Goal: Information Seeking & Learning: Compare options

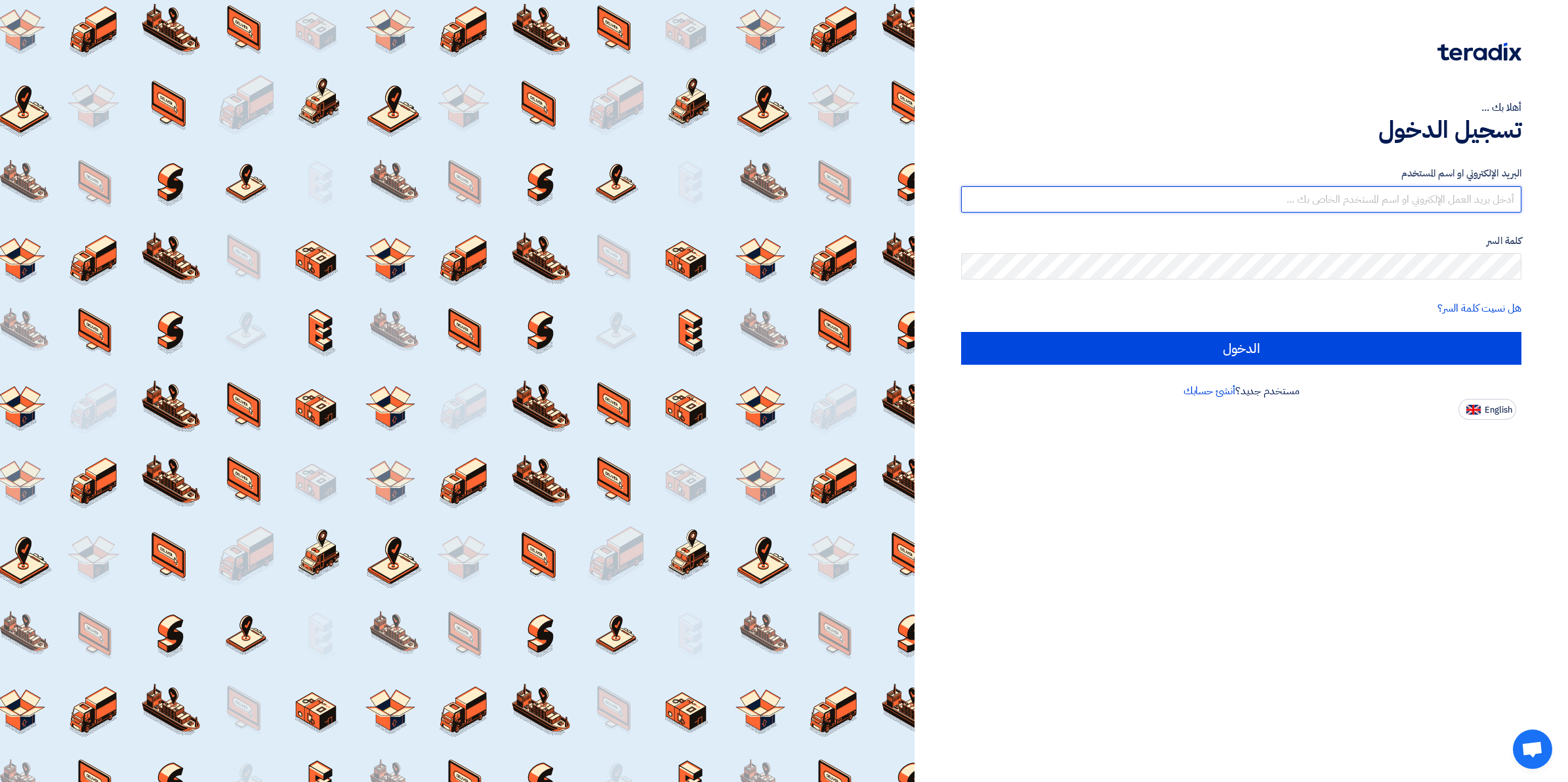
type input "[EMAIL_ADDRESS][DOMAIN_NAME]"
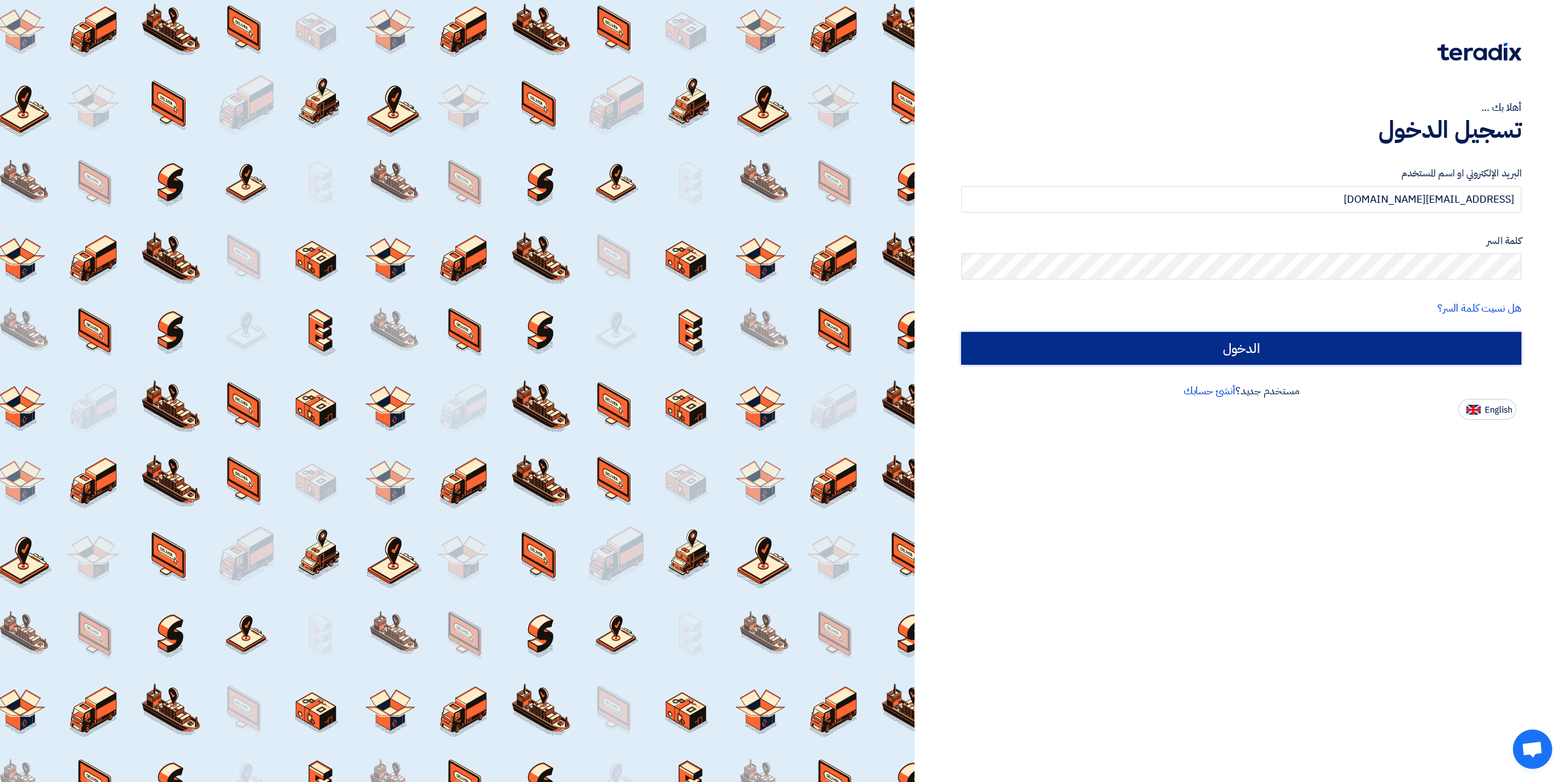
drag, startPoint x: 0, startPoint y: 0, endPoint x: 1239, endPoint y: 346, distance: 1286.4
click at [1239, 346] on input "الدخول" at bounding box center [1241, 348] width 560 height 33
type input "Sign in"
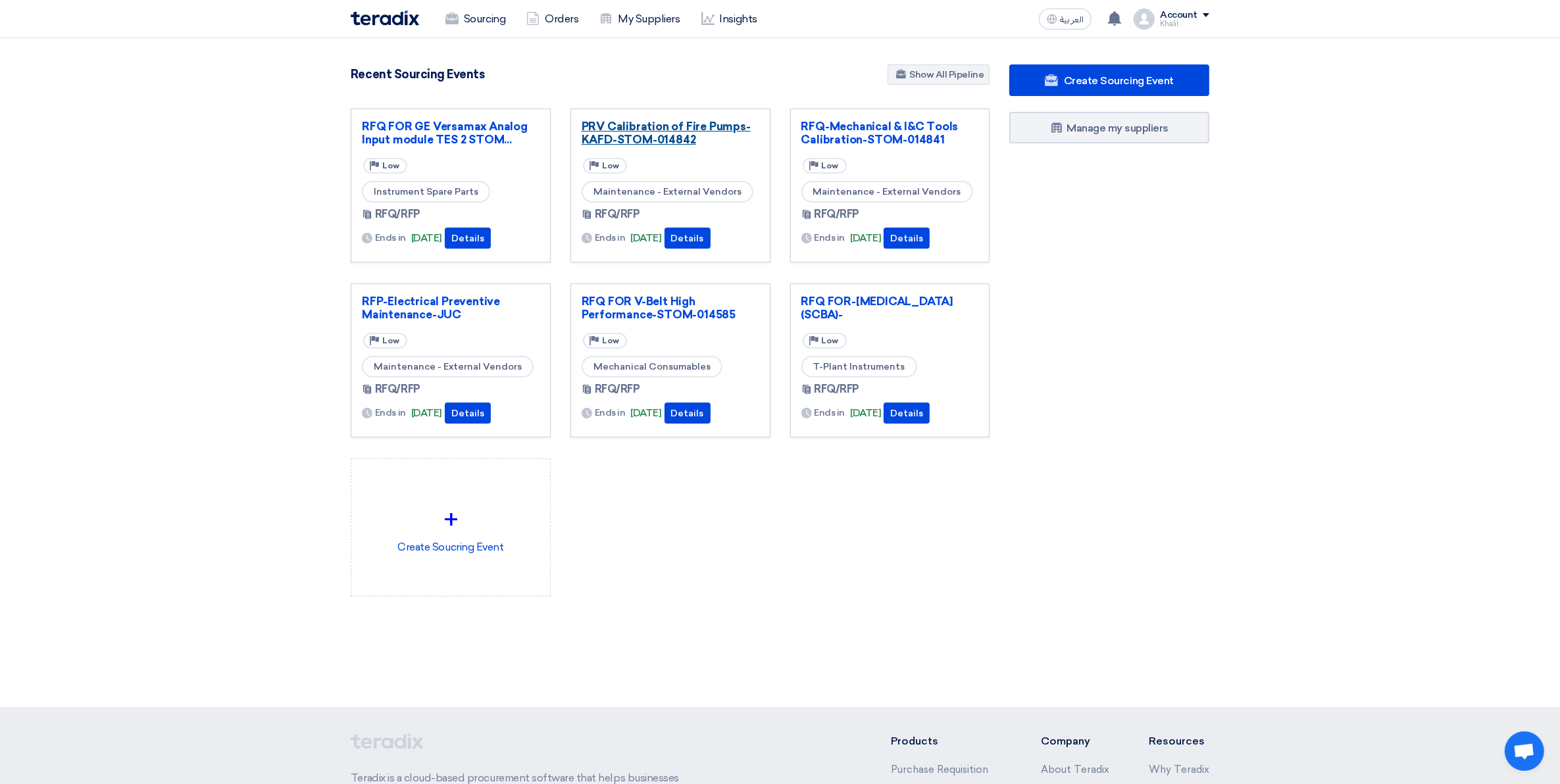
click at [648, 129] on link "PRV Calibration of Fire Pumps-KAFD-STOM-014842" at bounding box center [670, 133] width 178 height 26
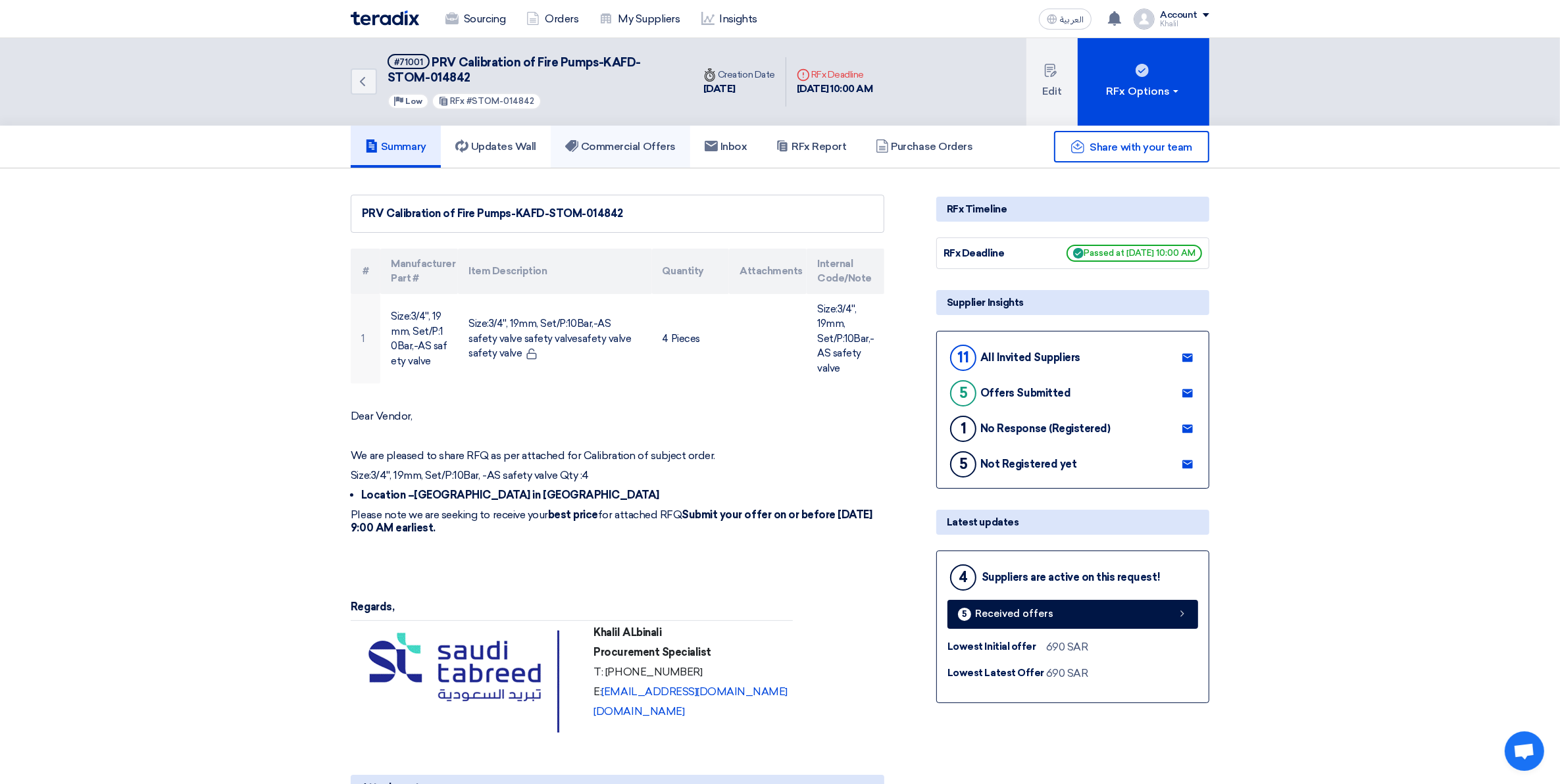
click at [594, 141] on h5 "Commercial Offers" at bounding box center [621, 147] width 111 height 13
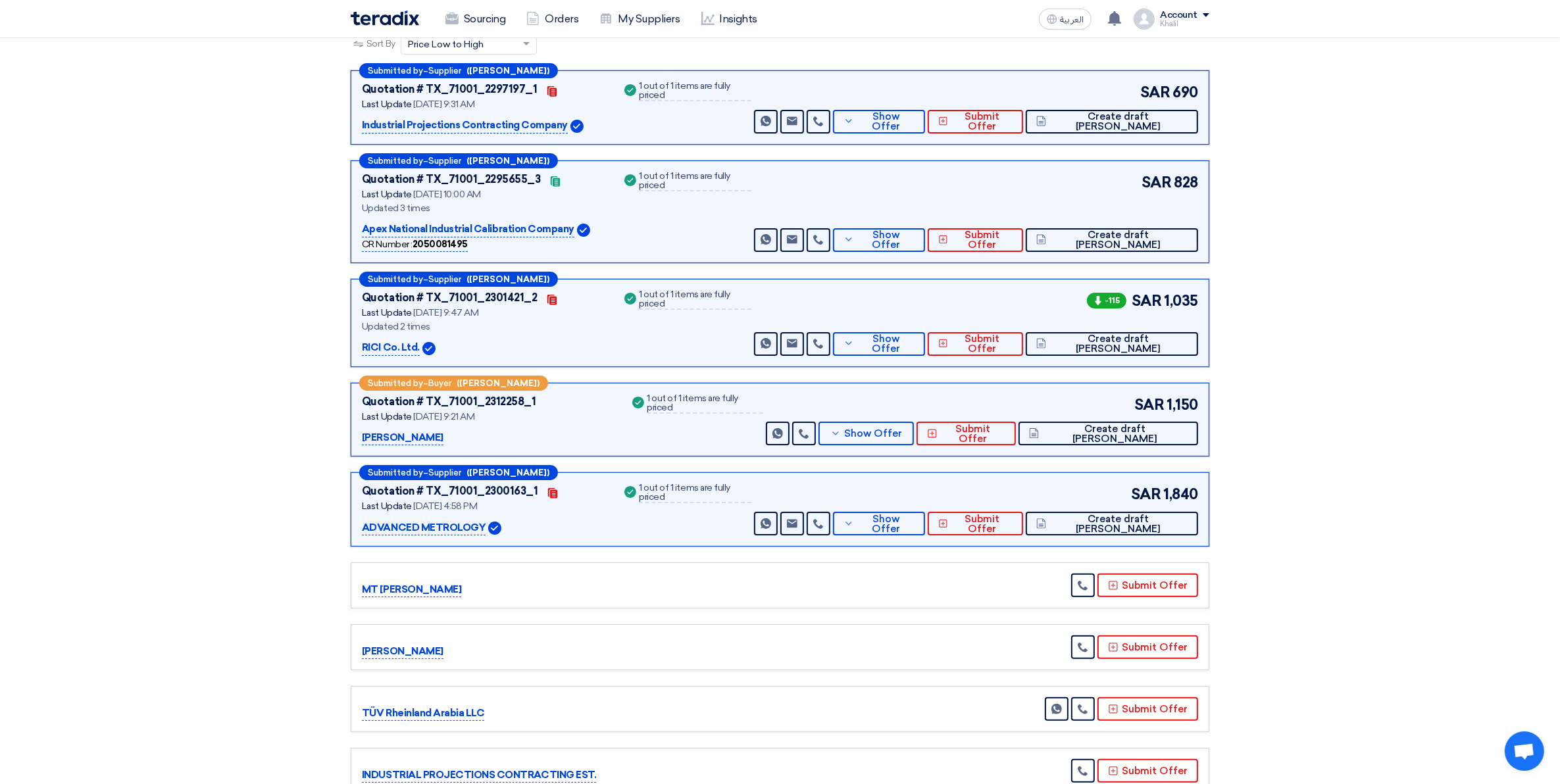
scroll to position [247, 0]
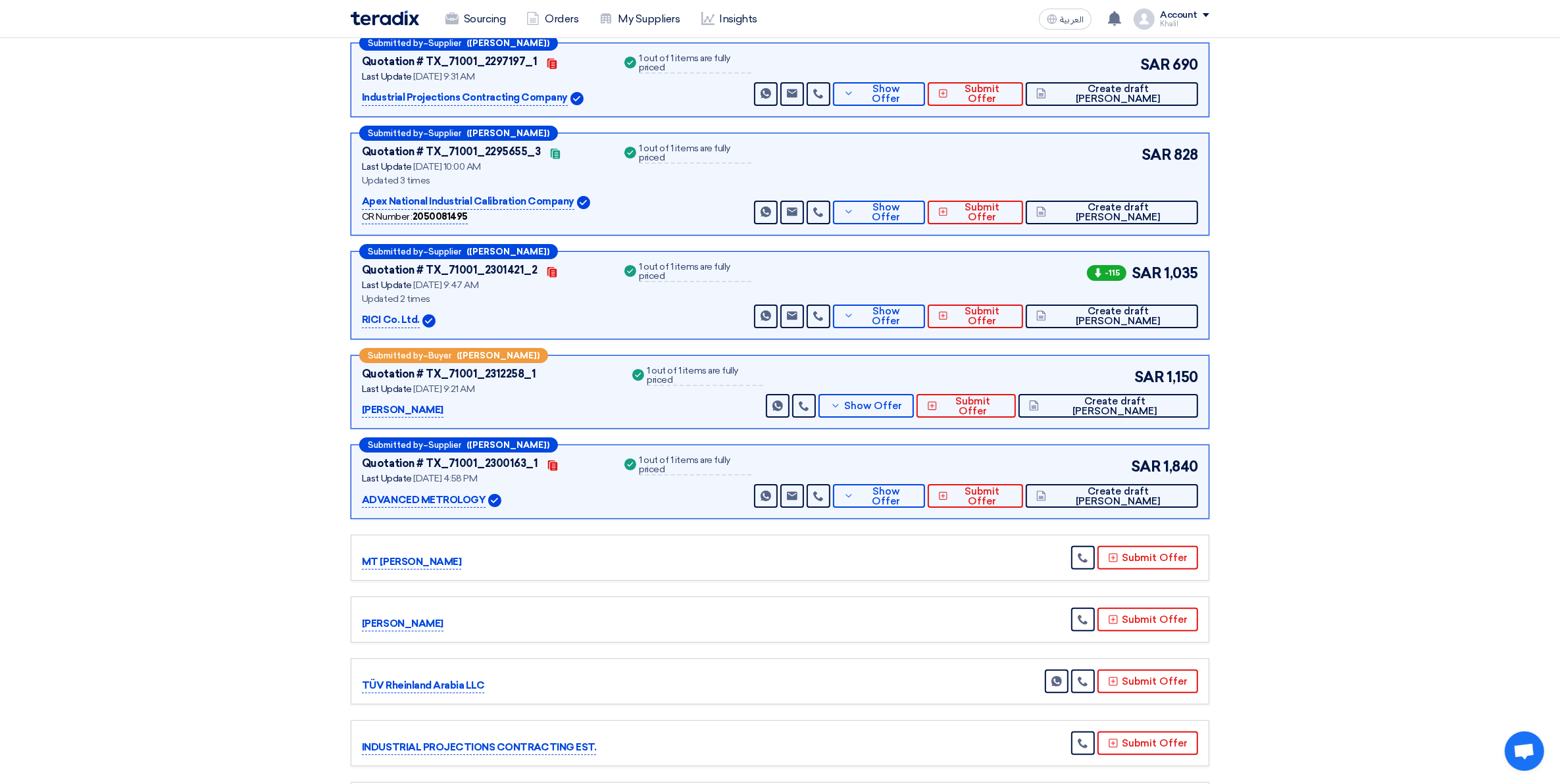
drag, startPoint x: 1173, startPoint y: 61, endPoint x: 1202, endPoint y: 61, distance: 29.0
click at [1202, 61] on div "Submitted by – Supplier ([PERSON_NAME]) Quotation # TX_71001_2297197_1 Contacts…" at bounding box center [780, 79] width 859 height 74
copy span "690"
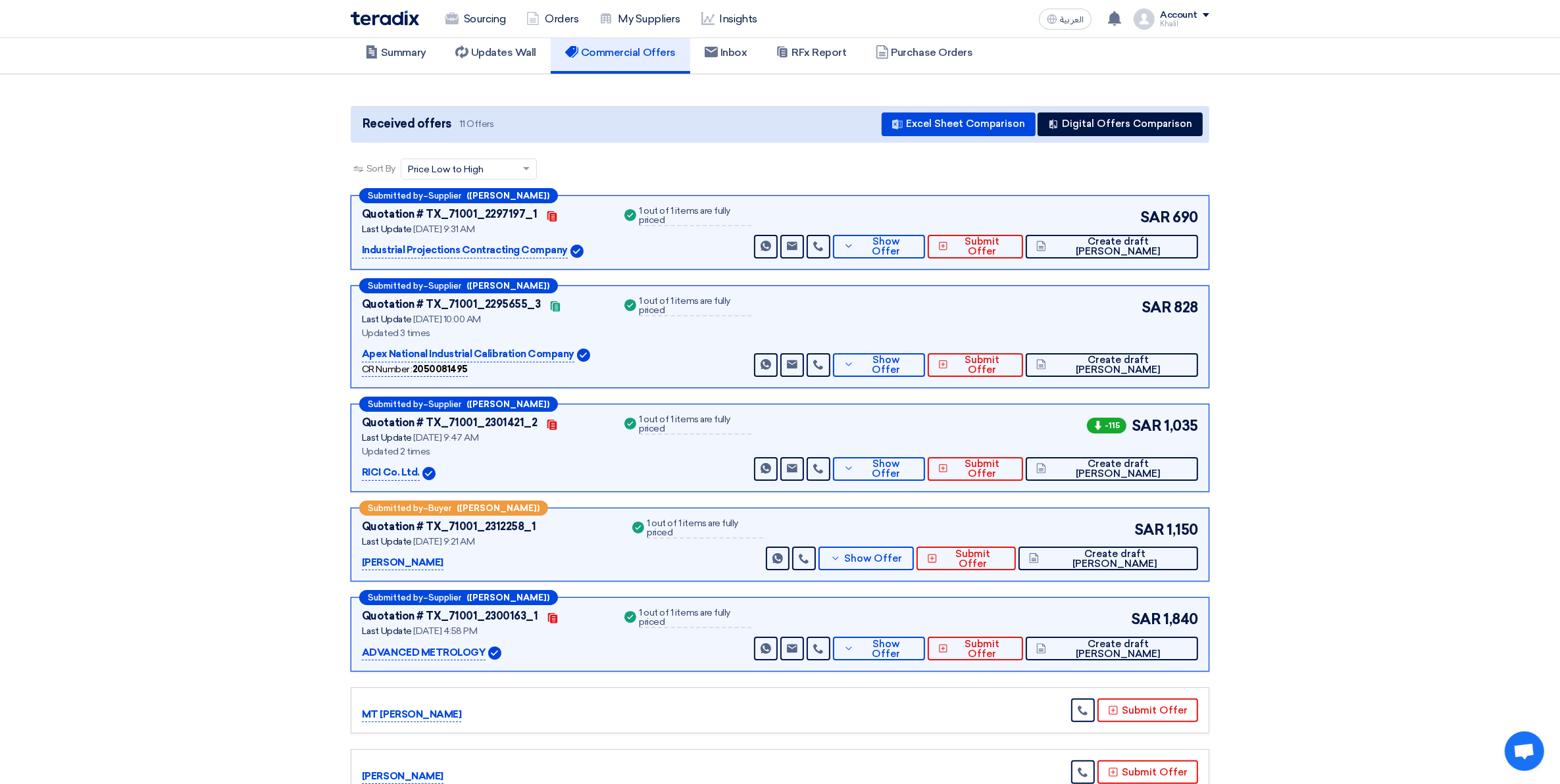
scroll to position [82, 0]
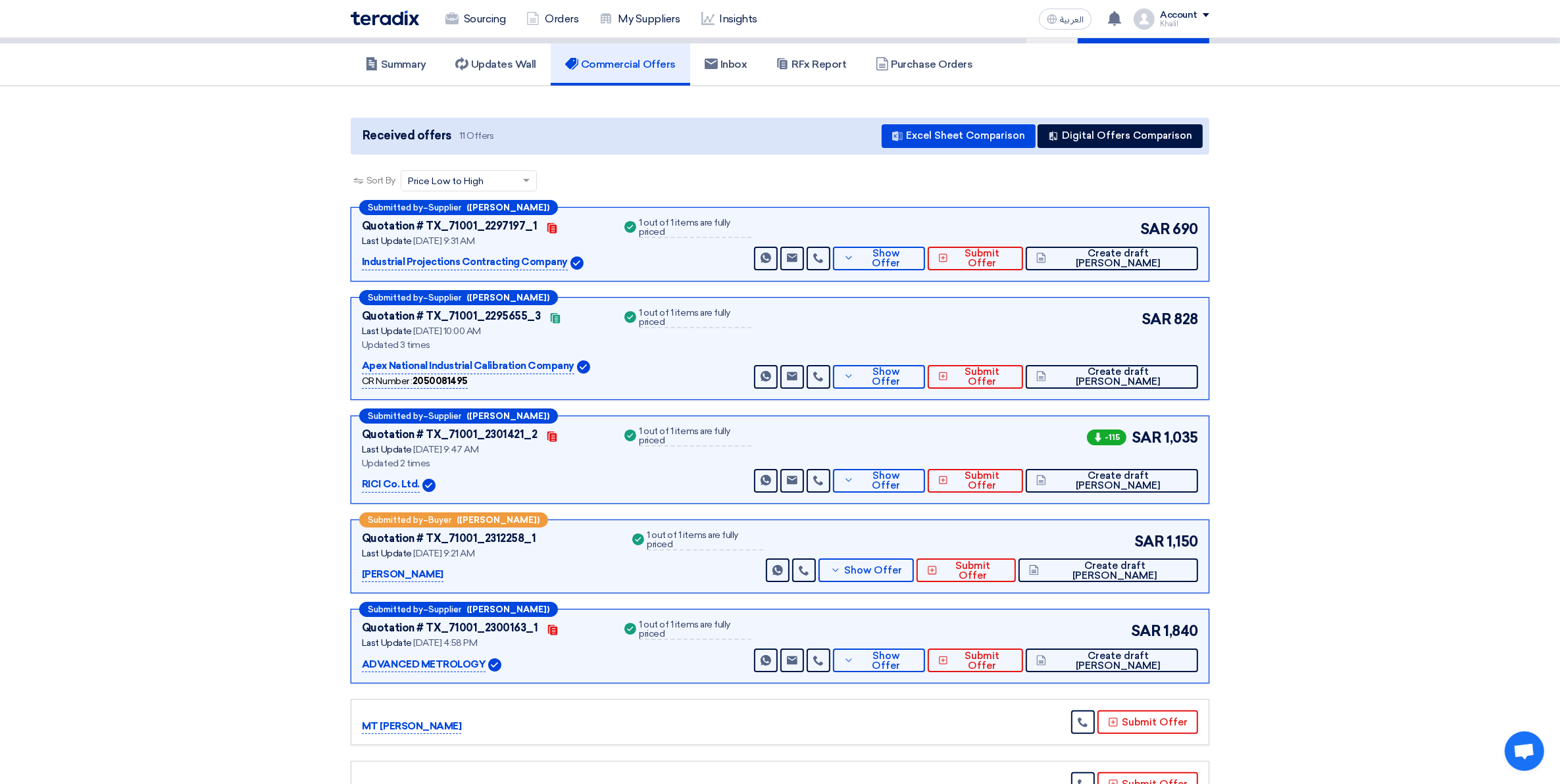
drag, startPoint x: 1171, startPoint y: 316, endPoint x: 1179, endPoint y: 316, distance: 8.0
click at [1179, 316] on div "SAR 828" at bounding box center [1169, 319] width 60 height 22
click at [1182, 320] on span "828" at bounding box center [1186, 319] width 24 height 22
drag, startPoint x: 1177, startPoint y: 315, endPoint x: 1198, endPoint y: 315, distance: 21.0
click at [1198, 315] on div "Submitted by – Supplier ([PERSON_NAME]) Quotation # TX_71001_2295655_3 Contacts…" at bounding box center [780, 349] width 859 height 103
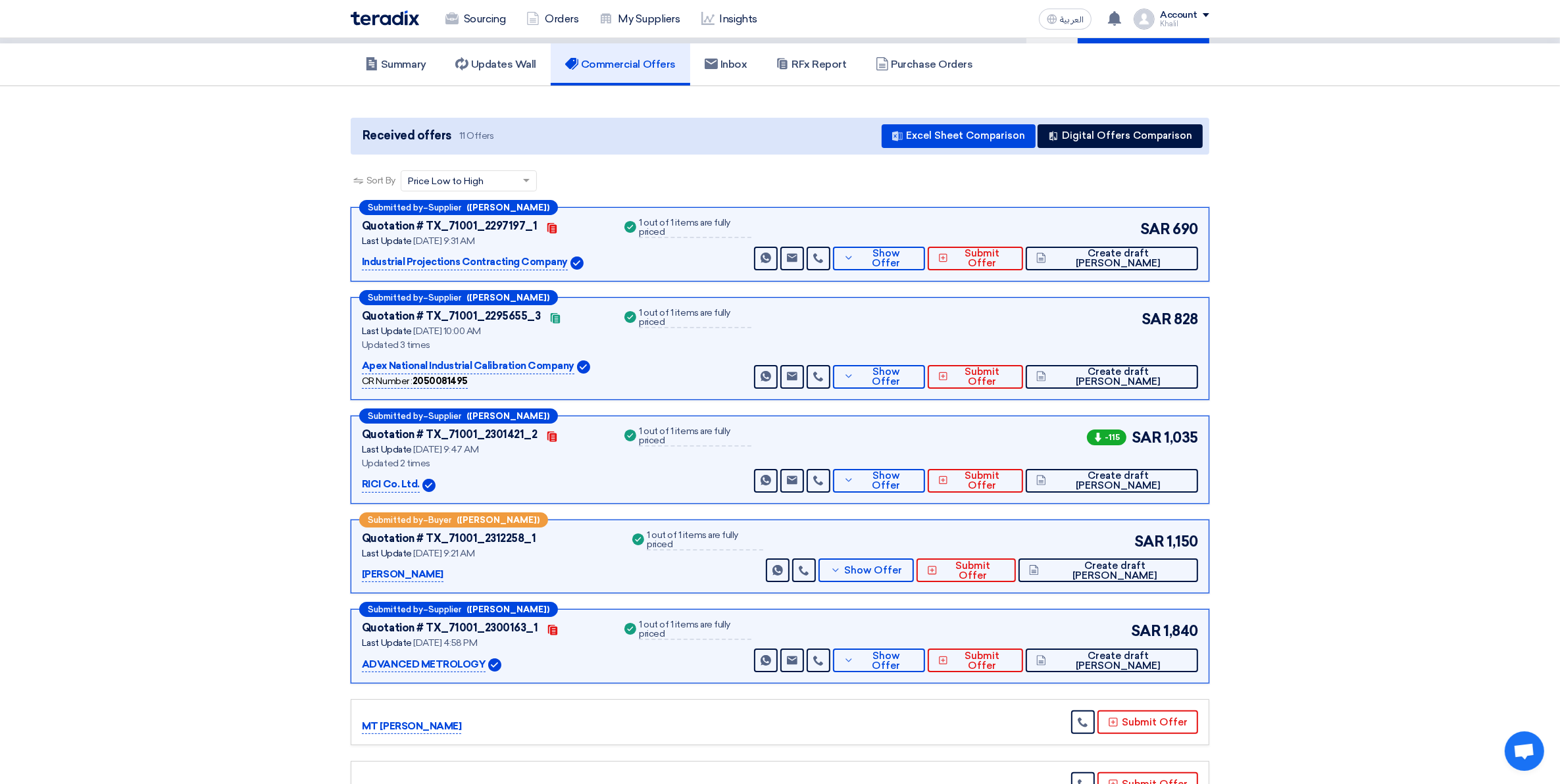
copy span "828"
drag, startPoint x: 1164, startPoint y: 435, endPoint x: 1202, endPoint y: 435, distance: 38.0
click at [1202, 435] on div "Submitted by – Supplier ([PERSON_NAME]) Quotation # TX_71001_2301421_2 Contacts…" at bounding box center [780, 460] width 859 height 88
copy span "1,035"
drag, startPoint x: 1165, startPoint y: 629, endPoint x: 1202, endPoint y: 629, distance: 37.0
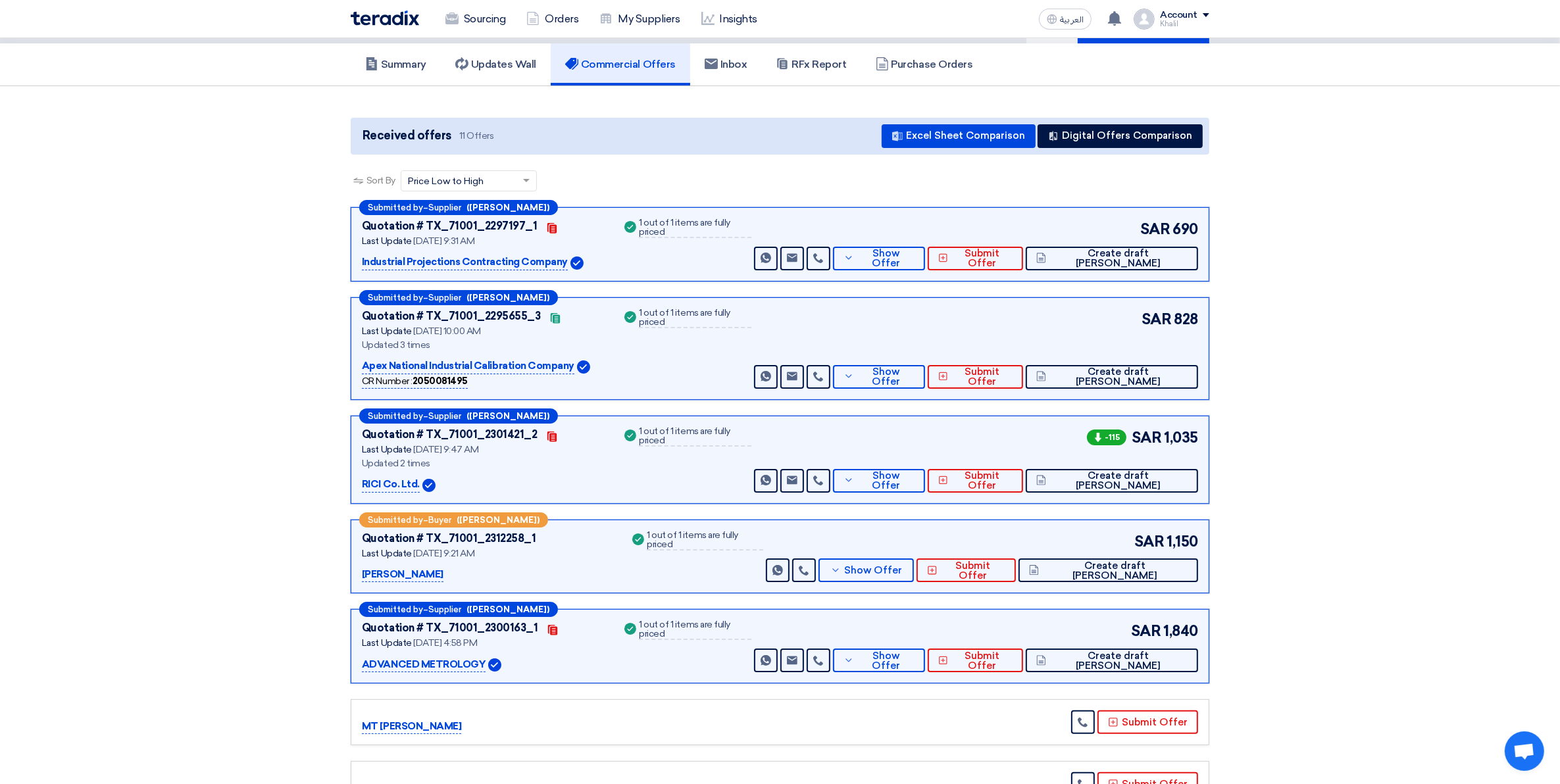
click at [1202, 629] on div "Submitted by – Supplier ([PERSON_NAME]) Quotation # TX_71001_2300163_1 Contacts…" at bounding box center [780, 645] width 859 height 74
copy span "1,840"
click at [507, 260] on p "Industrial Projections Contracting Company" at bounding box center [465, 262] width 206 height 15
click at [501, 362] on p "Apex National Industrial Calibration Company" at bounding box center [468, 366] width 213 height 15
click at [396, 367] on p "Apex National Industrial Calibration Company" at bounding box center [468, 366] width 213 height 15
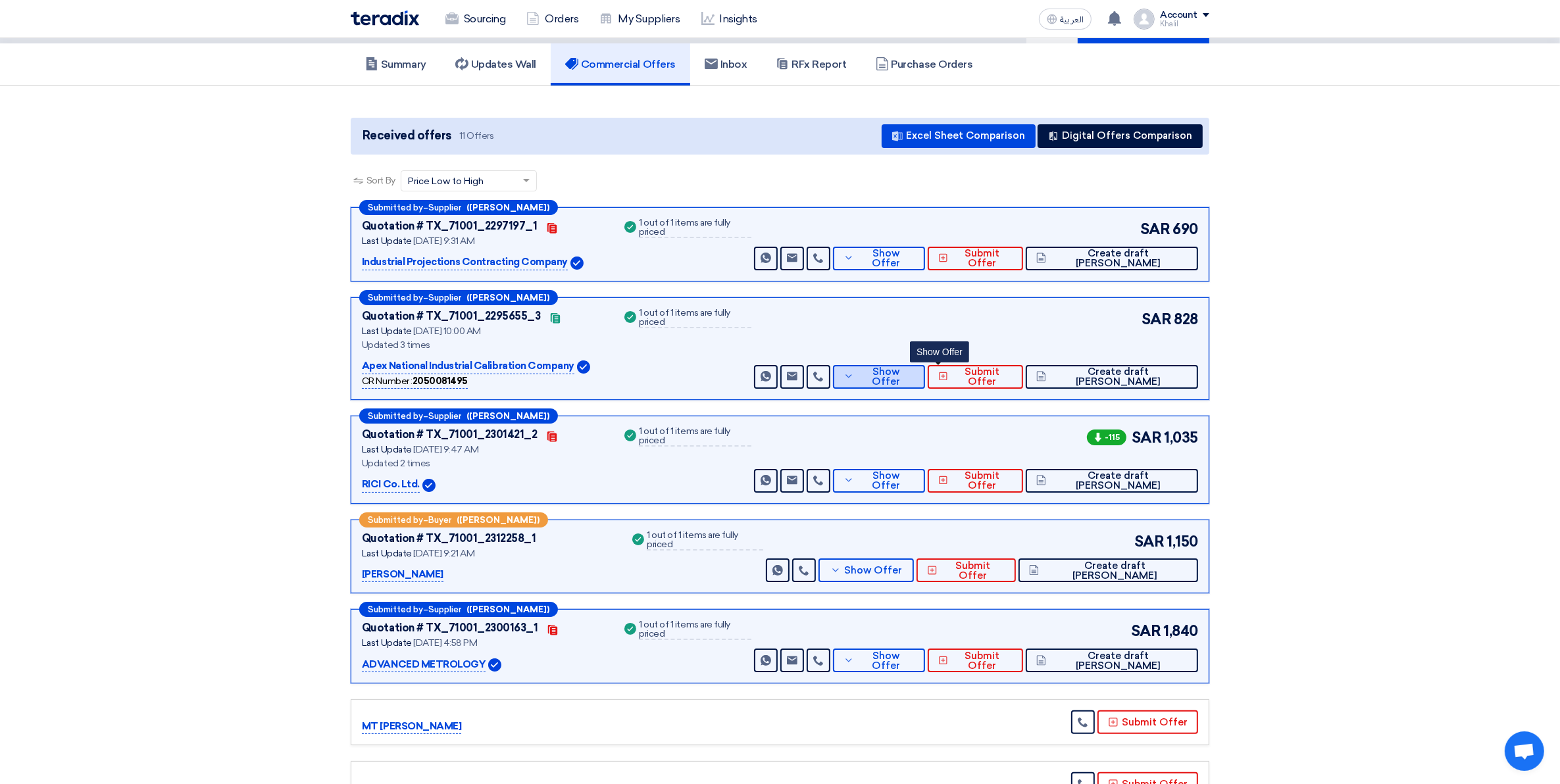
click at [914, 377] on span "Show Offer" at bounding box center [886, 377] width 57 height 20
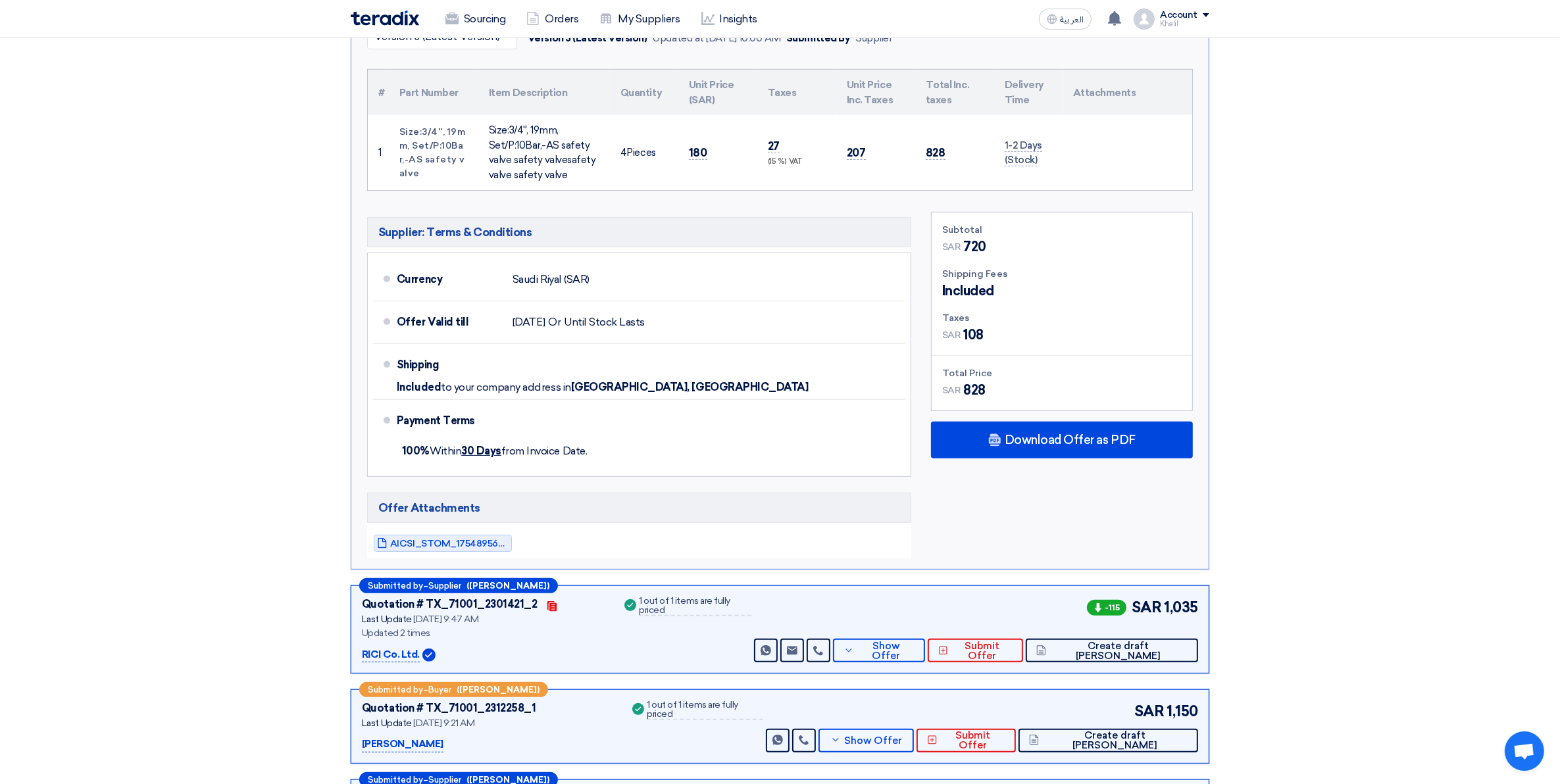
scroll to position [493, 0]
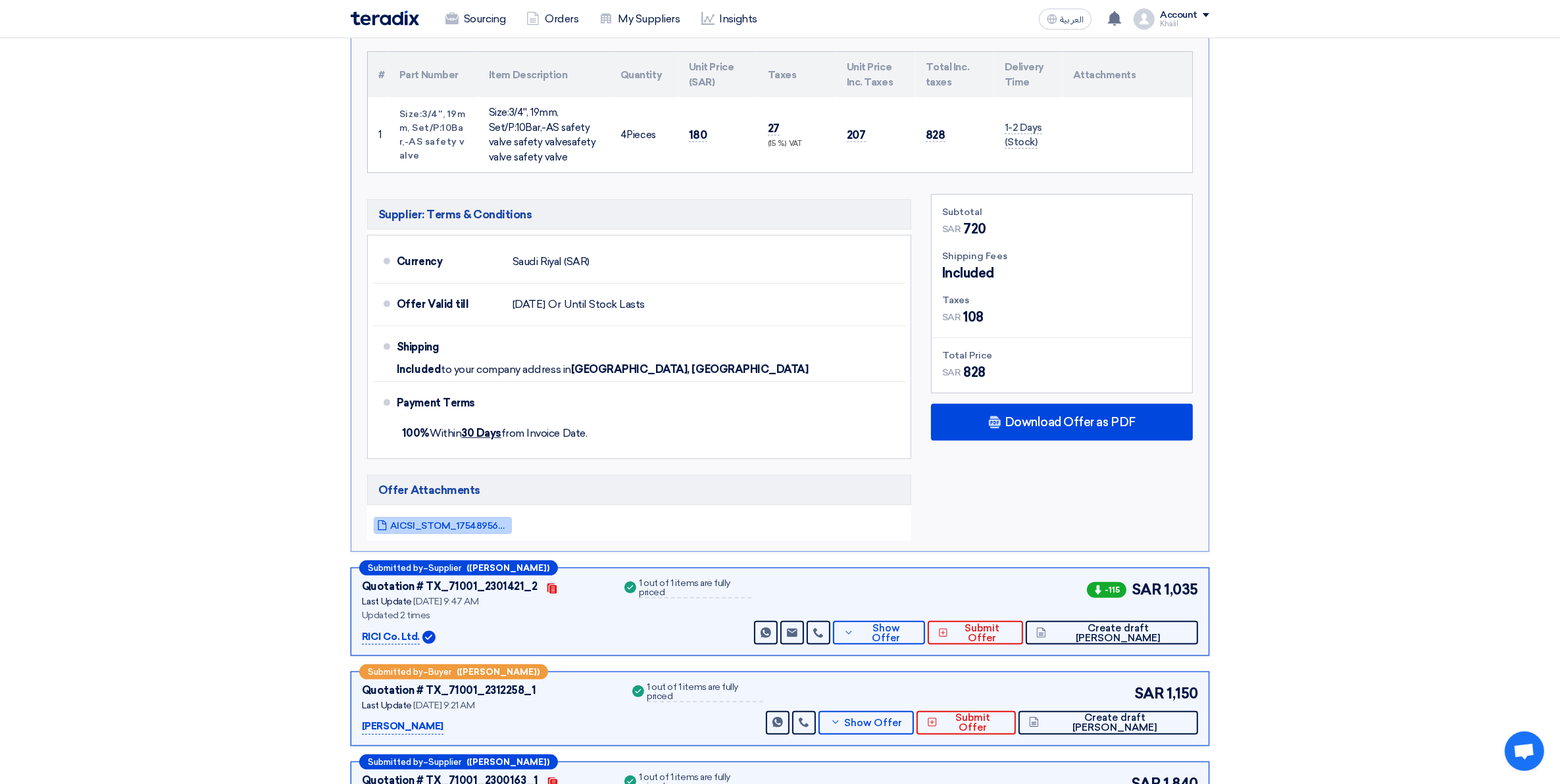
click at [471, 526] on span "AICSI_STOM_1754895635933.pdf" at bounding box center [449, 526] width 118 height 10
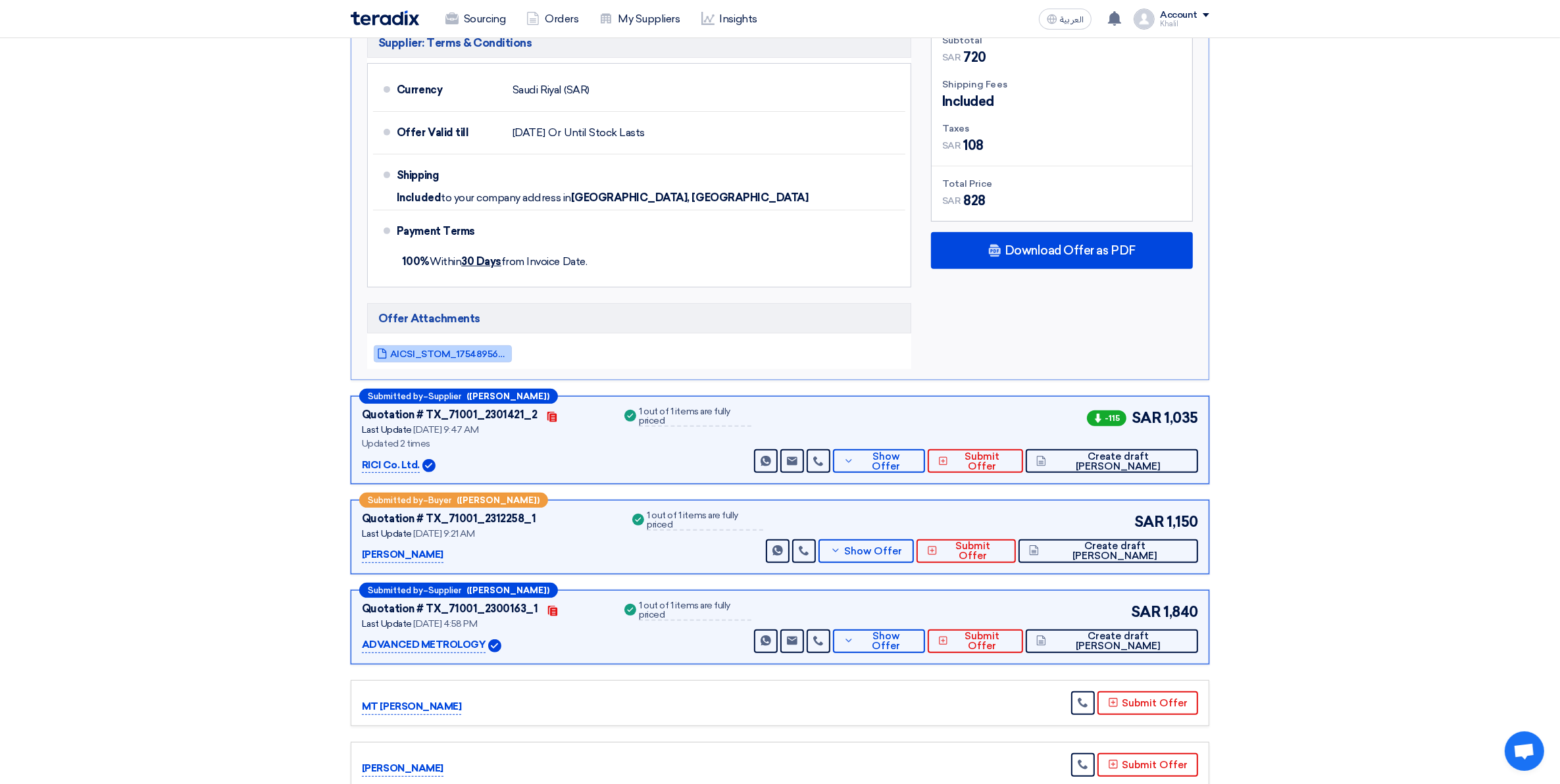
scroll to position [740, 0]
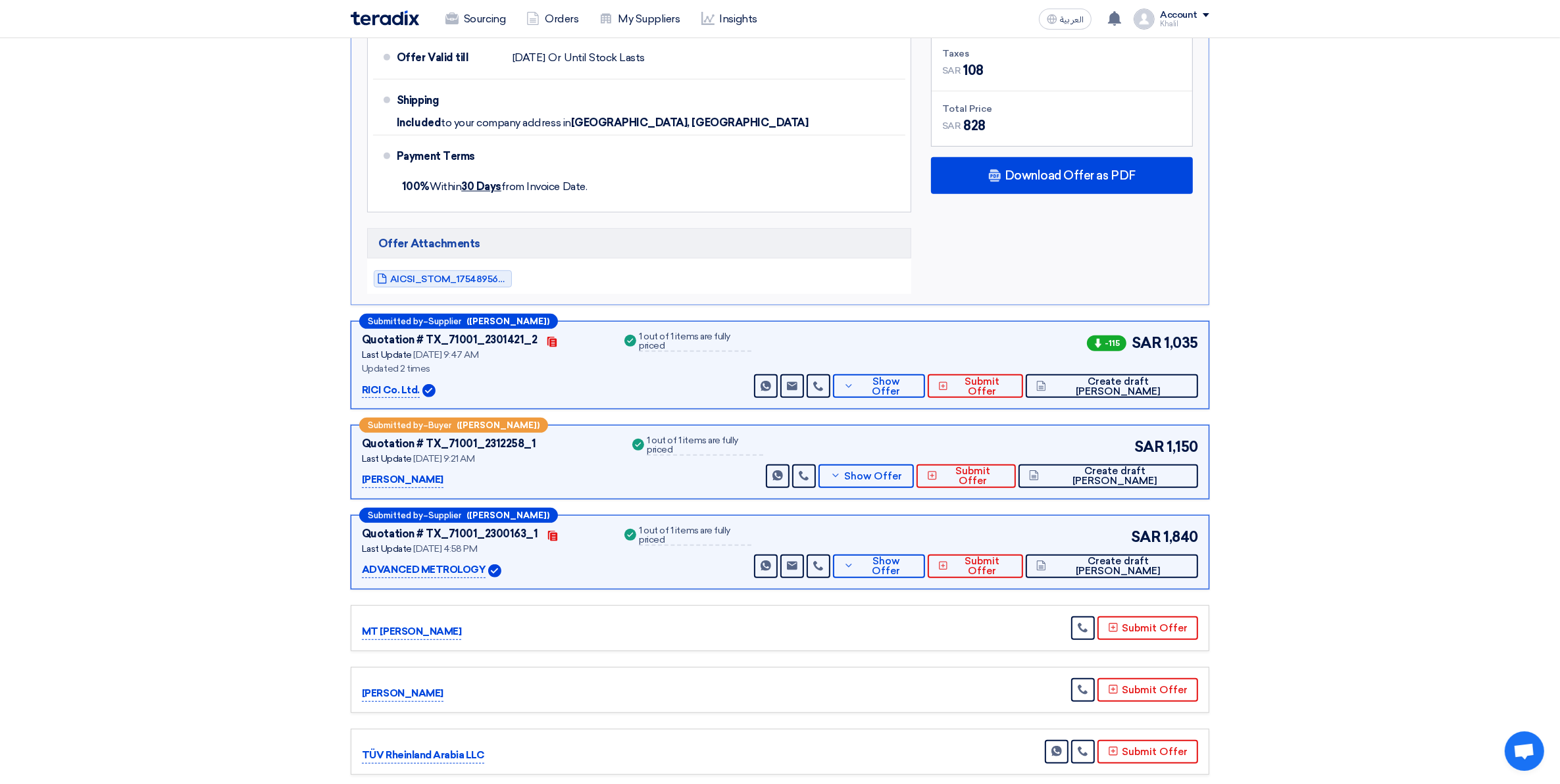
click at [390, 390] on p "RICI Co. Ltd." at bounding box center [391, 390] width 58 height 15
click at [382, 391] on p "RICI Co. Ltd." at bounding box center [391, 390] width 58 height 15
click at [854, 390] on icon at bounding box center [848, 385] width 11 height 11
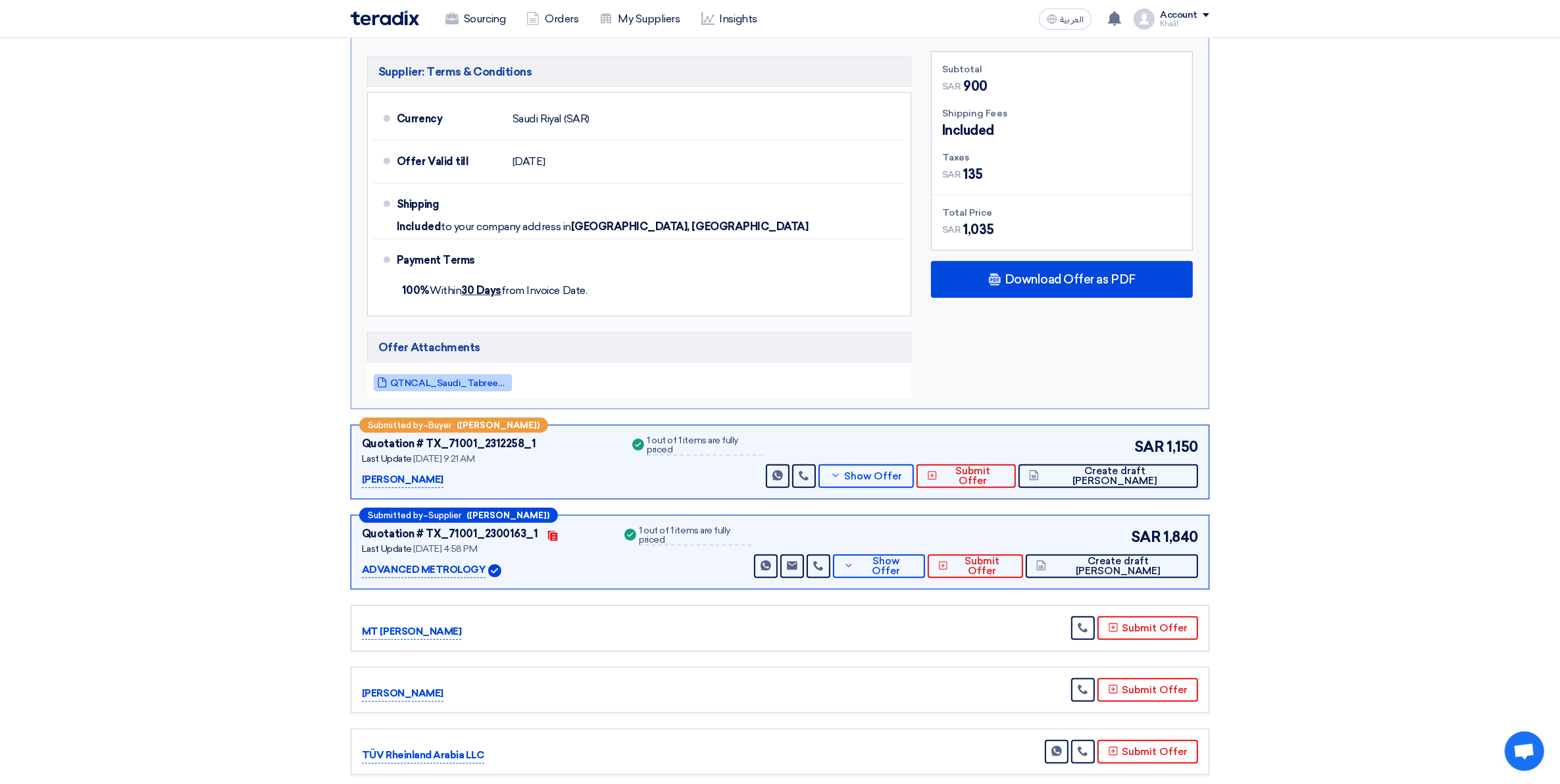
click at [454, 385] on span "QTNCAL_Saudi_Tabreed_Operation_and_Maintenance_Co_STOM_1754981252639.pdf" at bounding box center [449, 383] width 118 height 10
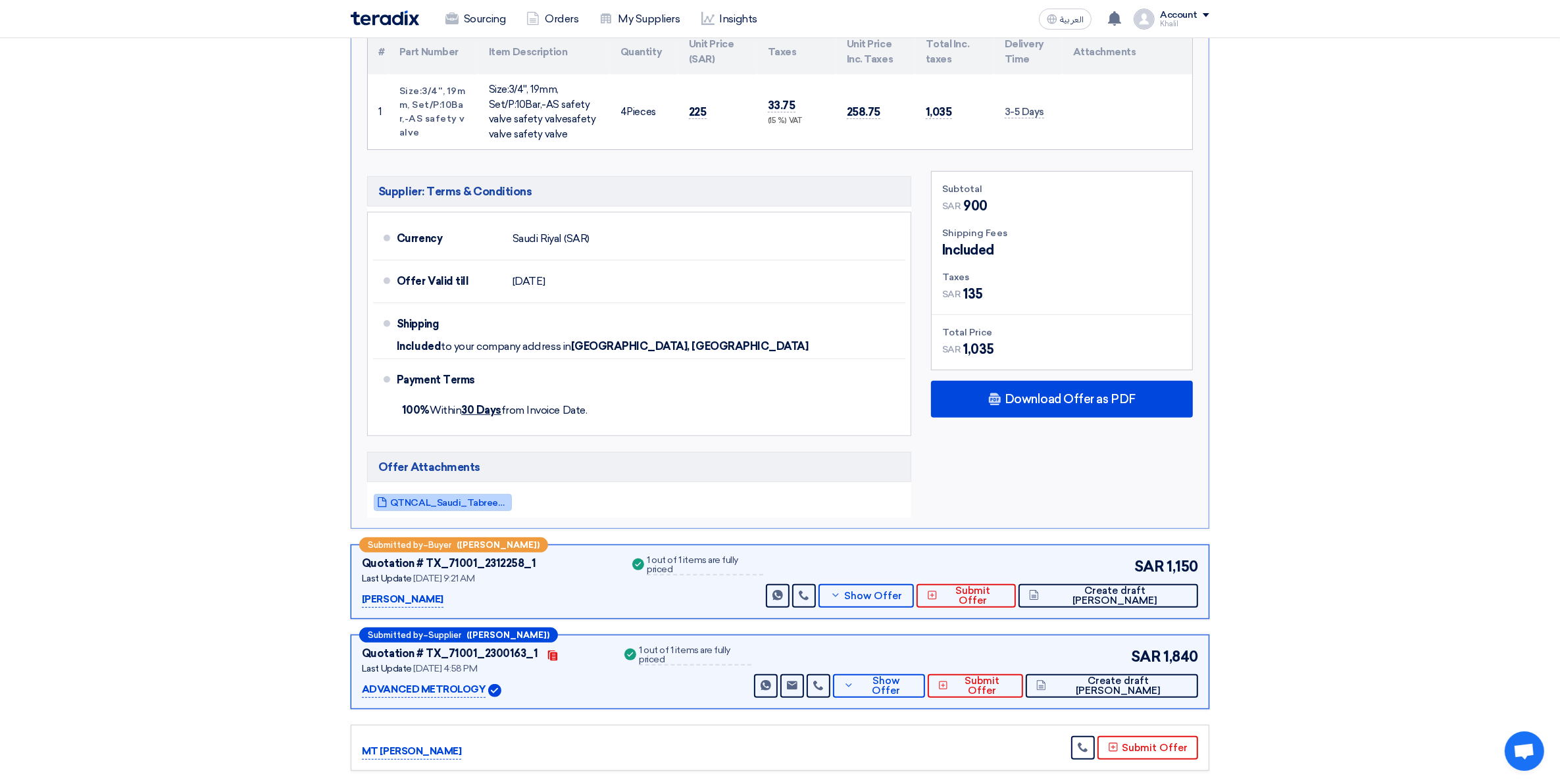
scroll to position [658, 0]
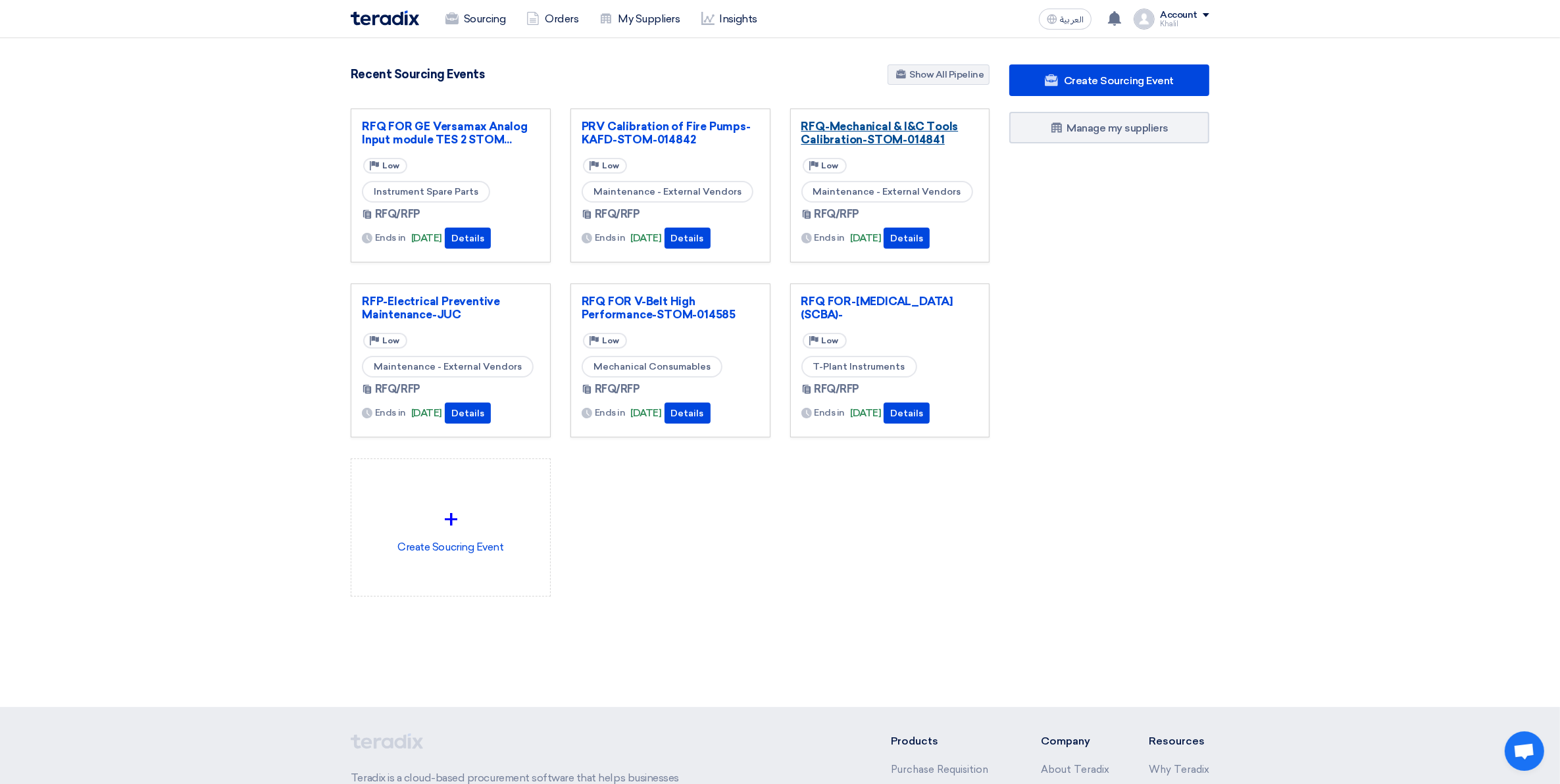
click at [875, 135] on link "RFQ-Mechanical & I&C Tools Calibration-STOM-014841" at bounding box center [890, 133] width 178 height 26
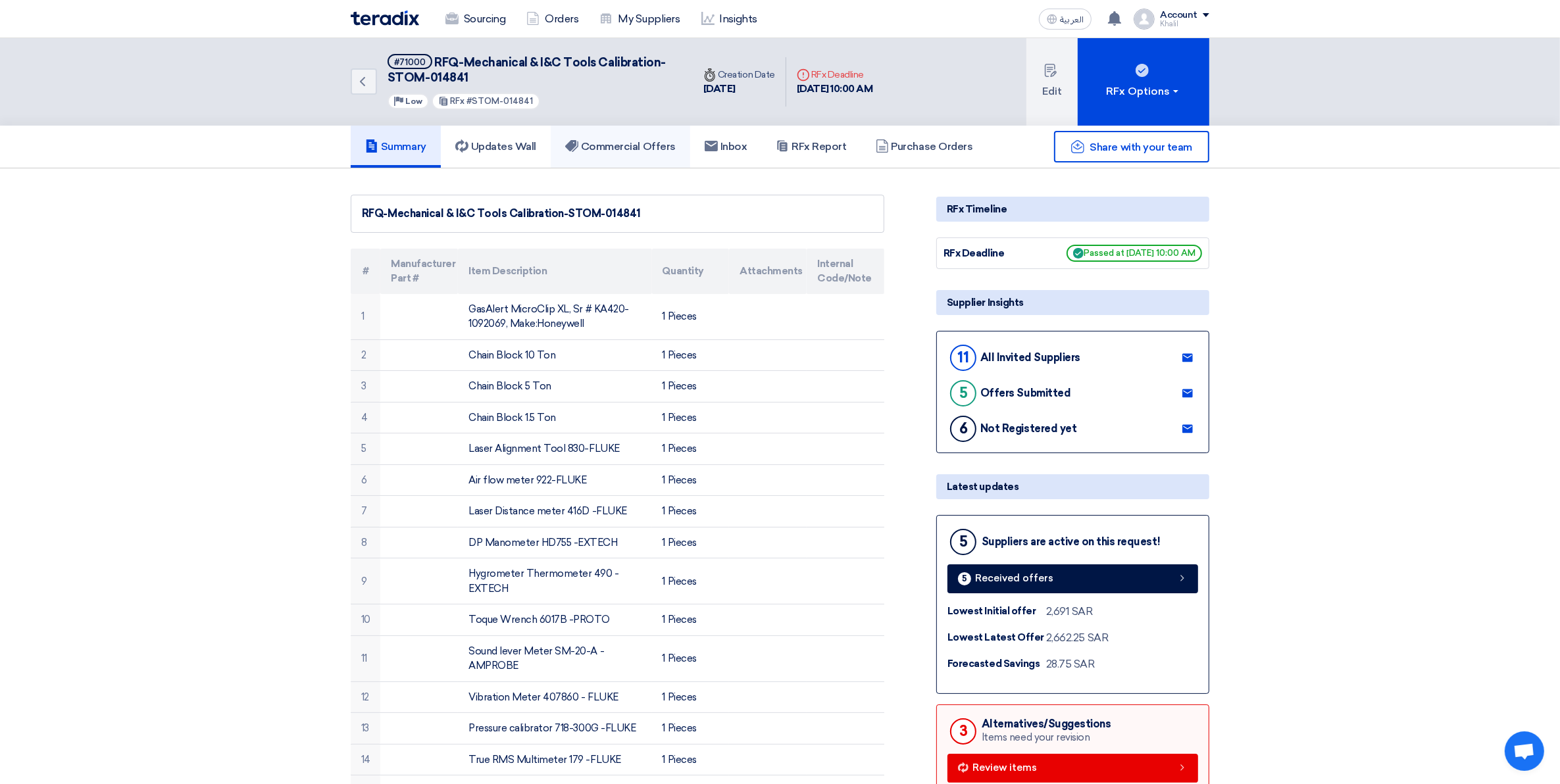
click at [645, 140] on h5 "Commercial Offers" at bounding box center [621, 147] width 111 height 13
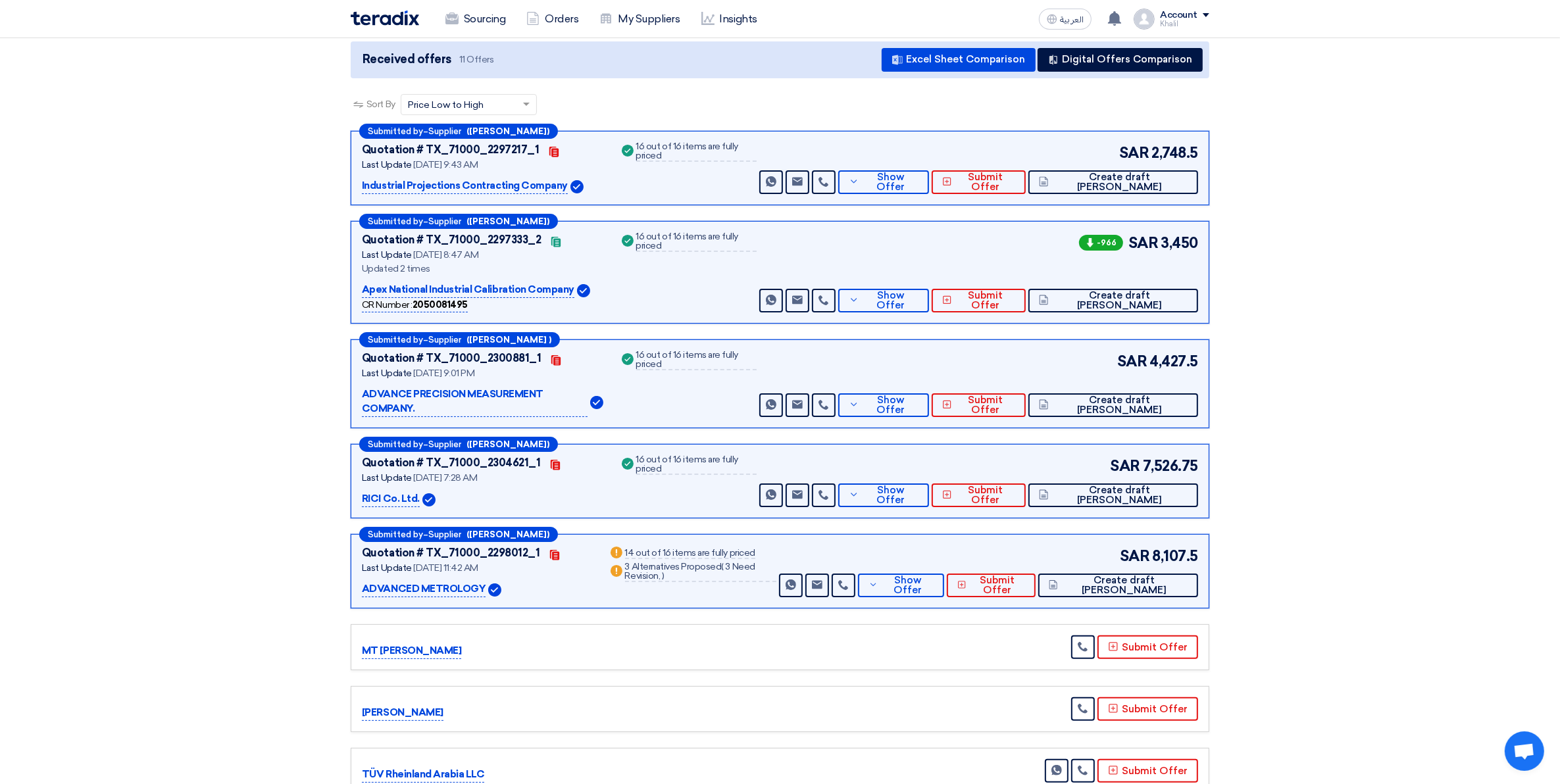
scroll to position [165, 0]
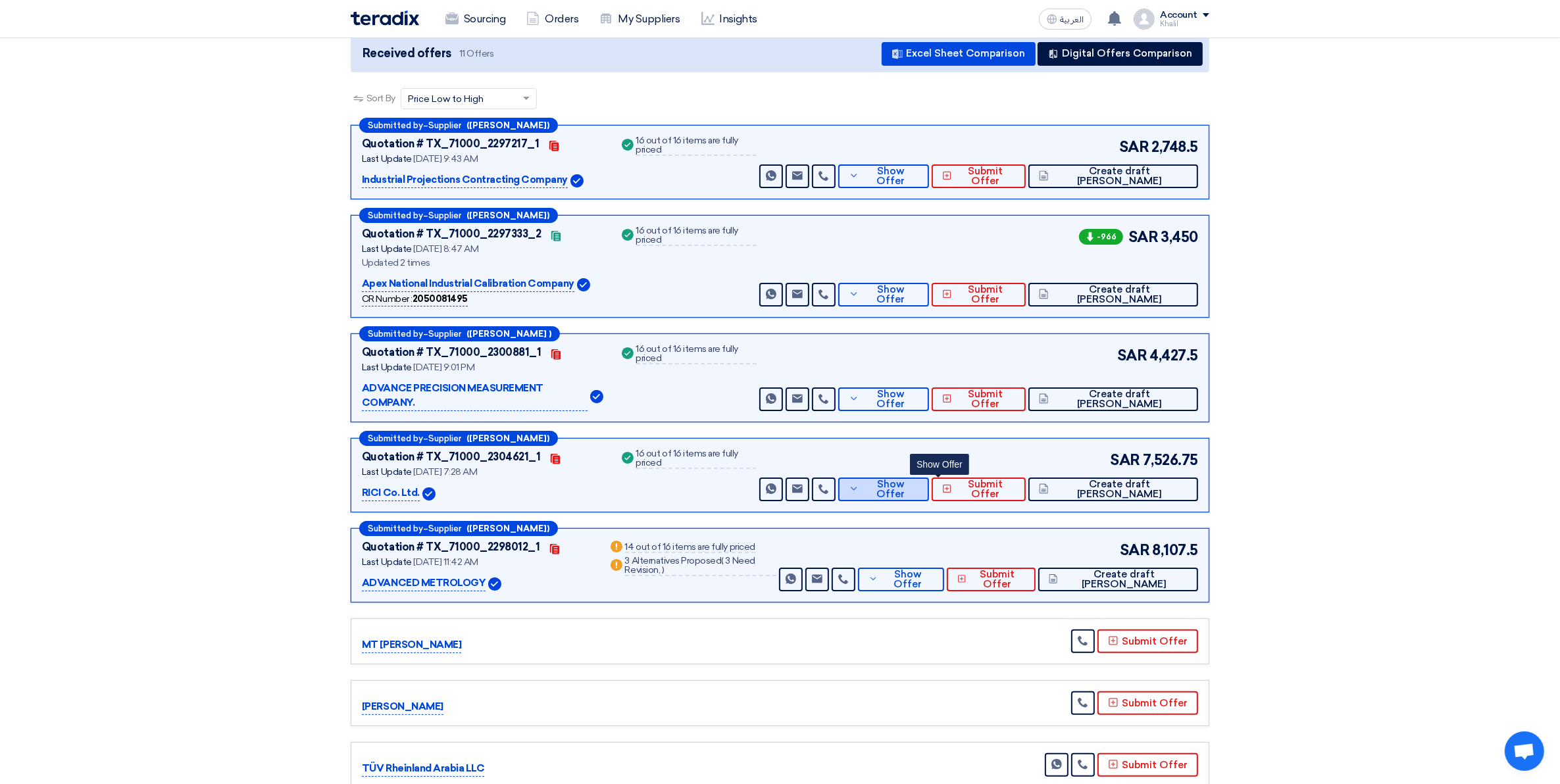
click at [929, 481] on button "Show Offer" at bounding box center [883, 489] width 91 height 24
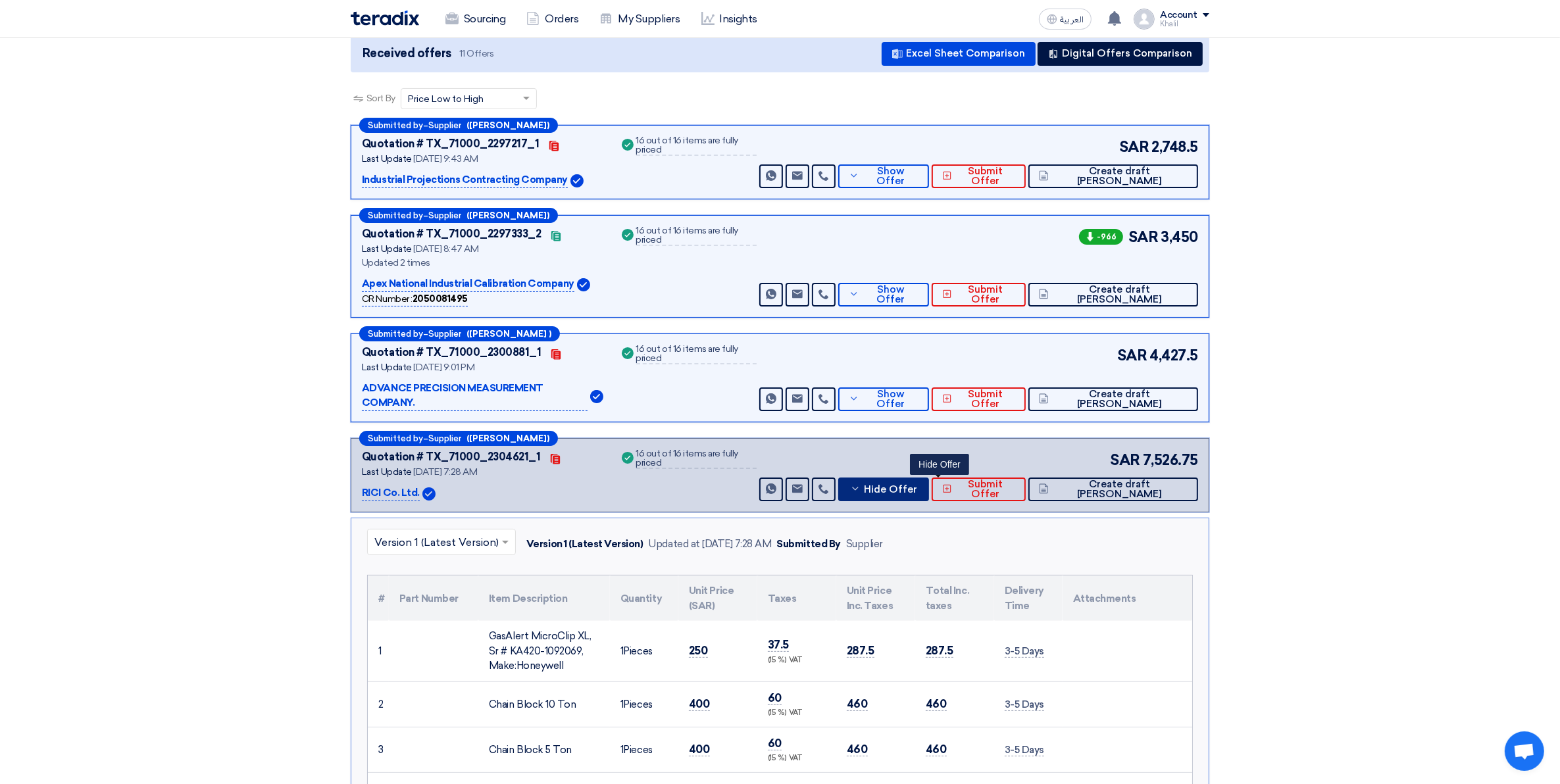
click at [860, 483] on icon at bounding box center [855, 488] width 11 height 11
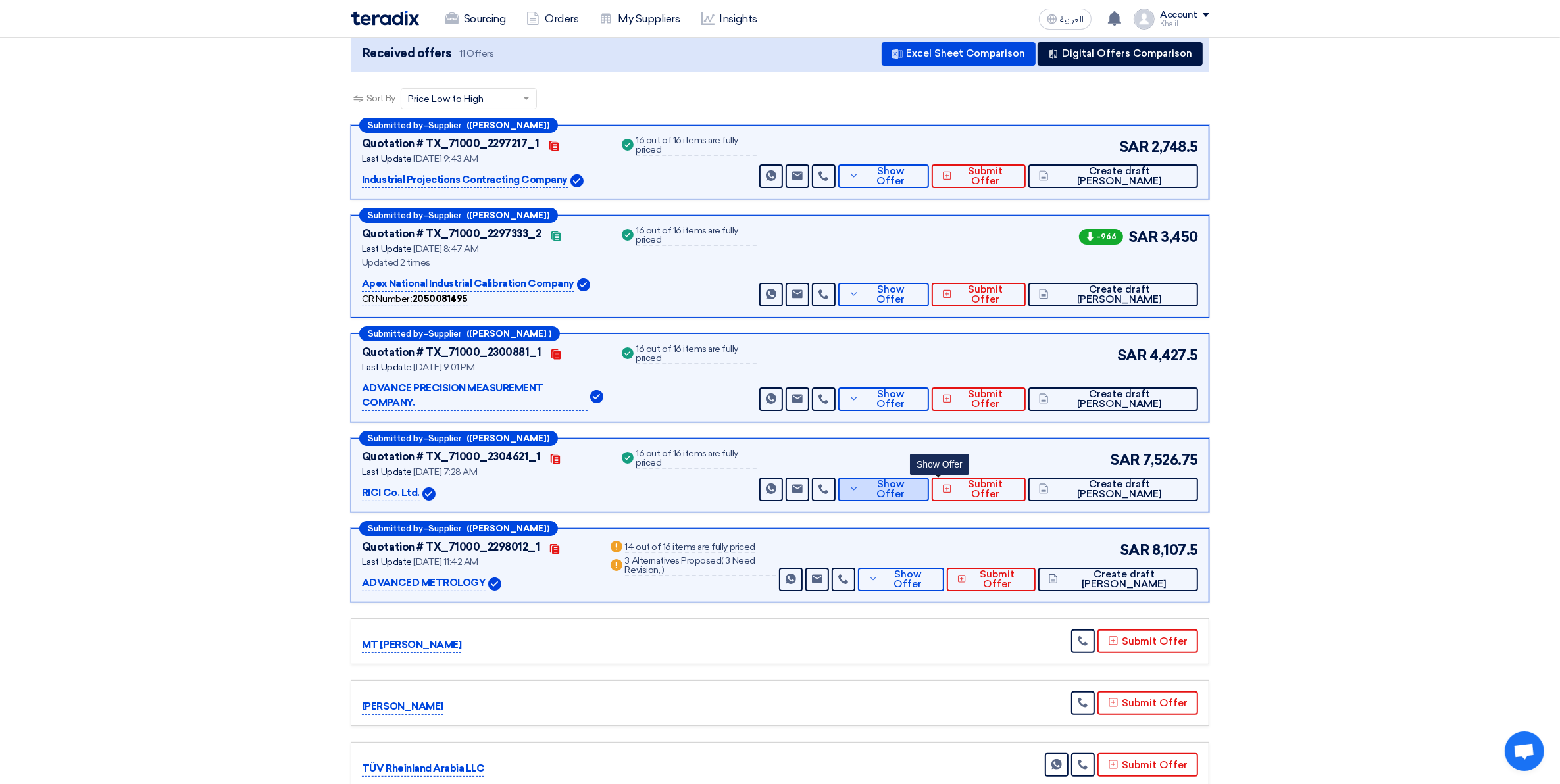
click at [916, 478] on button "Show Offer" at bounding box center [883, 489] width 91 height 24
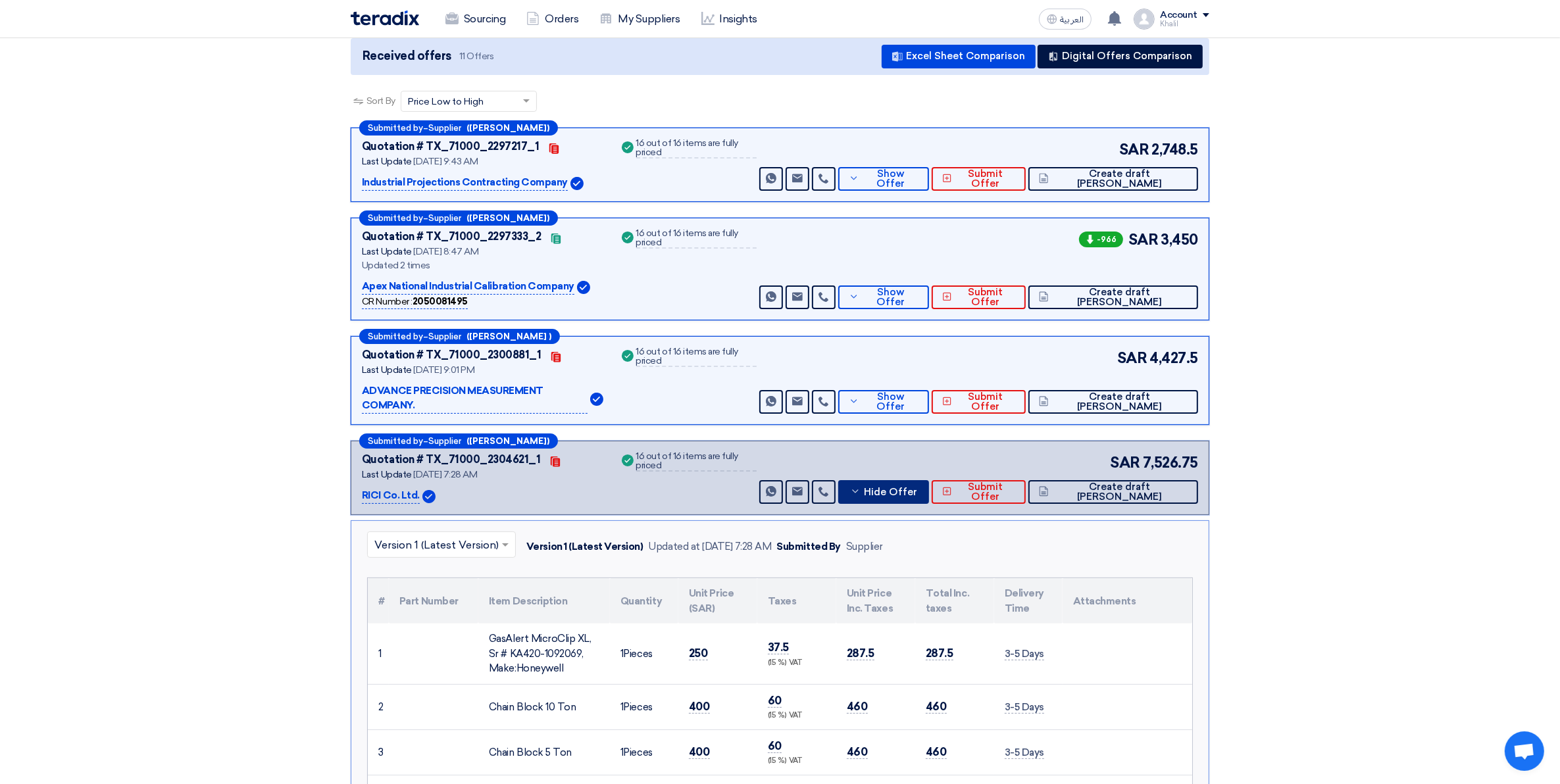
scroll to position [82, 0]
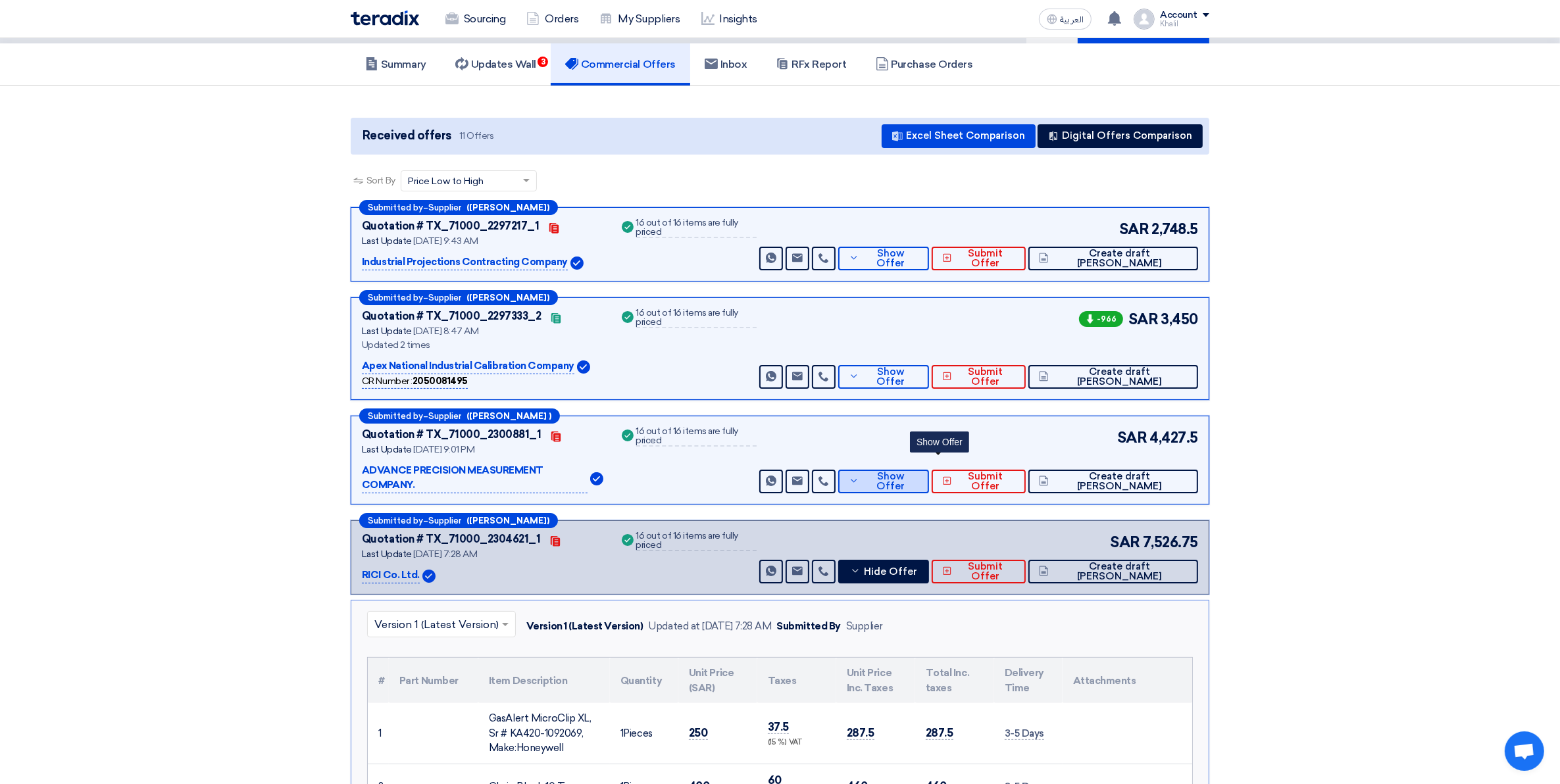
click at [860, 475] on icon at bounding box center [854, 480] width 11 height 11
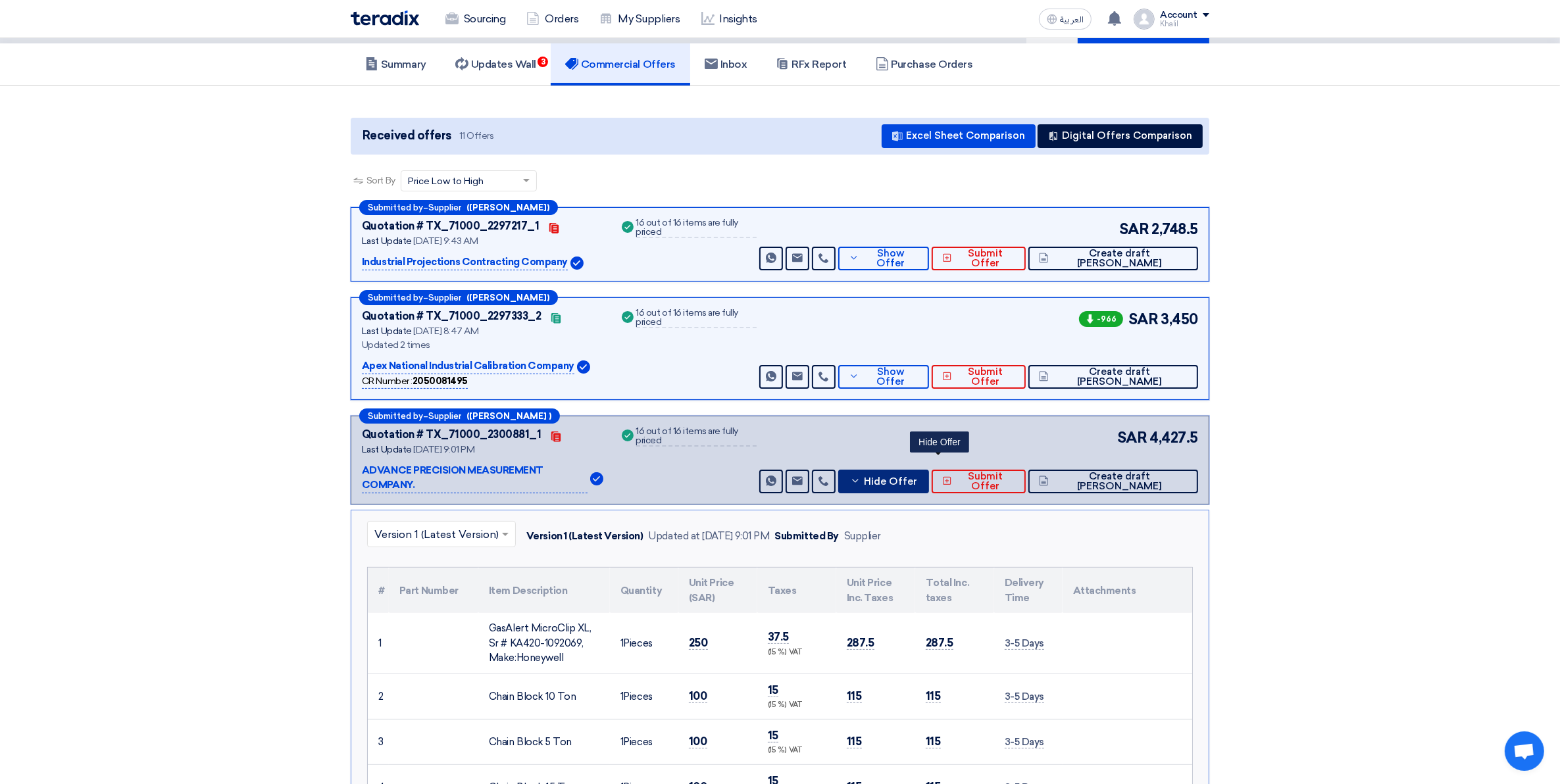
click at [860, 475] on icon at bounding box center [855, 480] width 11 height 11
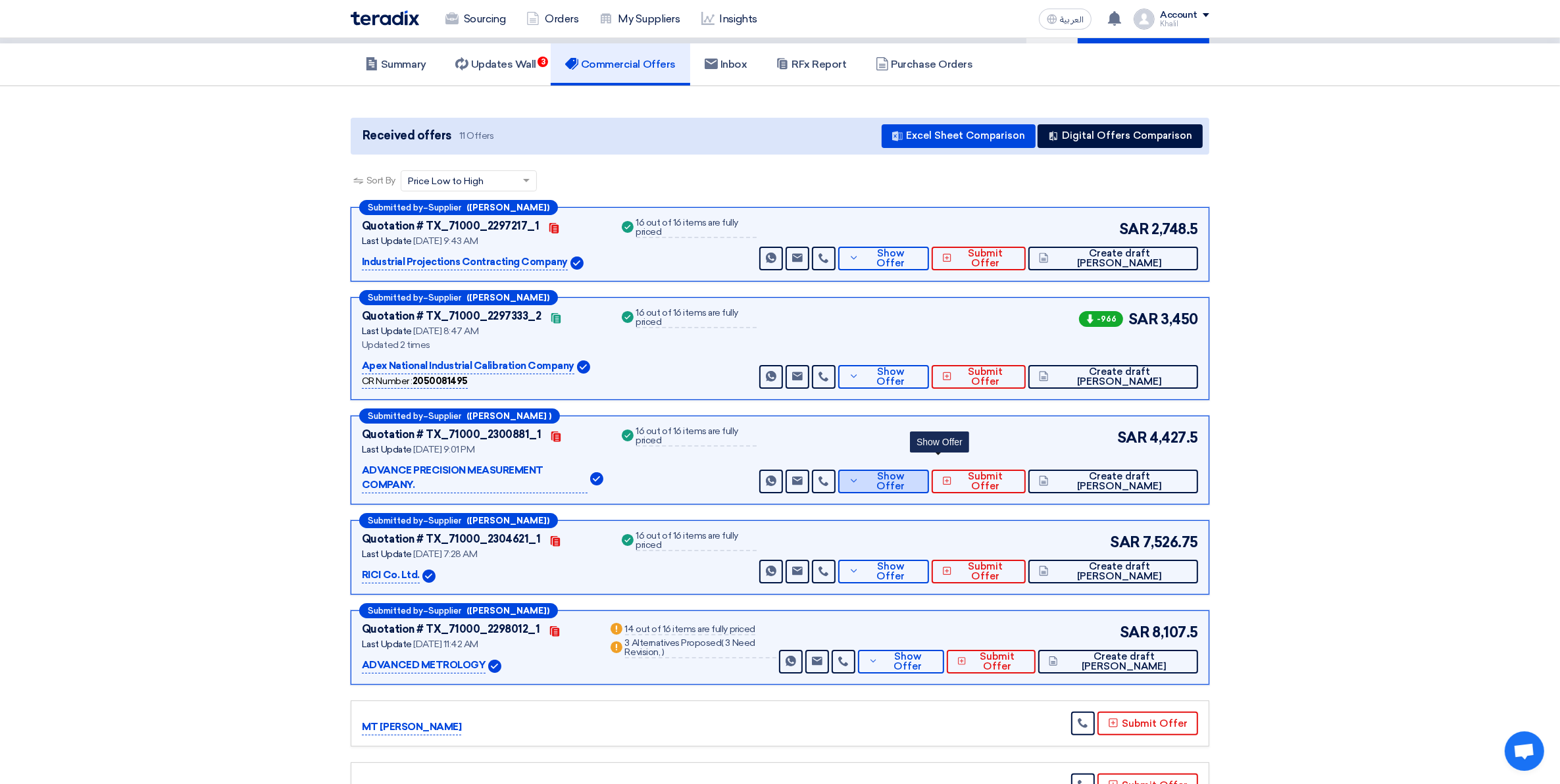
click at [857, 479] on use at bounding box center [854, 481] width 6 height 3
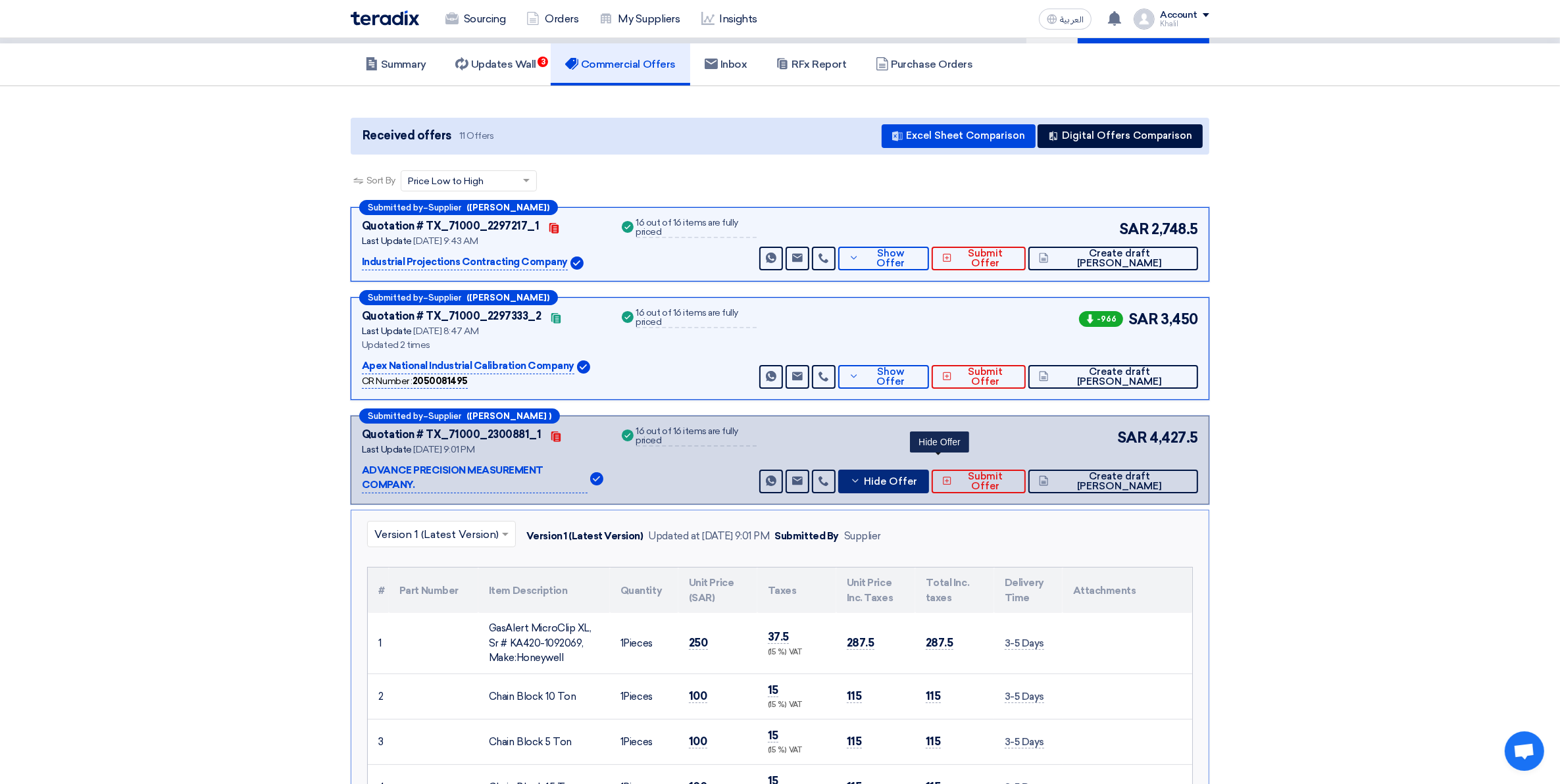
click at [860, 475] on icon at bounding box center [855, 480] width 11 height 11
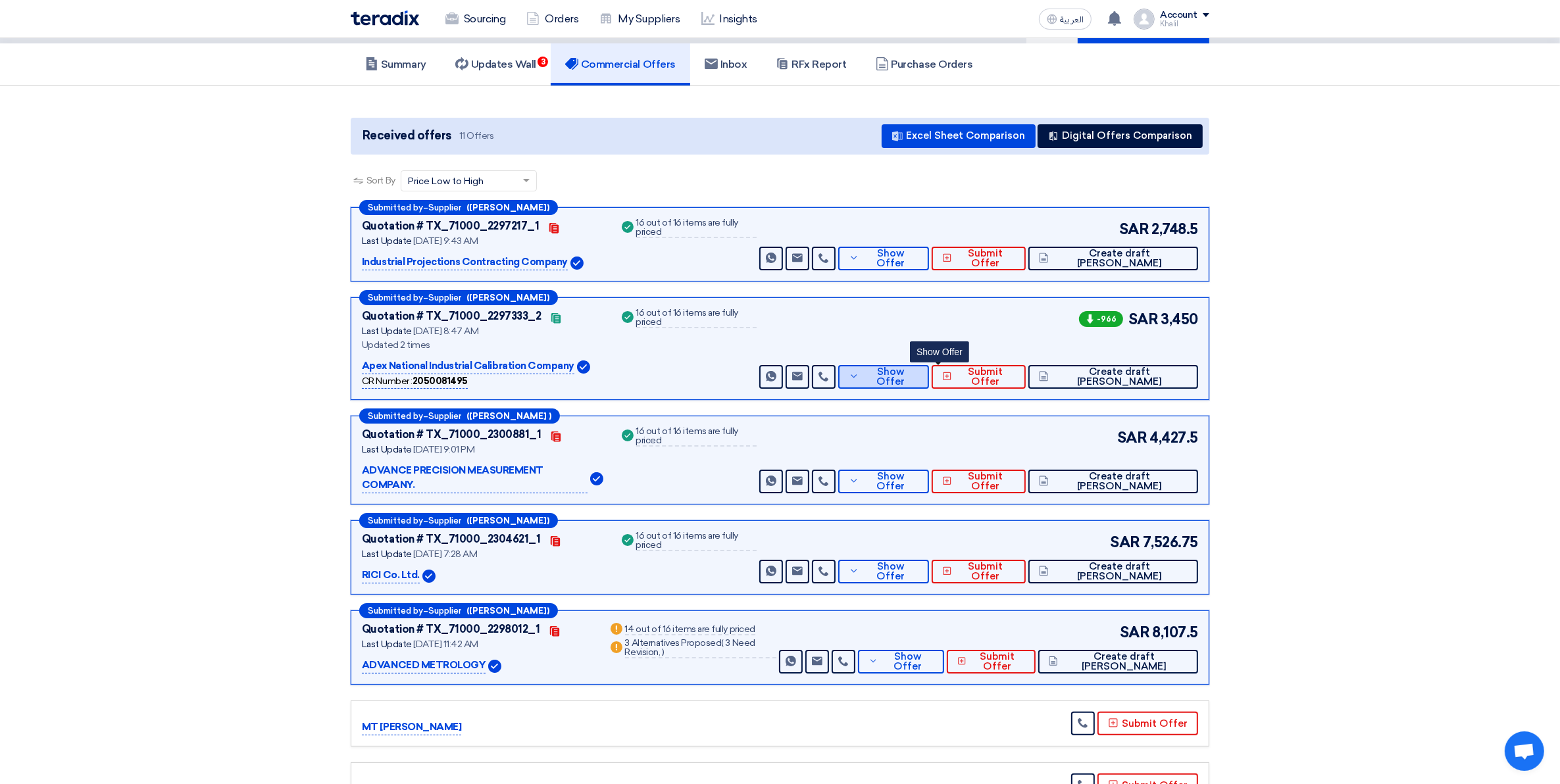
click at [860, 375] on icon at bounding box center [854, 376] width 11 height 11
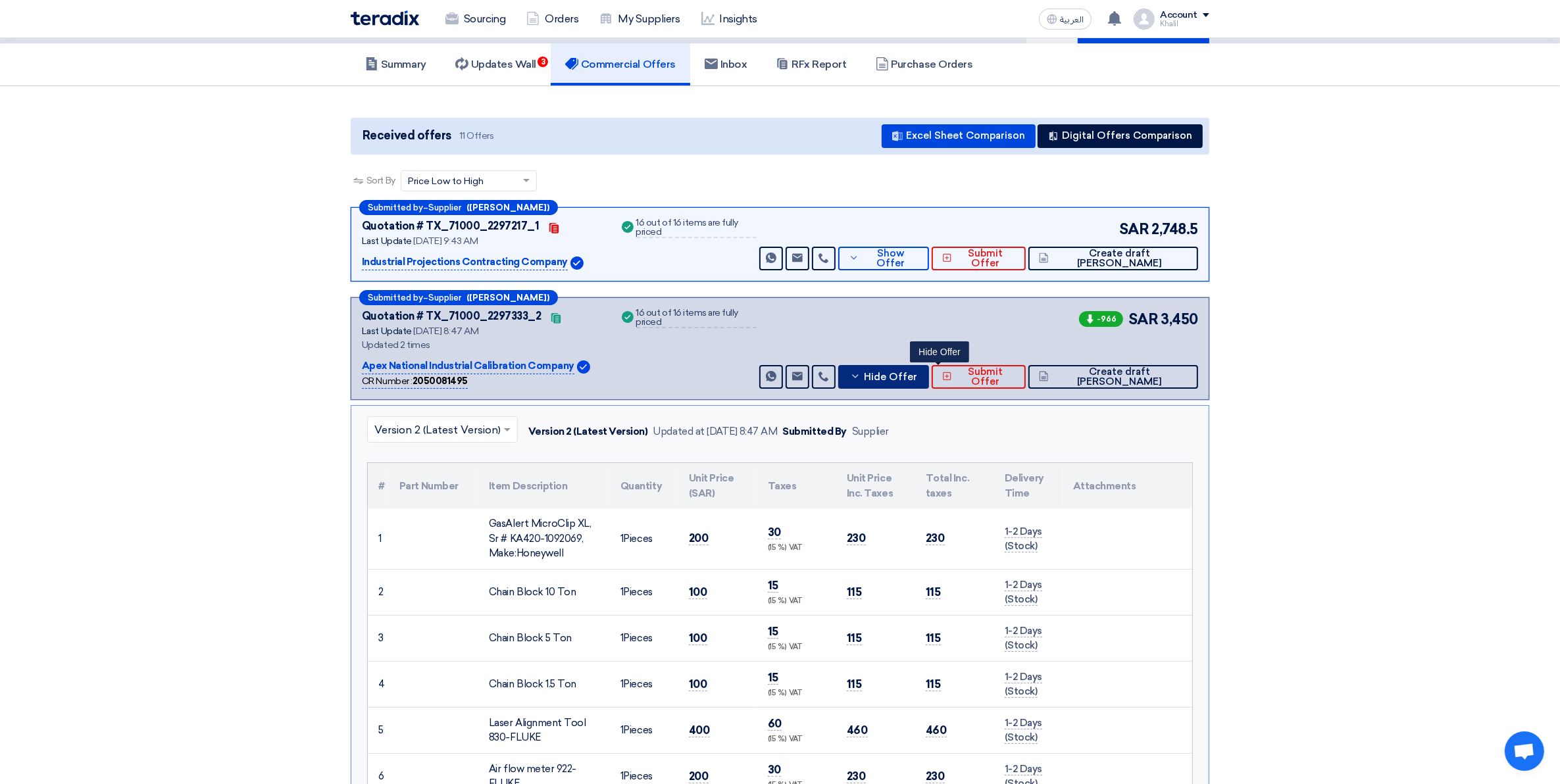
click at [906, 375] on button "Hide Offer" at bounding box center [883, 377] width 91 height 24
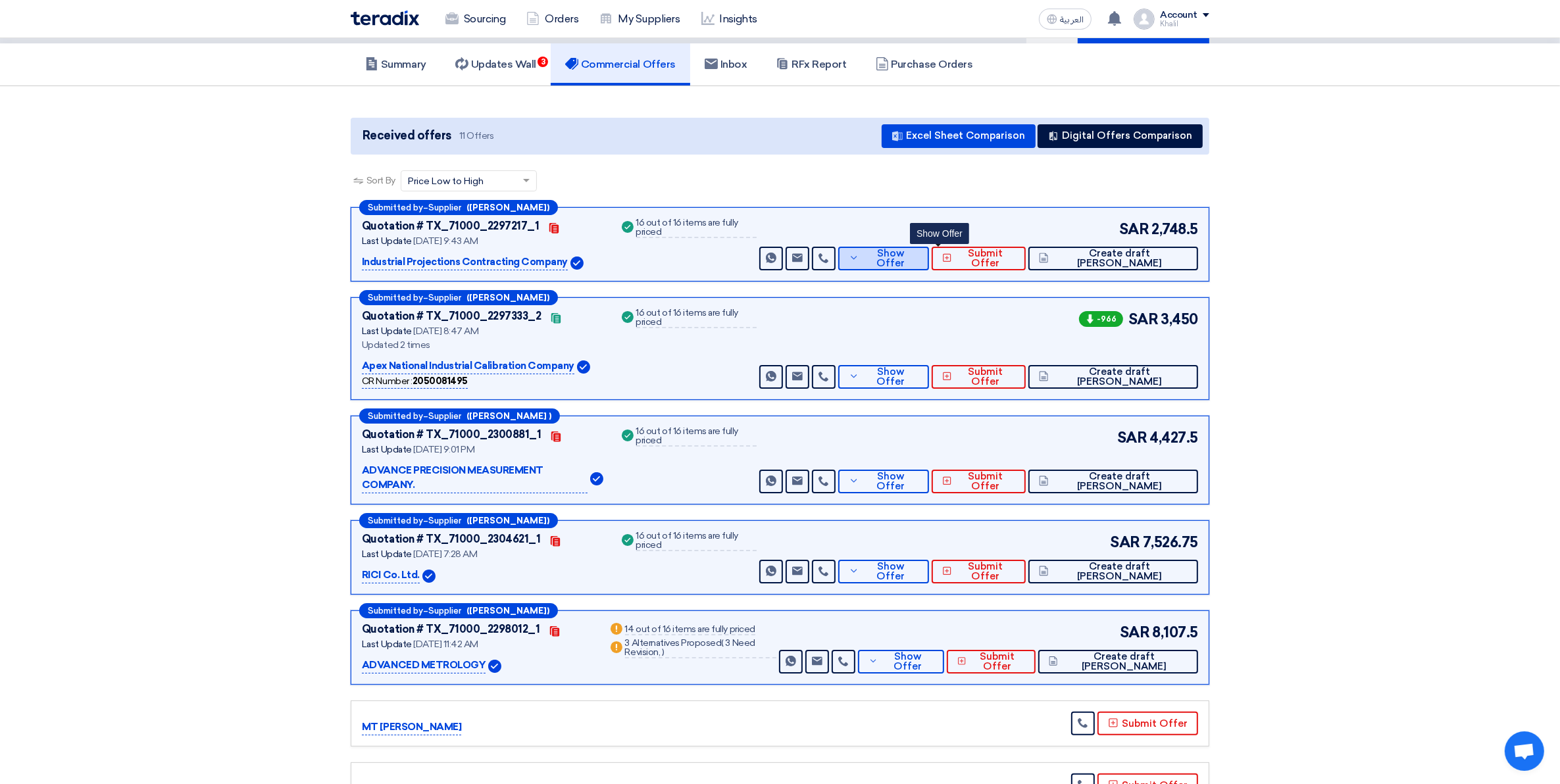
click at [857, 257] on use at bounding box center [854, 258] width 6 height 3
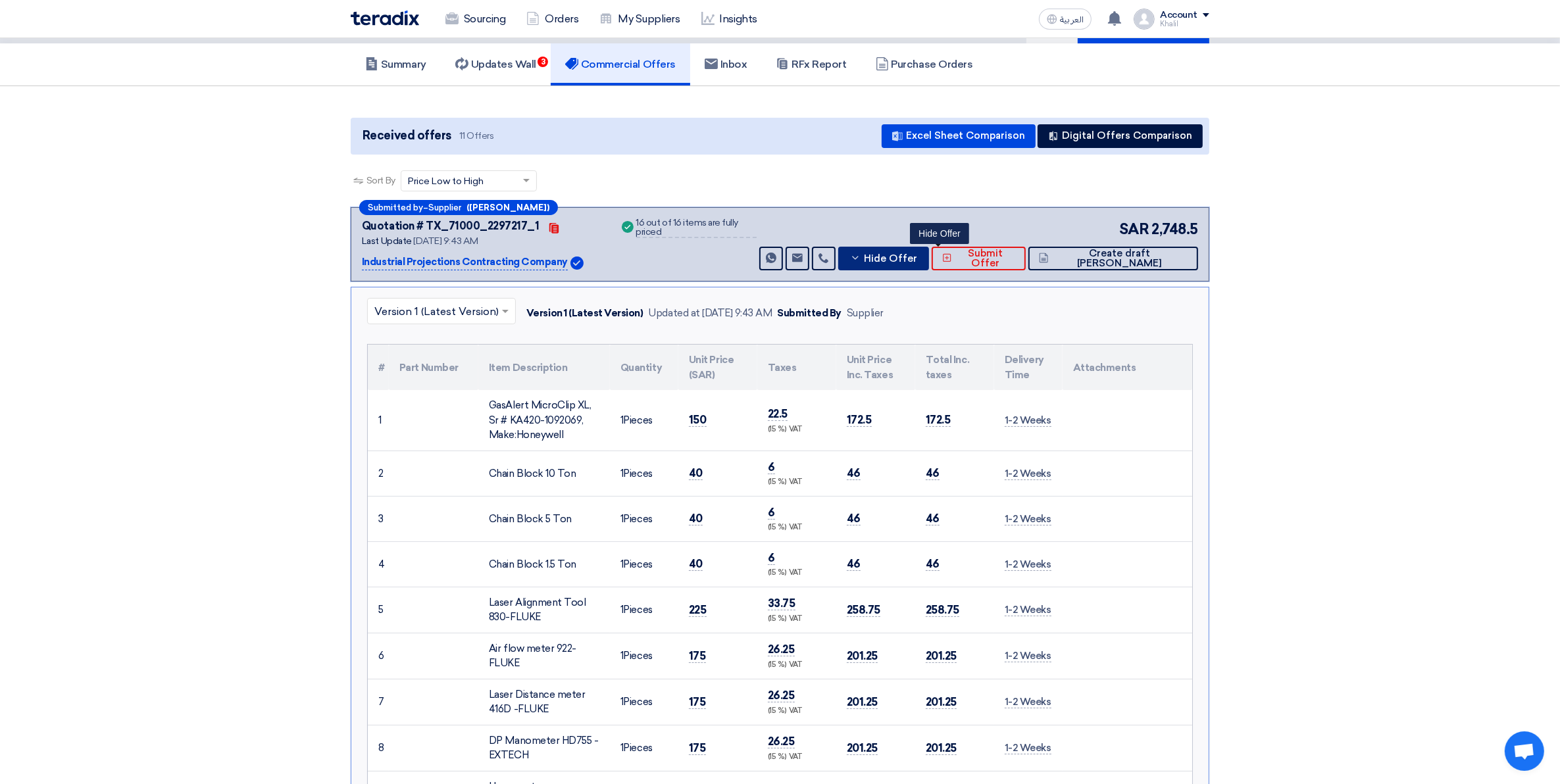
click at [860, 257] on icon at bounding box center [855, 258] width 11 height 11
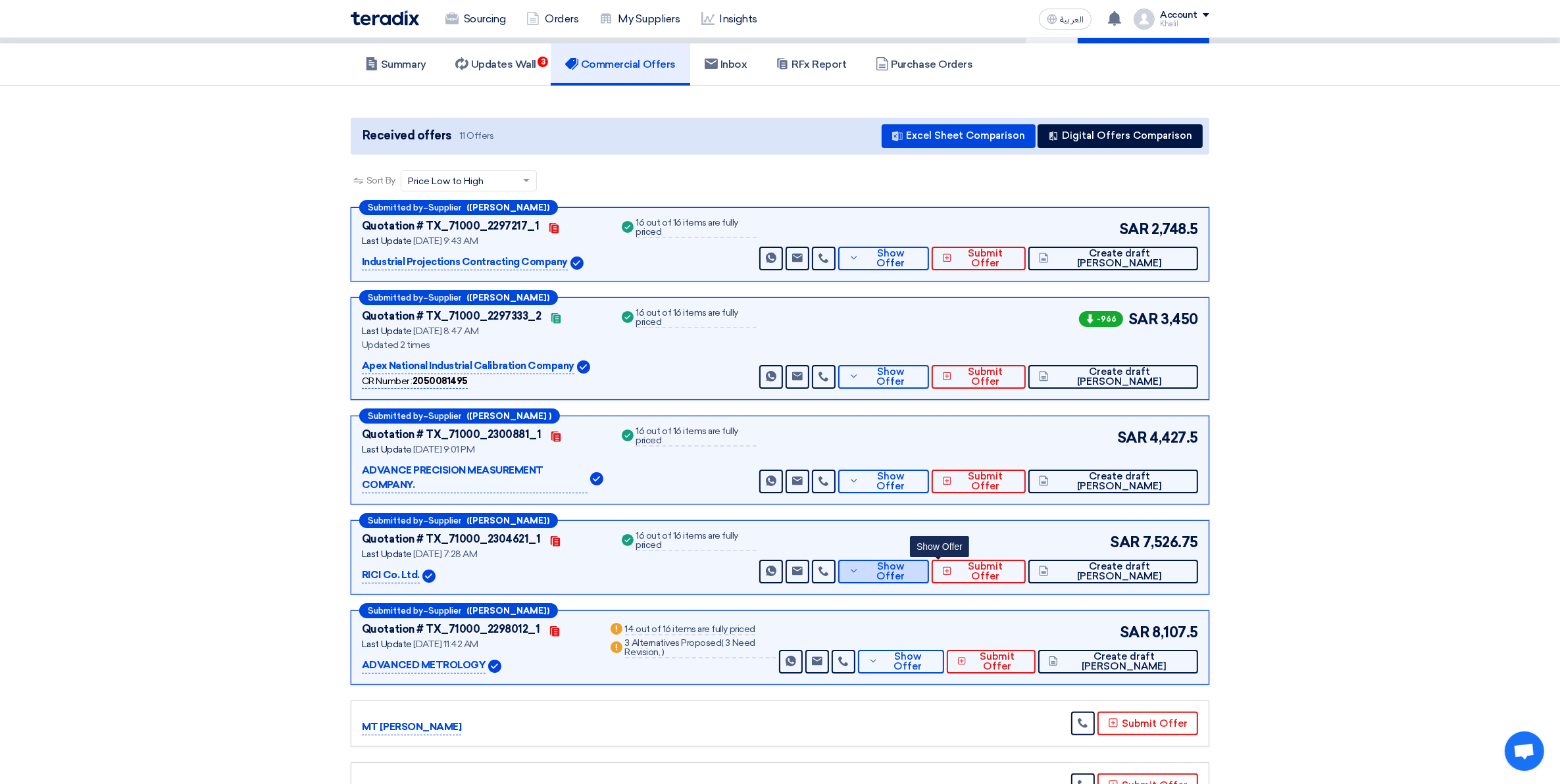
click at [860, 566] on icon at bounding box center [854, 570] width 11 height 11
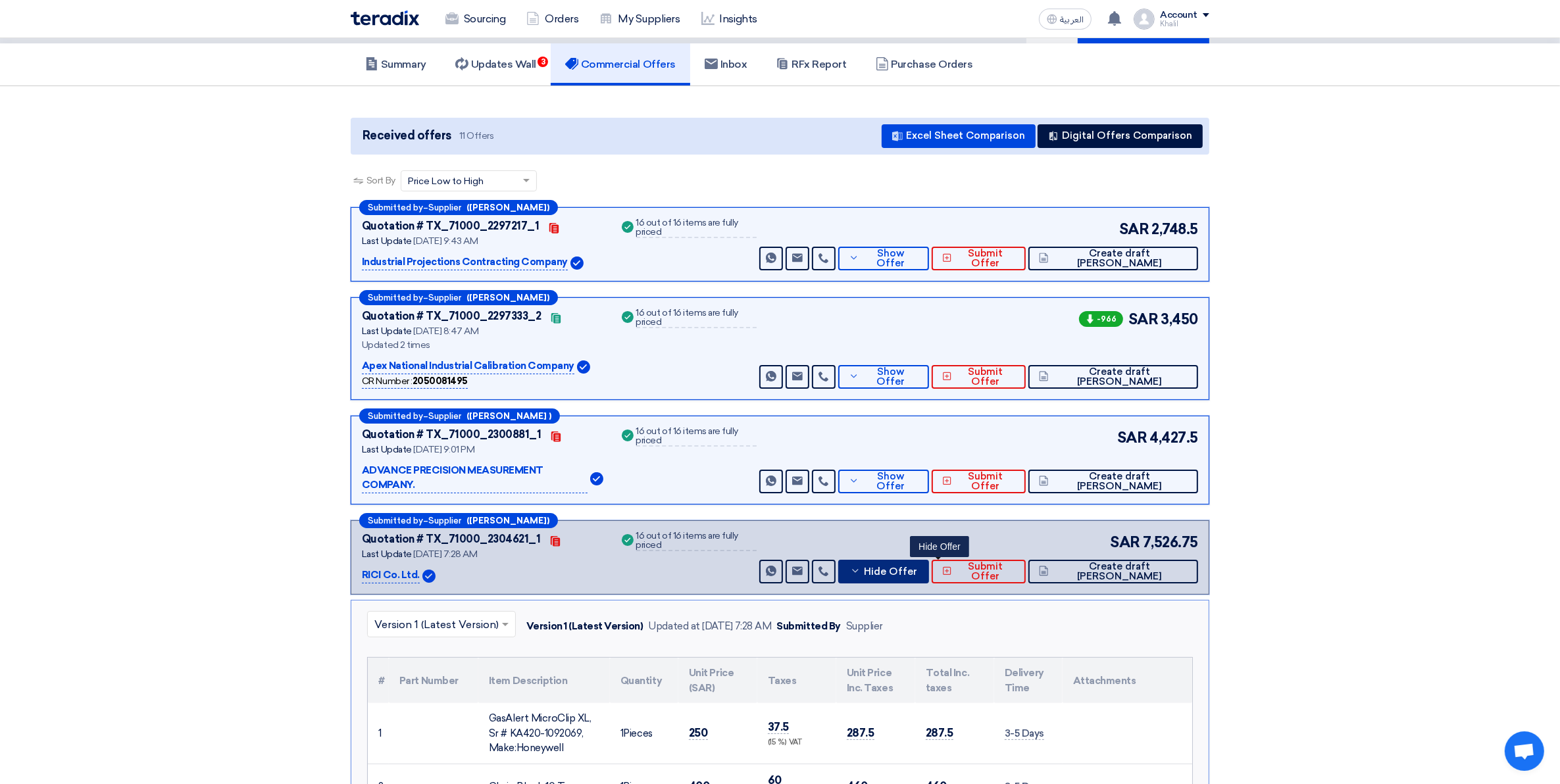
click at [860, 566] on icon at bounding box center [855, 570] width 11 height 11
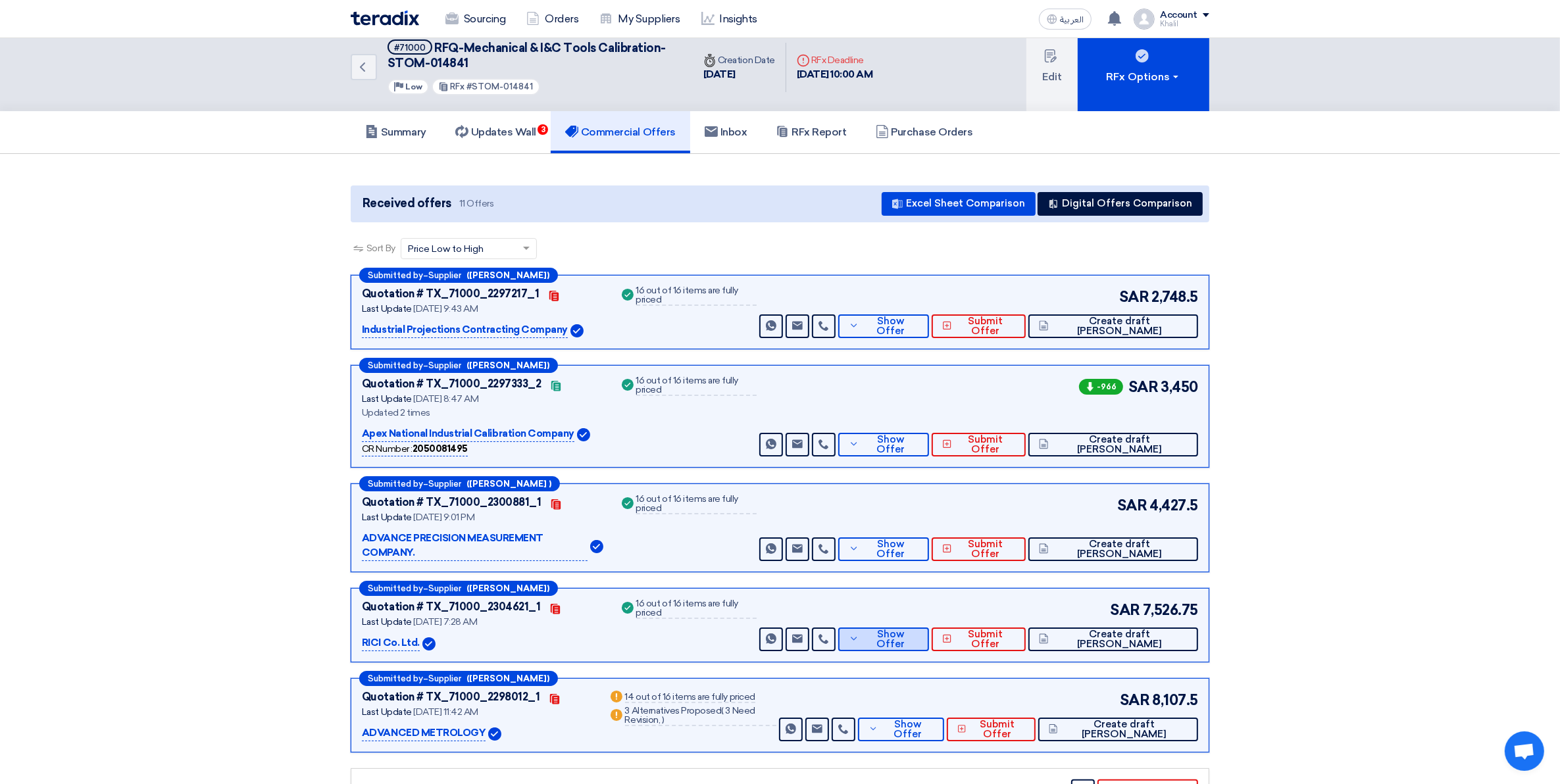
scroll to position [0, 0]
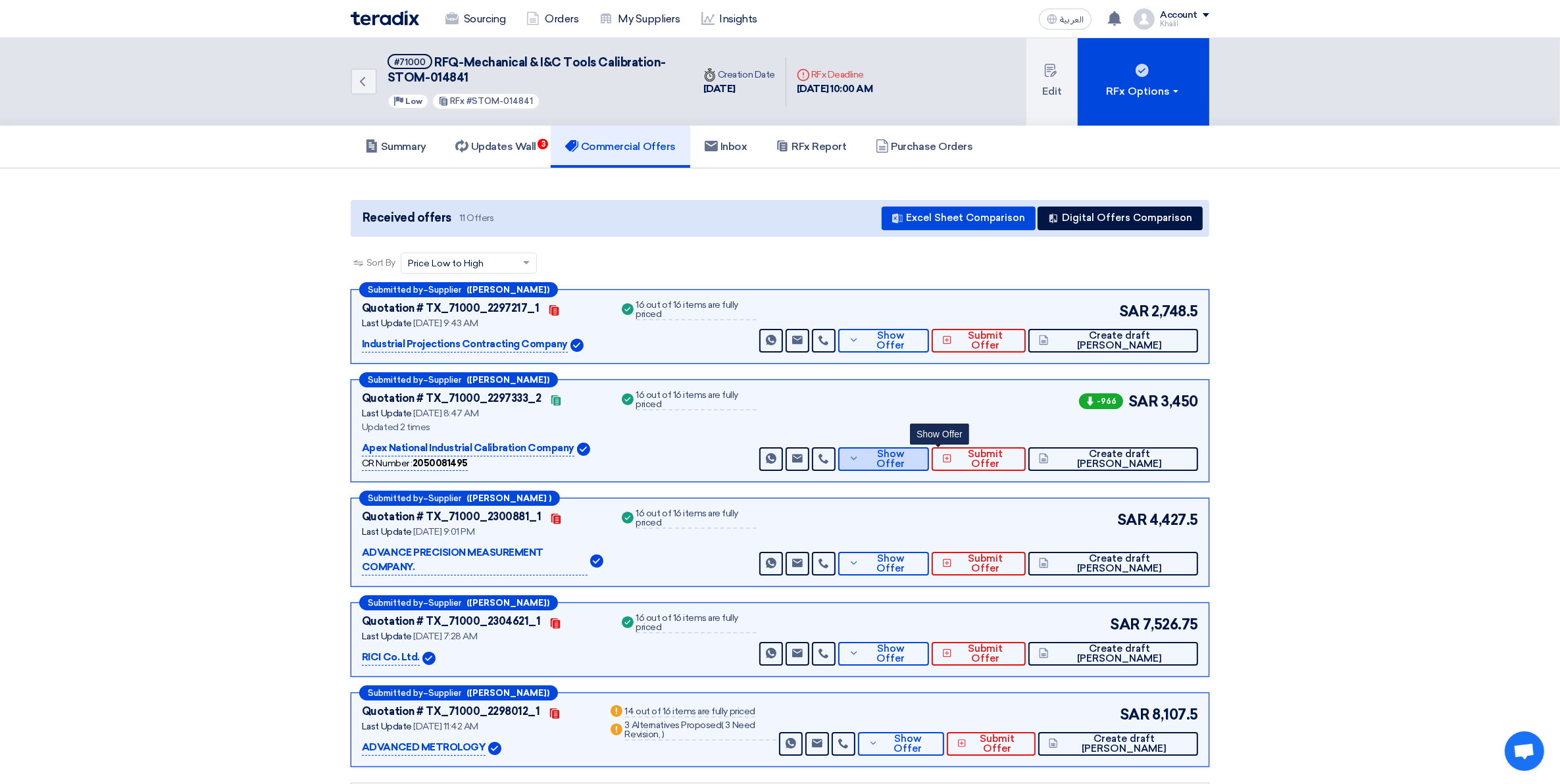
click at [860, 458] on icon at bounding box center [854, 458] width 11 height 11
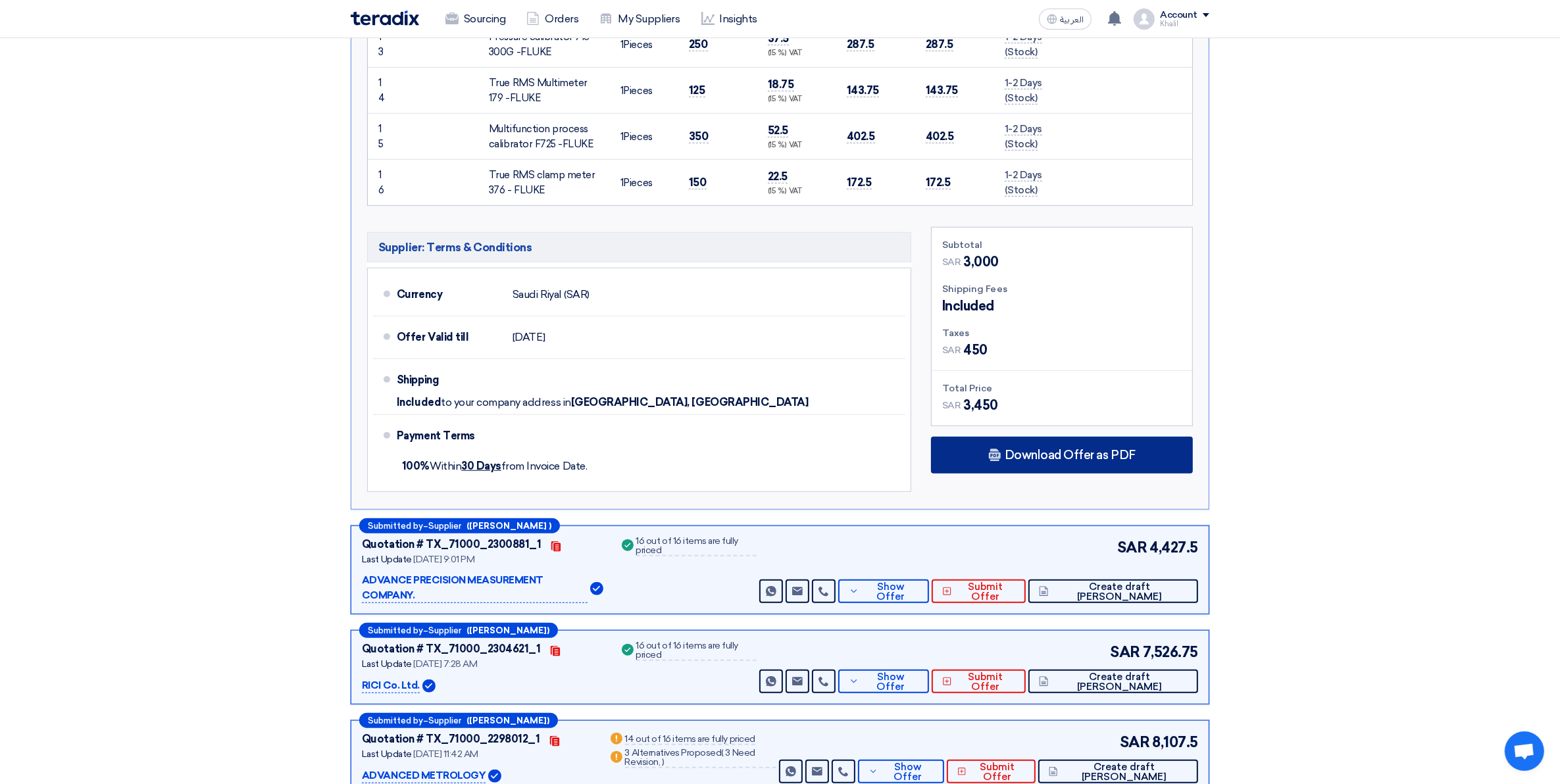
scroll to position [1233, 0]
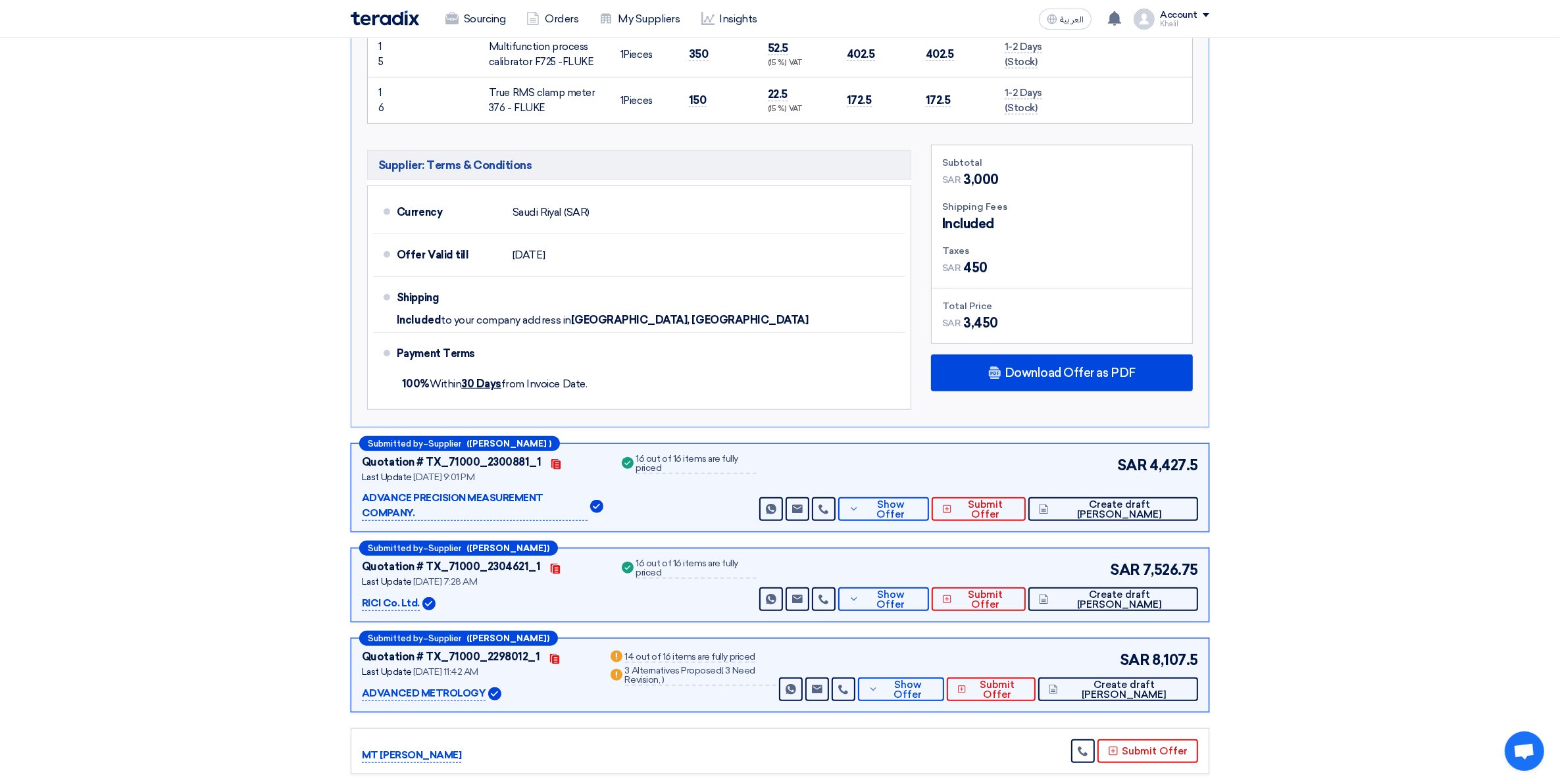
click at [400, 596] on p "RICI Co. Ltd." at bounding box center [391, 603] width 58 height 15
click at [904, 588] on button "Show Offer" at bounding box center [883, 598] width 91 height 24
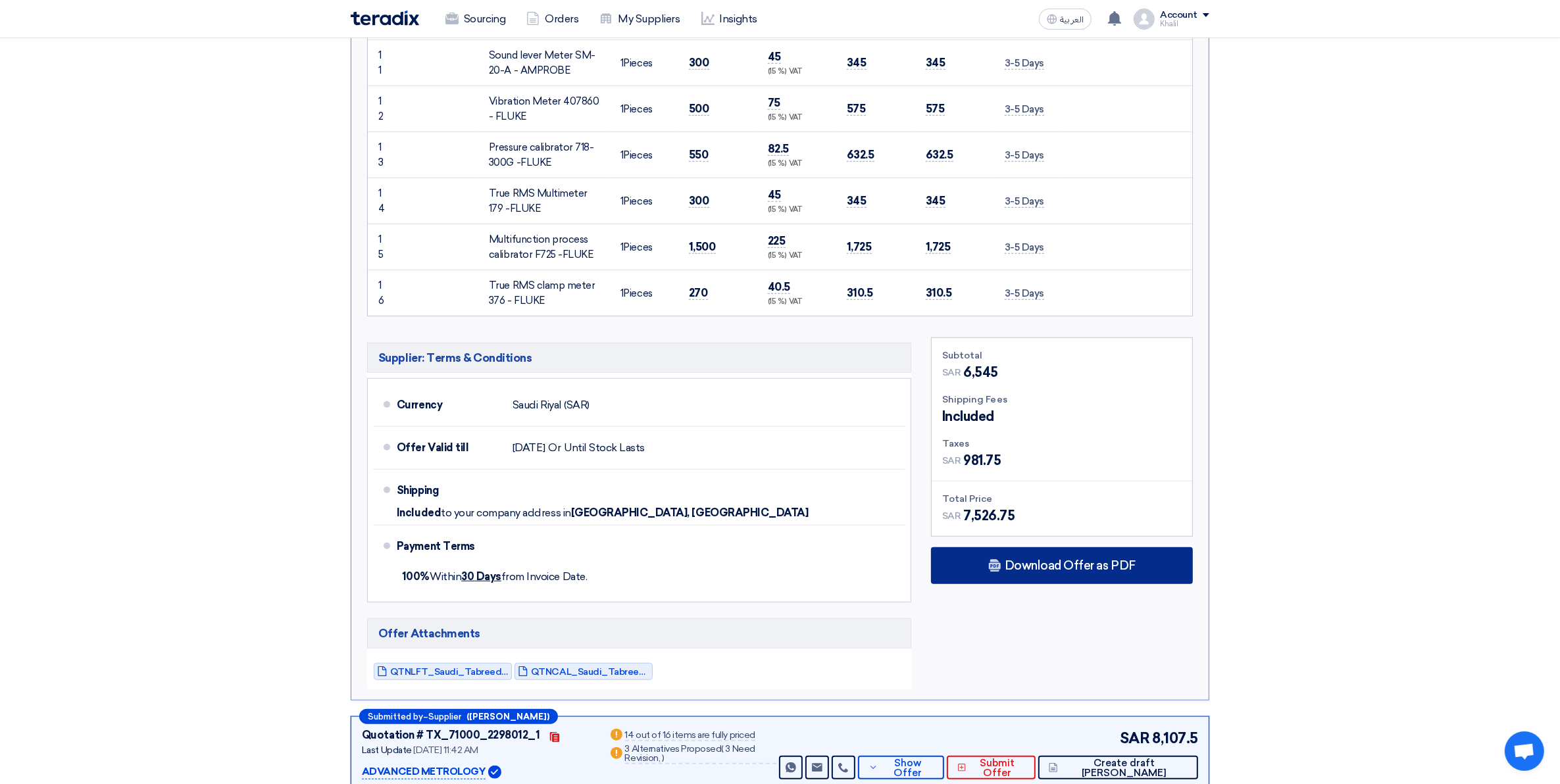
click at [1054, 560] on span "Download Offer as PDF" at bounding box center [1070, 566] width 131 height 12
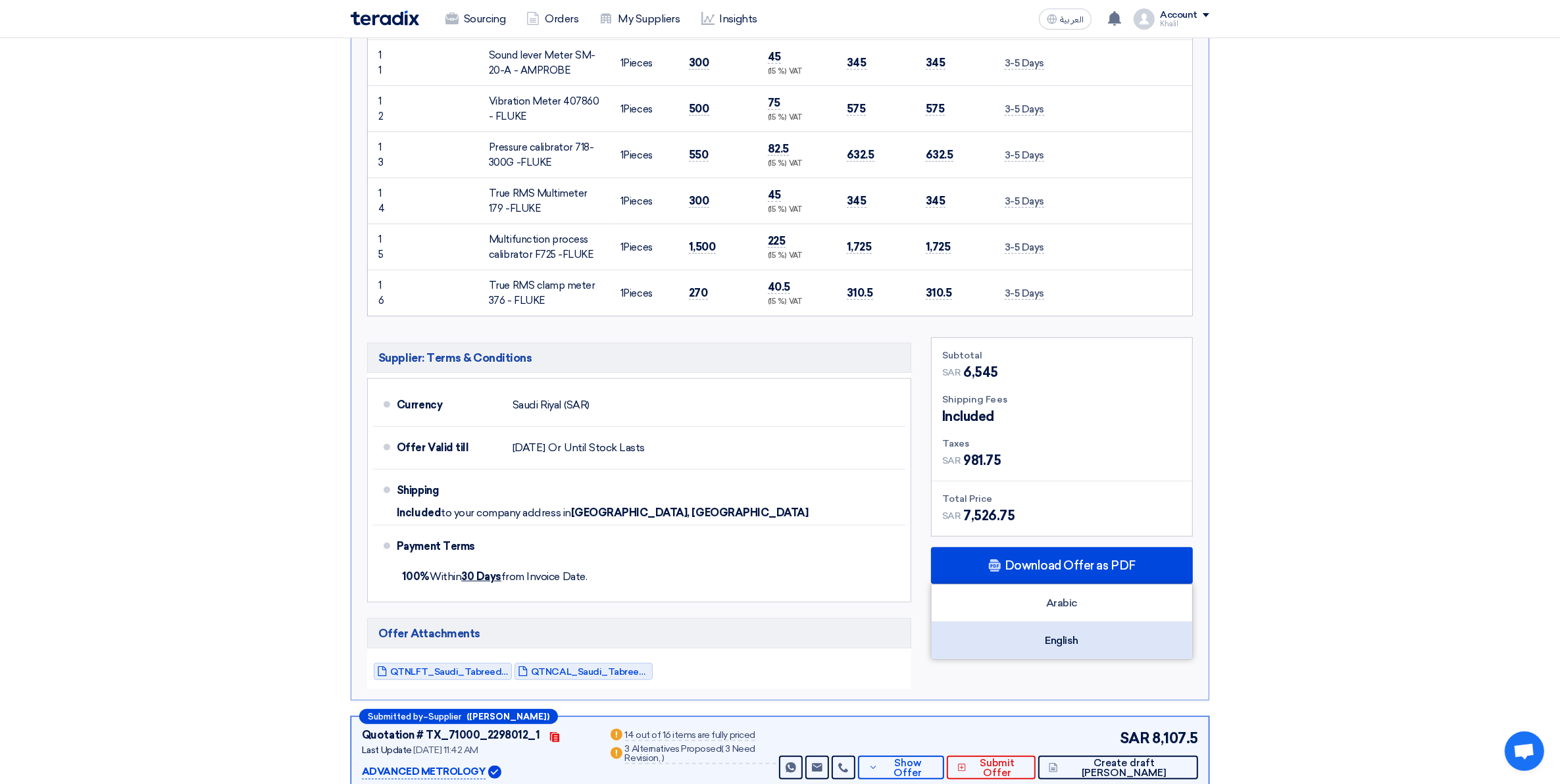
click at [1067, 629] on div "English" at bounding box center [1061, 640] width 260 height 37
click at [1295, 462] on section "Received offers 11 Offers Excel Sheet Comparison Digital Offers Comparison Sort…" at bounding box center [780, 64] width 1560 height 2258
click at [457, 667] on span "QTNLFT_Saudi_Tabreed_Operation_and_Maintenance_Co_STOM_S_1755059275363.pdf" at bounding box center [449, 672] width 118 height 10
click at [586, 667] on link "QTNCAL_Saudi_Tabreed_Operation_and_Maintenance_Co_STOM_1755059275526.pdf" at bounding box center [583, 671] width 138 height 17
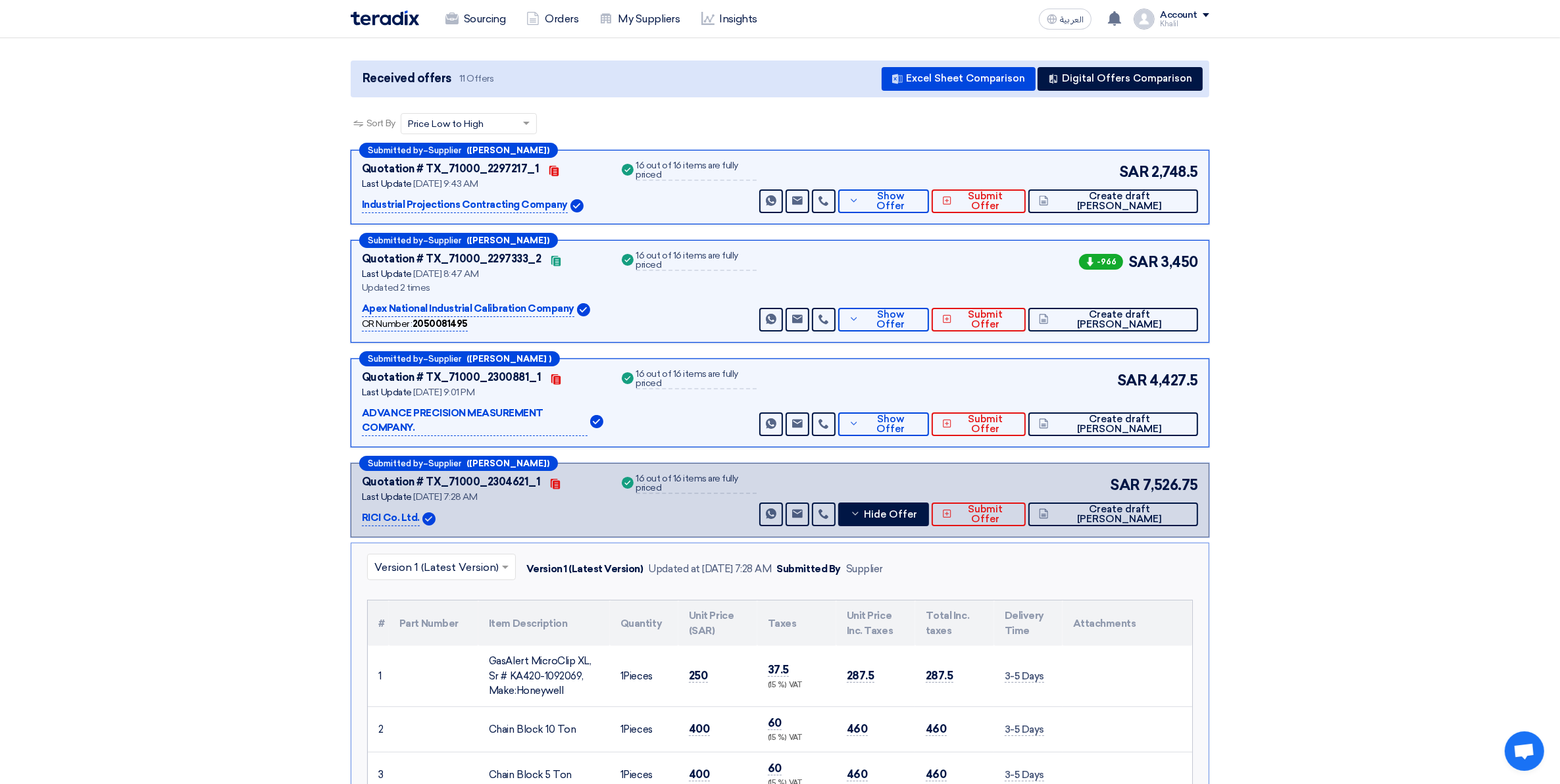
scroll to position [0, 0]
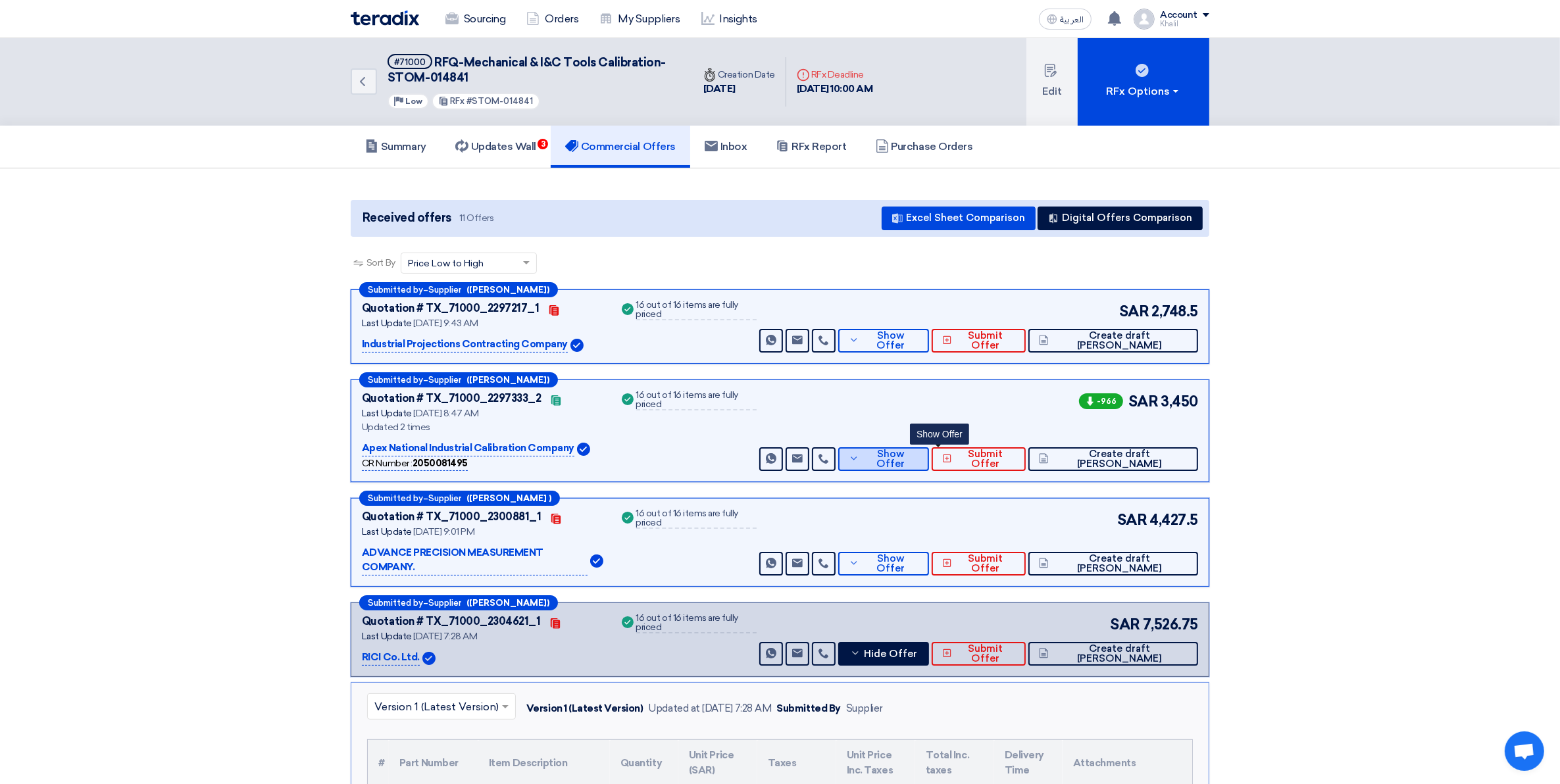
click at [902, 465] on button "Show Offer" at bounding box center [883, 459] width 91 height 24
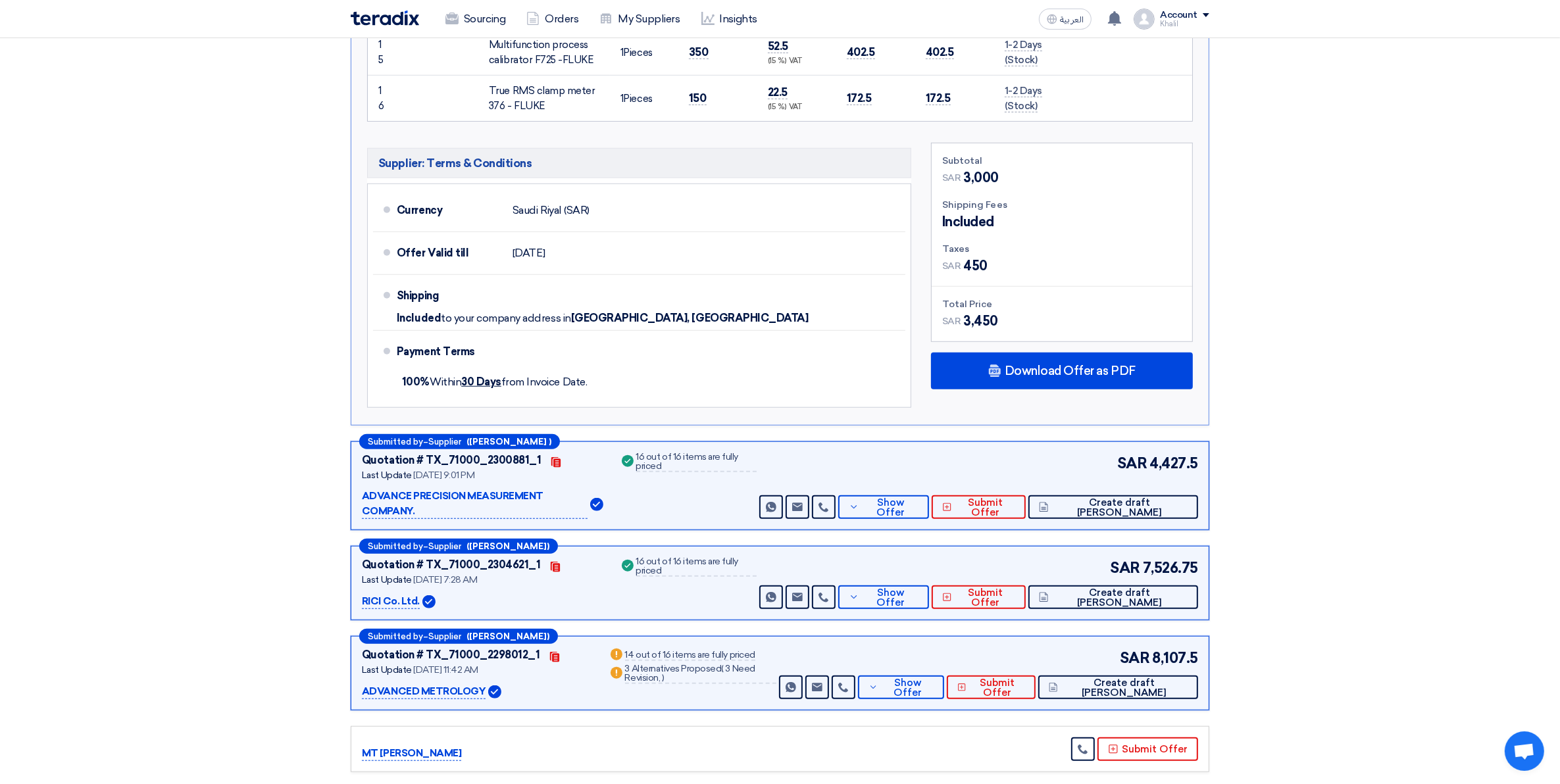
scroll to position [1233, 0]
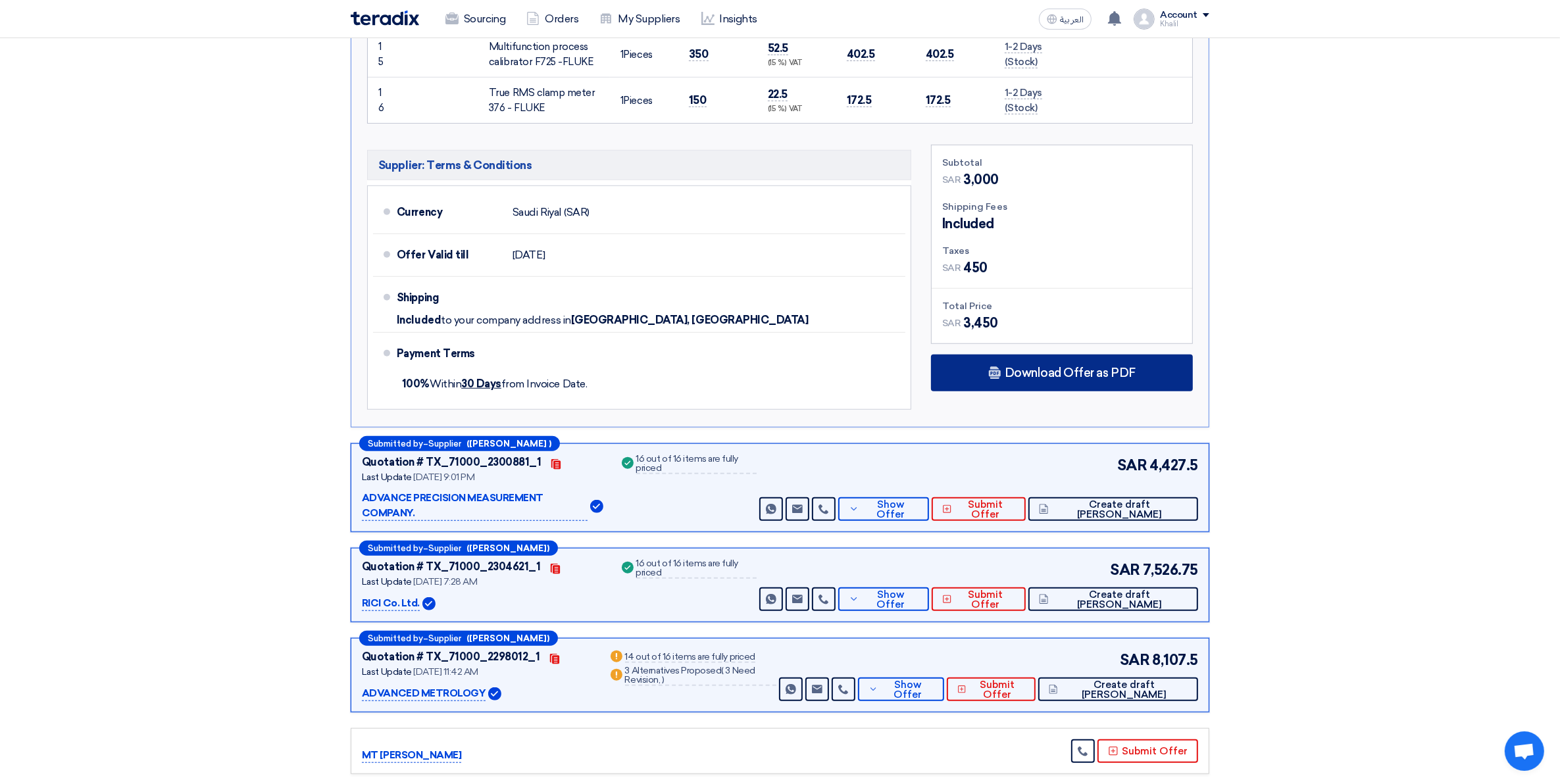
click at [1001, 372] on icon at bounding box center [995, 372] width 13 height 13
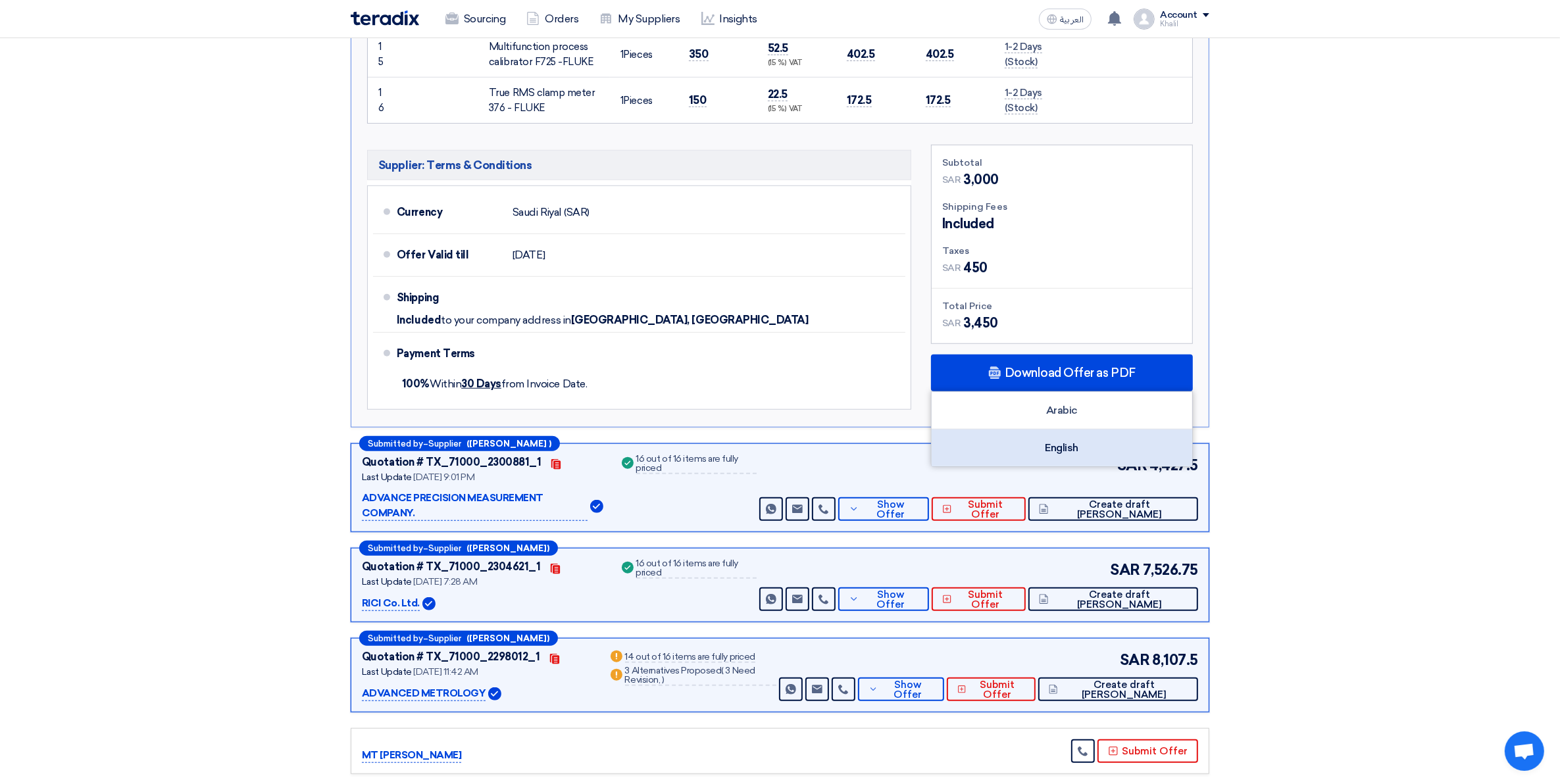
click at [1041, 448] on div "English" at bounding box center [1061, 447] width 260 height 37
click at [1327, 309] on section "Received offers 11 Offers Excel Sheet Comparison Digital Offers Comparison Sort…" at bounding box center [780, 25] width 1560 height 2180
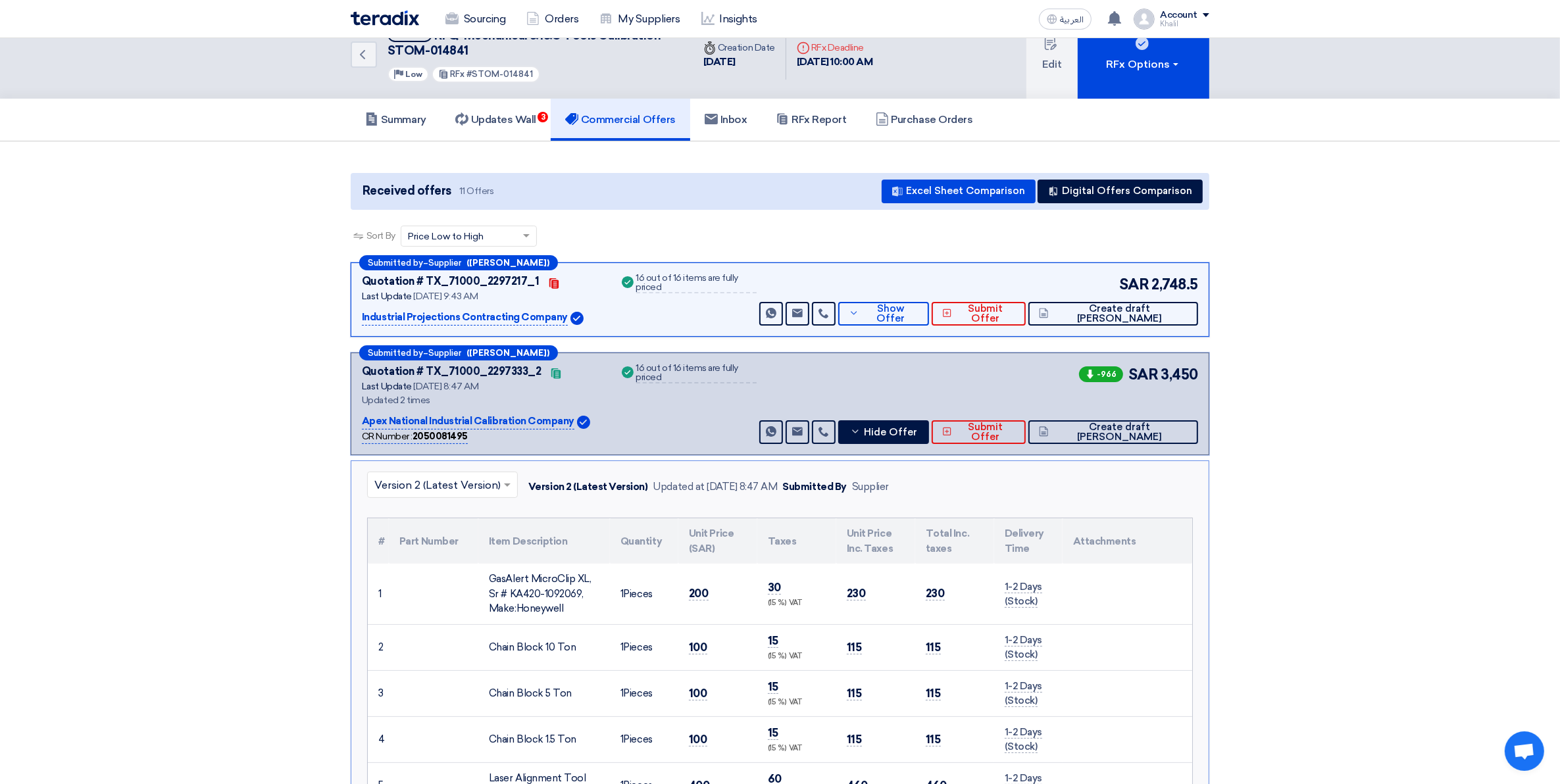
scroll to position [0, 0]
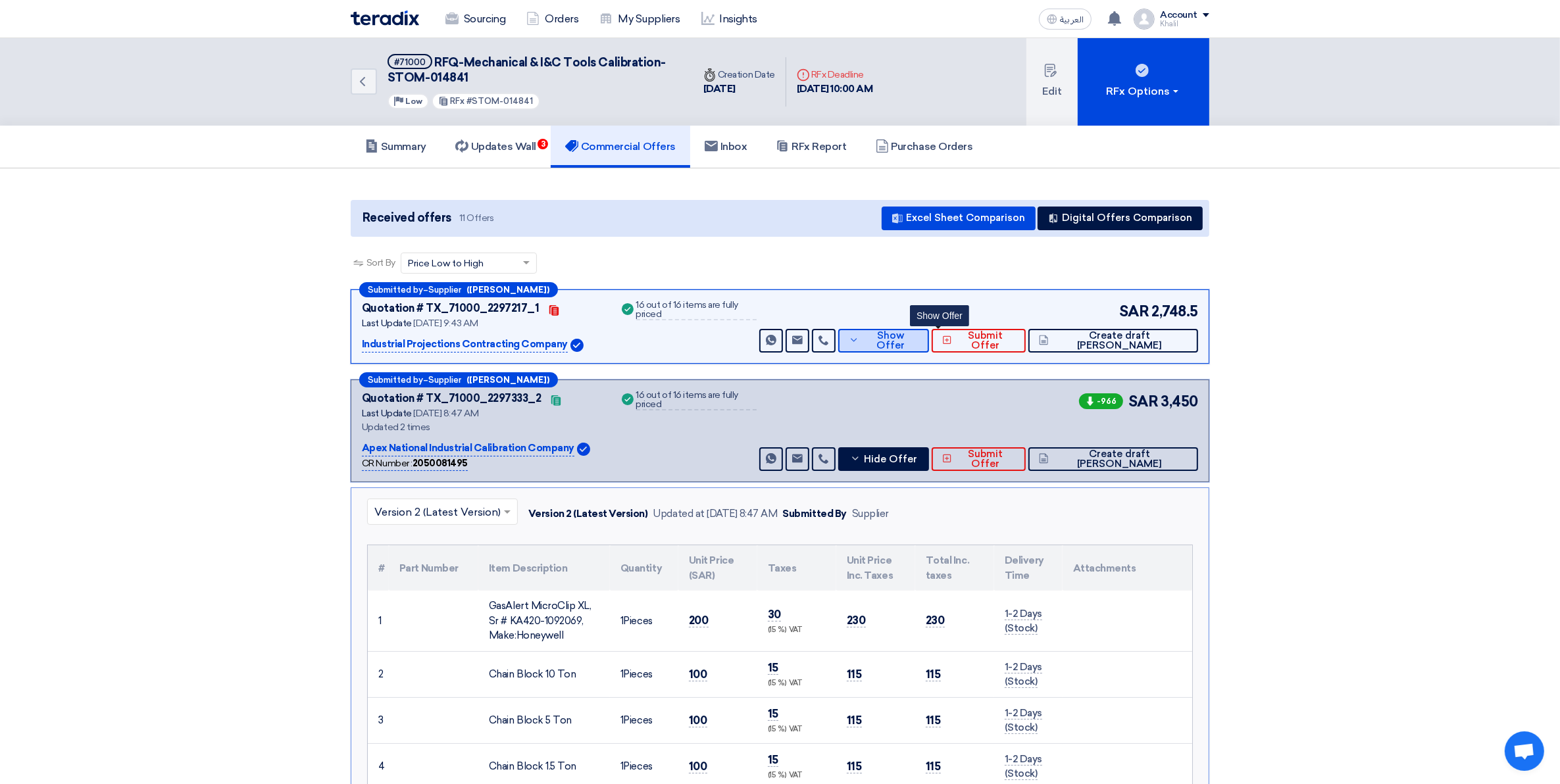
click at [860, 341] on icon at bounding box center [854, 340] width 11 height 11
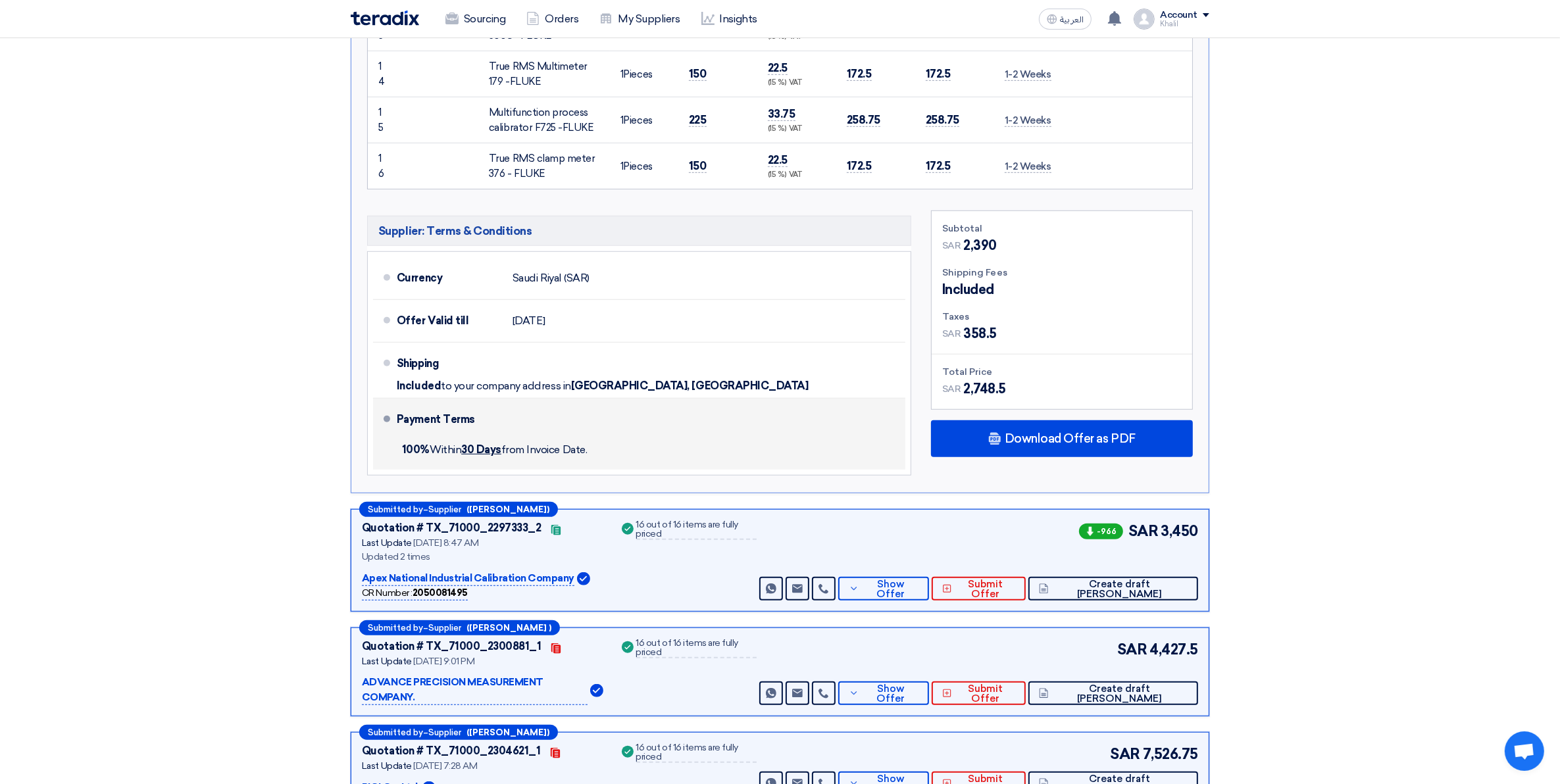
scroll to position [1068, 0]
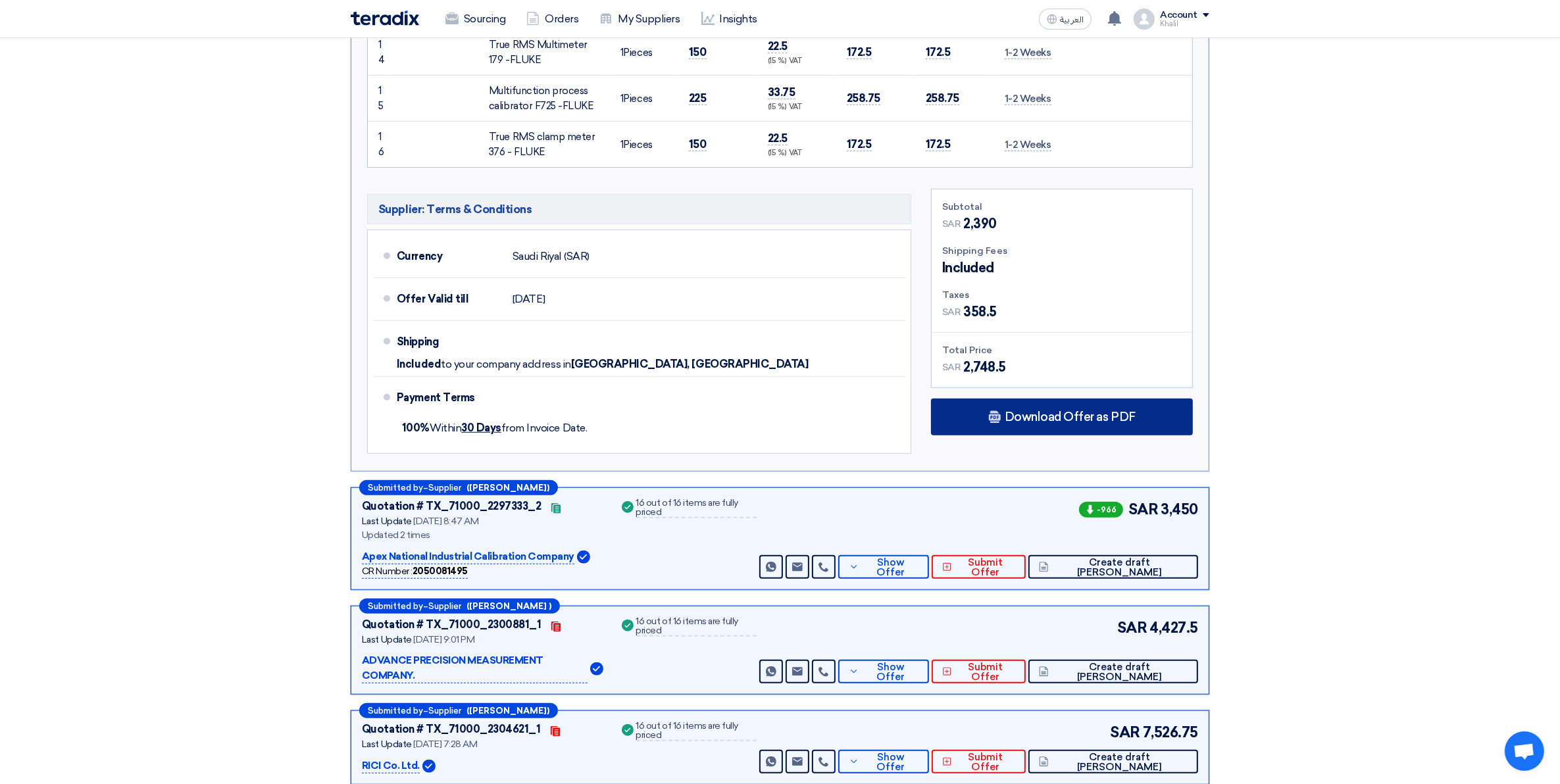
click at [1041, 423] on span "Download Offer as PDF" at bounding box center [1070, 416] width 131 height 12
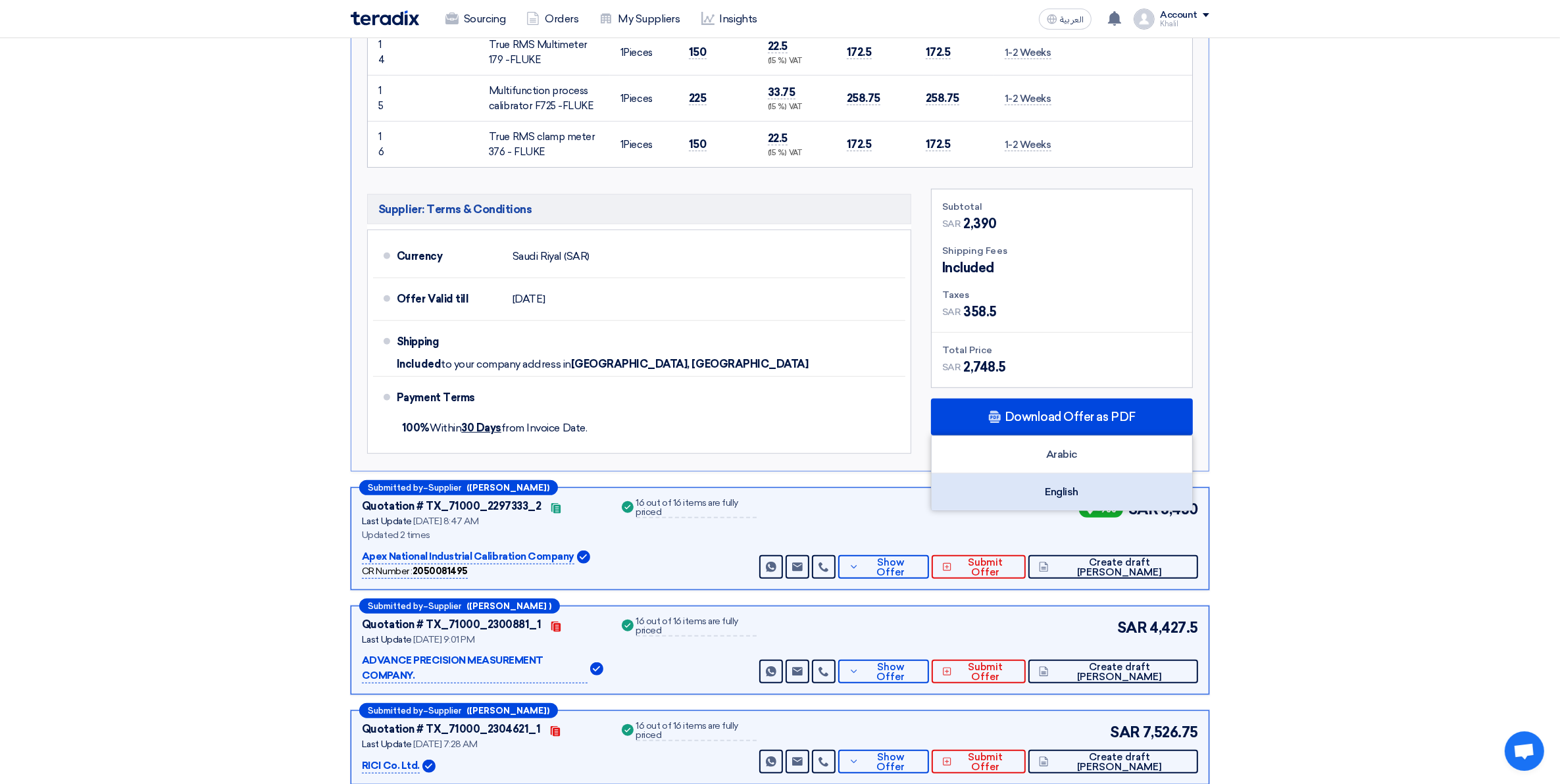
click at [1064, 498] on div "English" at bounding box center [1061, 491] width 260 height 37
click at [1443, 377] on section "Received offers 11 Offers Excel Sheet Comparison Digital Offers Comparison Sort…" at bounding box center [780, 188] width 1560 height 2178
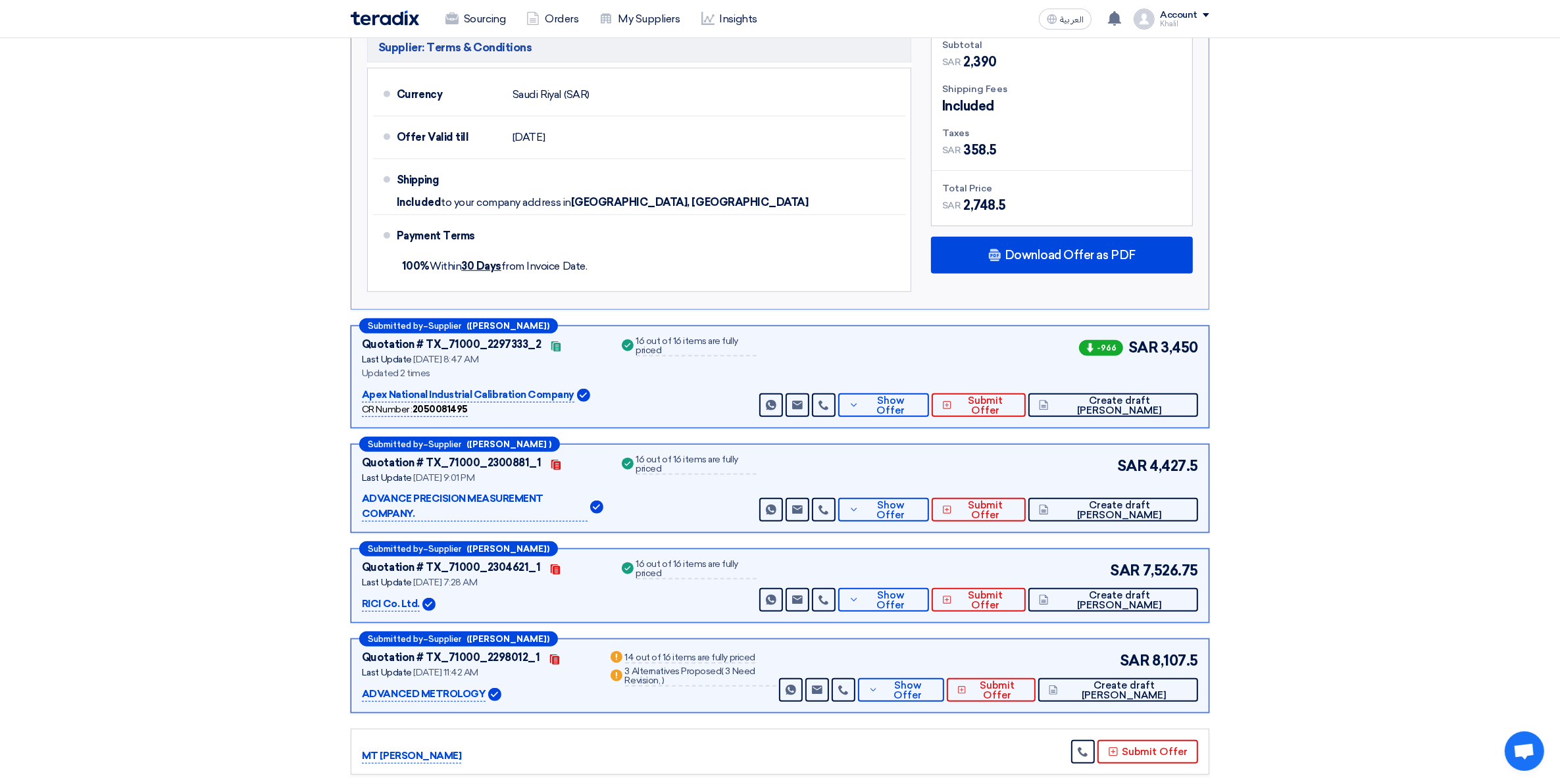
scroll to position [1315, 0]
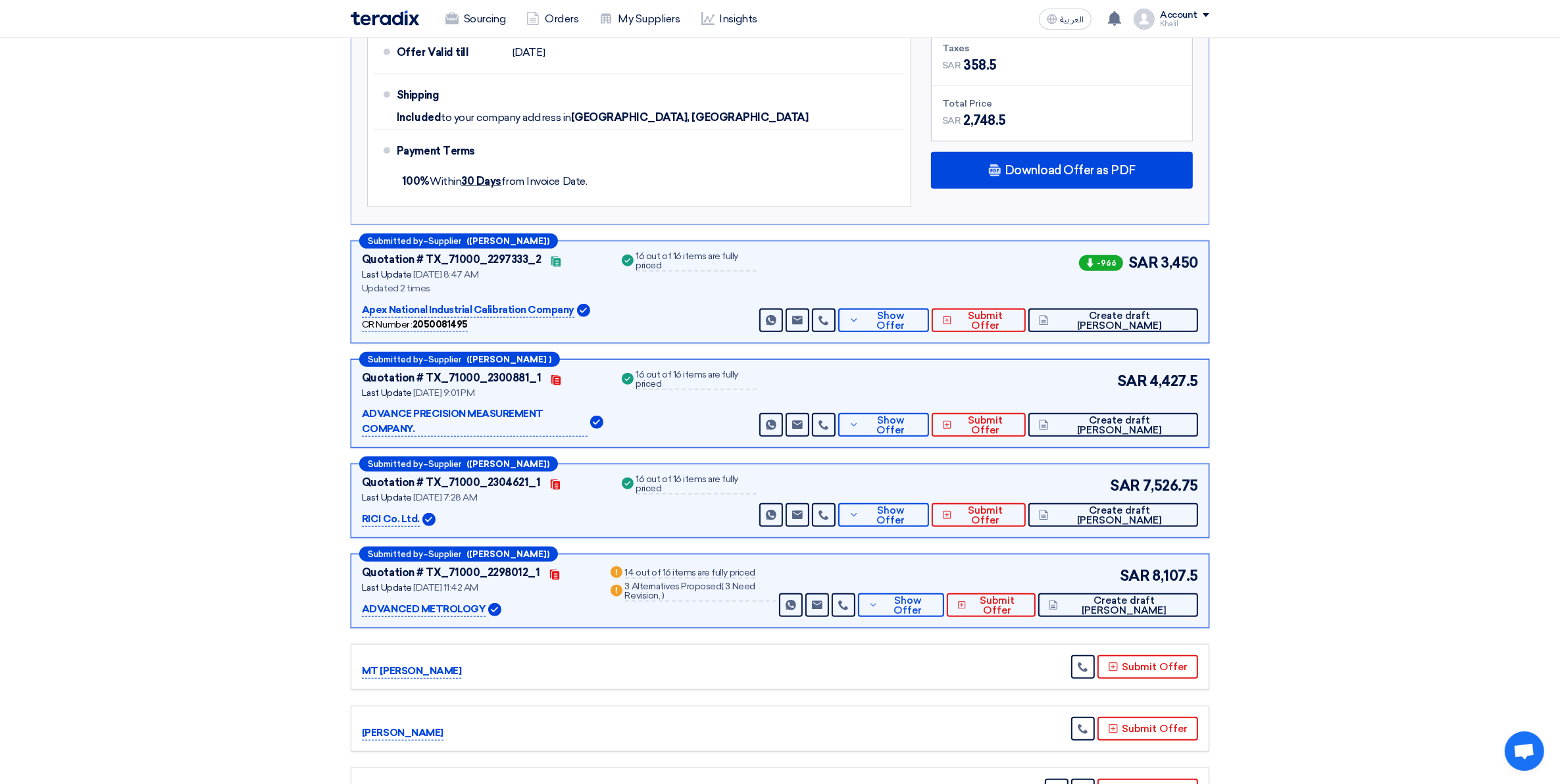
click at [413, 512] on p "RICI Co. Ltd." at bounding box center [391, 519] width 58 height 15
click at [919, 505] on span "Show Offer" at bounding box center [890, 515] width 56 height 20
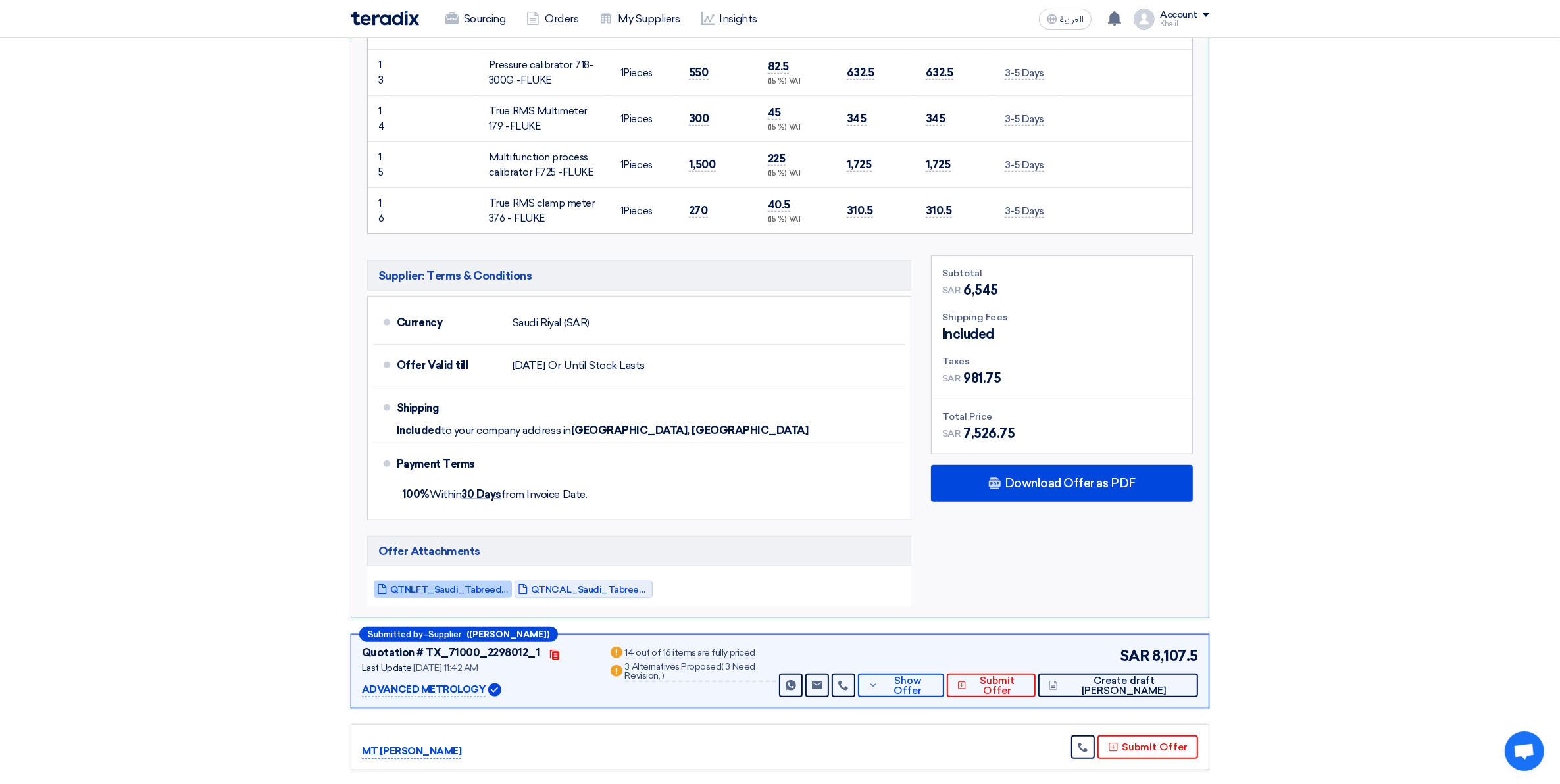
click at [471, 584] on span "QTNLFT_Saudi_Tabreed_Operation_and_Maintenance_Co_STOM_S_1755059275363.pdf" at bounding box center [449, 589] width 118 height 10
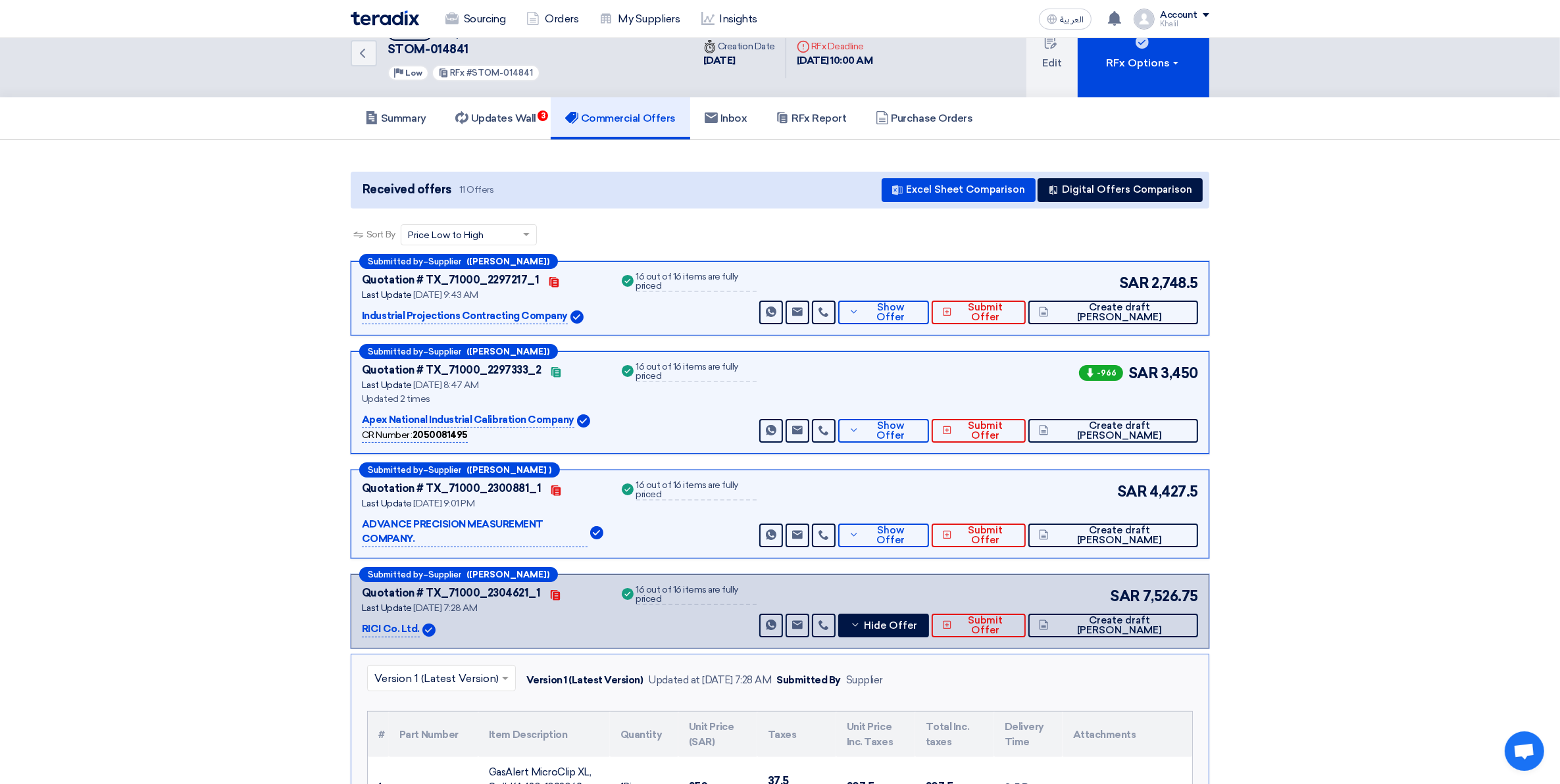
scroll to position [0, 0]
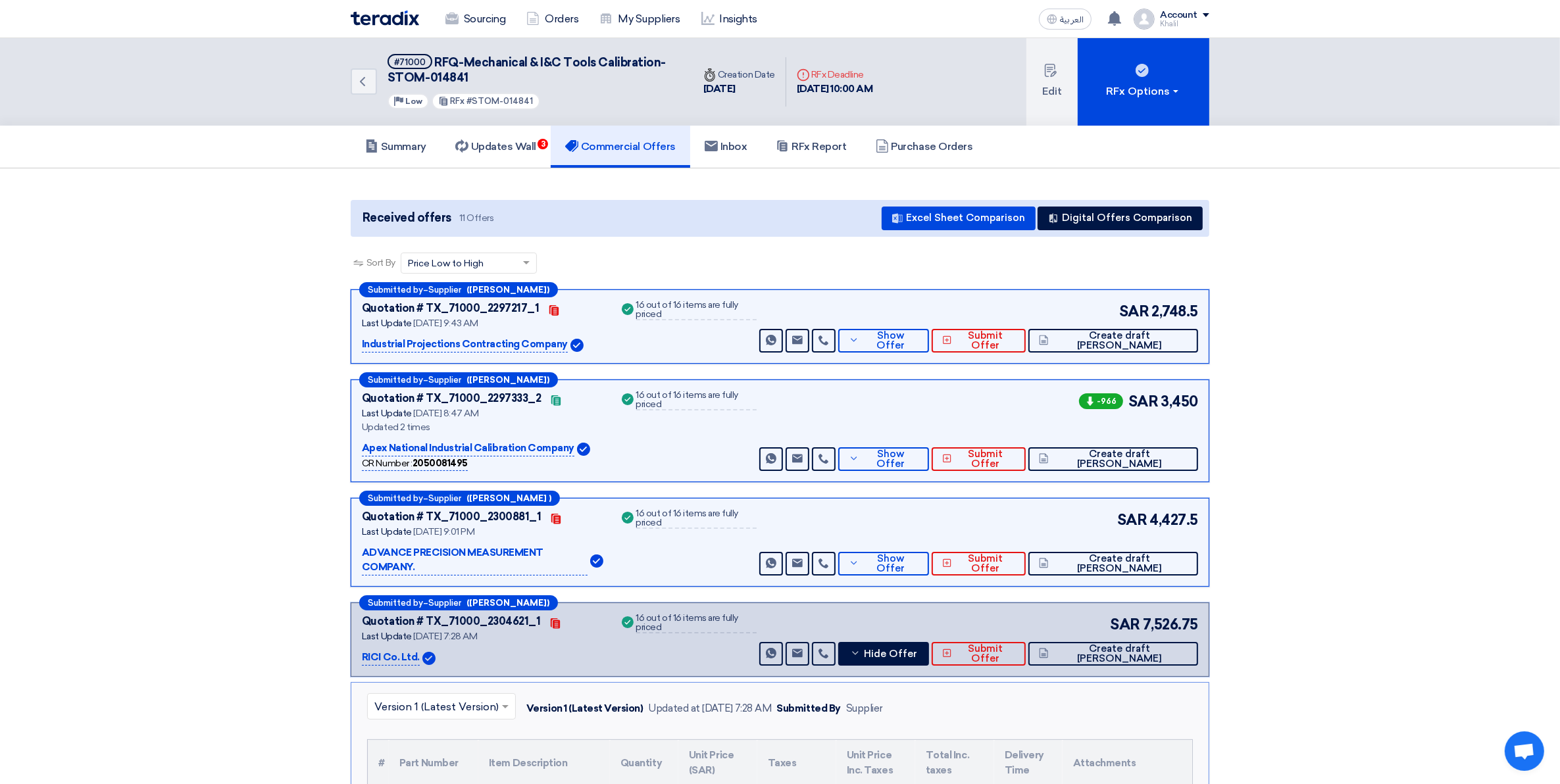
drag, startPoint x: 1149, startPoint y: 309, endPoint x: 1197, endPoint y: 309, distance: 48.0
click at [1197, 309] on div "SAR 2,748.5" at bounding box center [1157, 311] width 82 height 22
copy div "2,748.5"
drag, startPoint x: 1163, startPoint y: 396, endPoint x: 1202, endPoint y: 397, distance: 39.0
click at [1202, 397] on div "Submitted by – Supplier ([PERSON_NAME]) Quotation # TX_71000_2297333_2 Contacts…" at bounding box center [780, 431] width 859 height 103
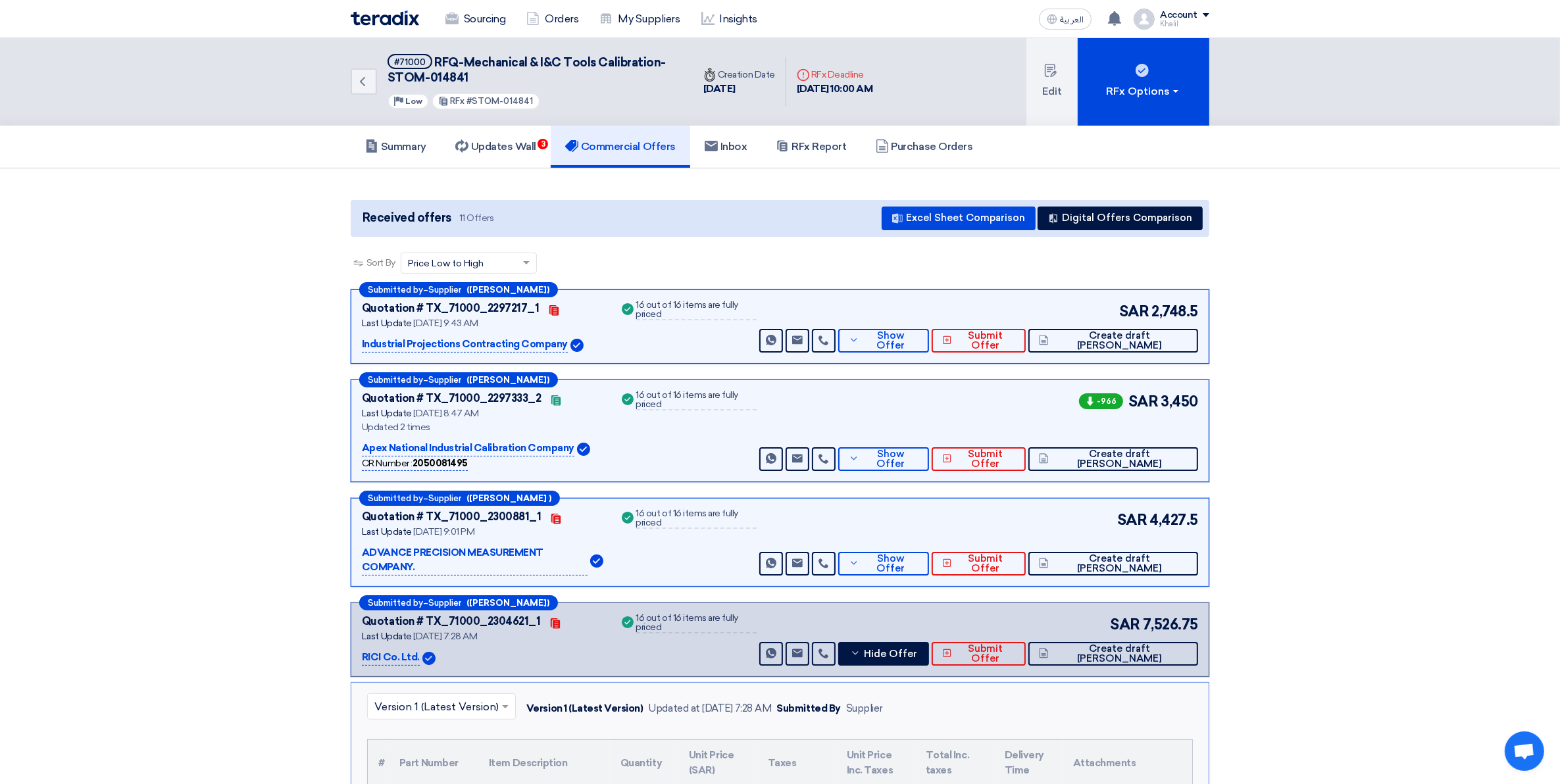
copy span "3,450"
drag, startPoint x: 1153, startPoint y: 518, endPoint x: 1199, endPoint y: 518, distance: 46.0
click at [1199, 518] on div "Submitted by – Supplier ([PERSON_NAME] ) Quotation # TX_71000_2300881_1 Contact…" at bounding box center [780, 542] width 859 height 89
copy span "4,427.5"
drag, startPoint x: 1143, startPoint y: 606, endPoint x: 1196, endPoint y: 606, distance: 53.0
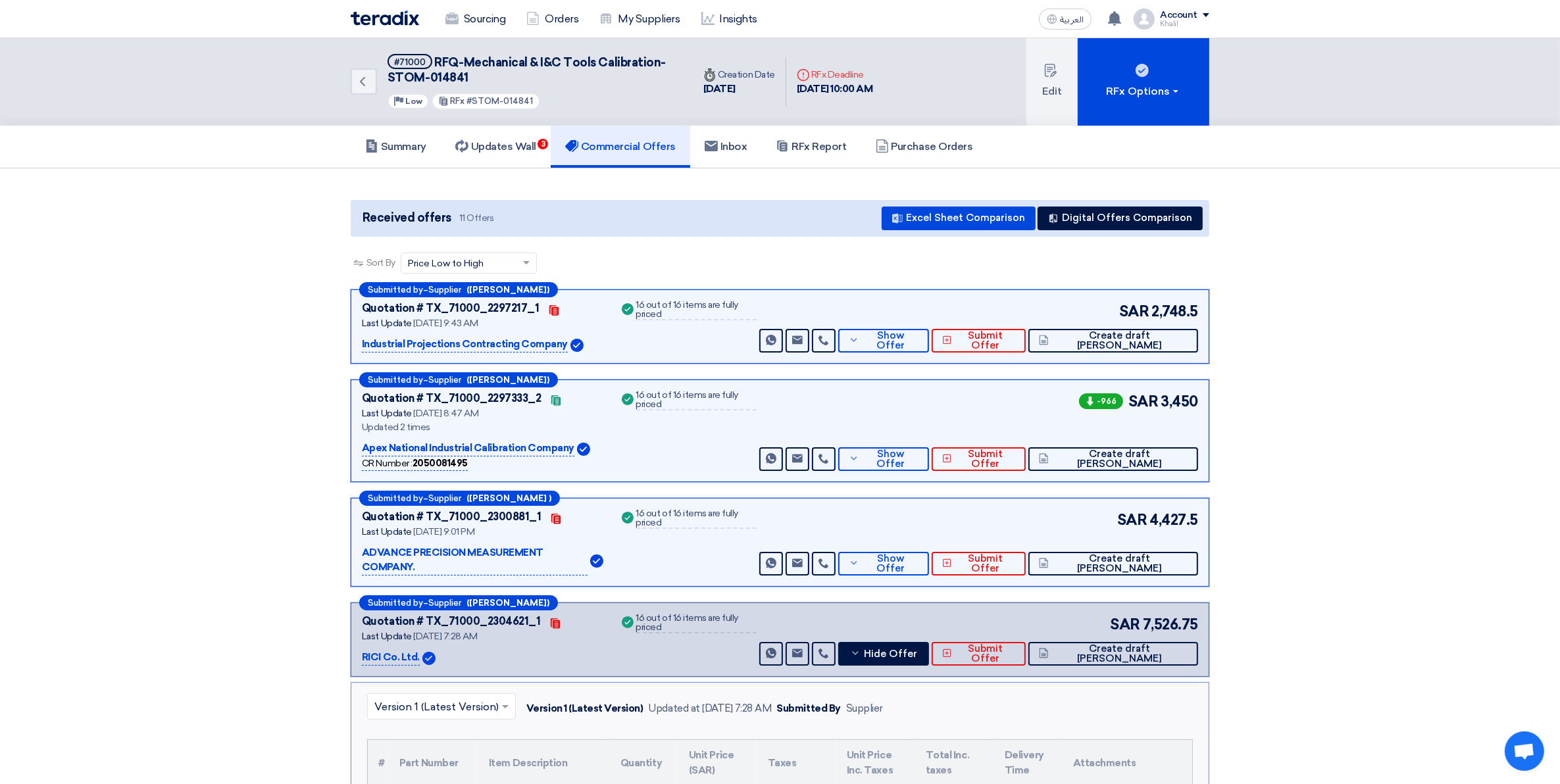
click at [1196, 614] on span "7,526.75" at bounding box center [1170, 624] width 55 height 22
copy span "7,526.75"
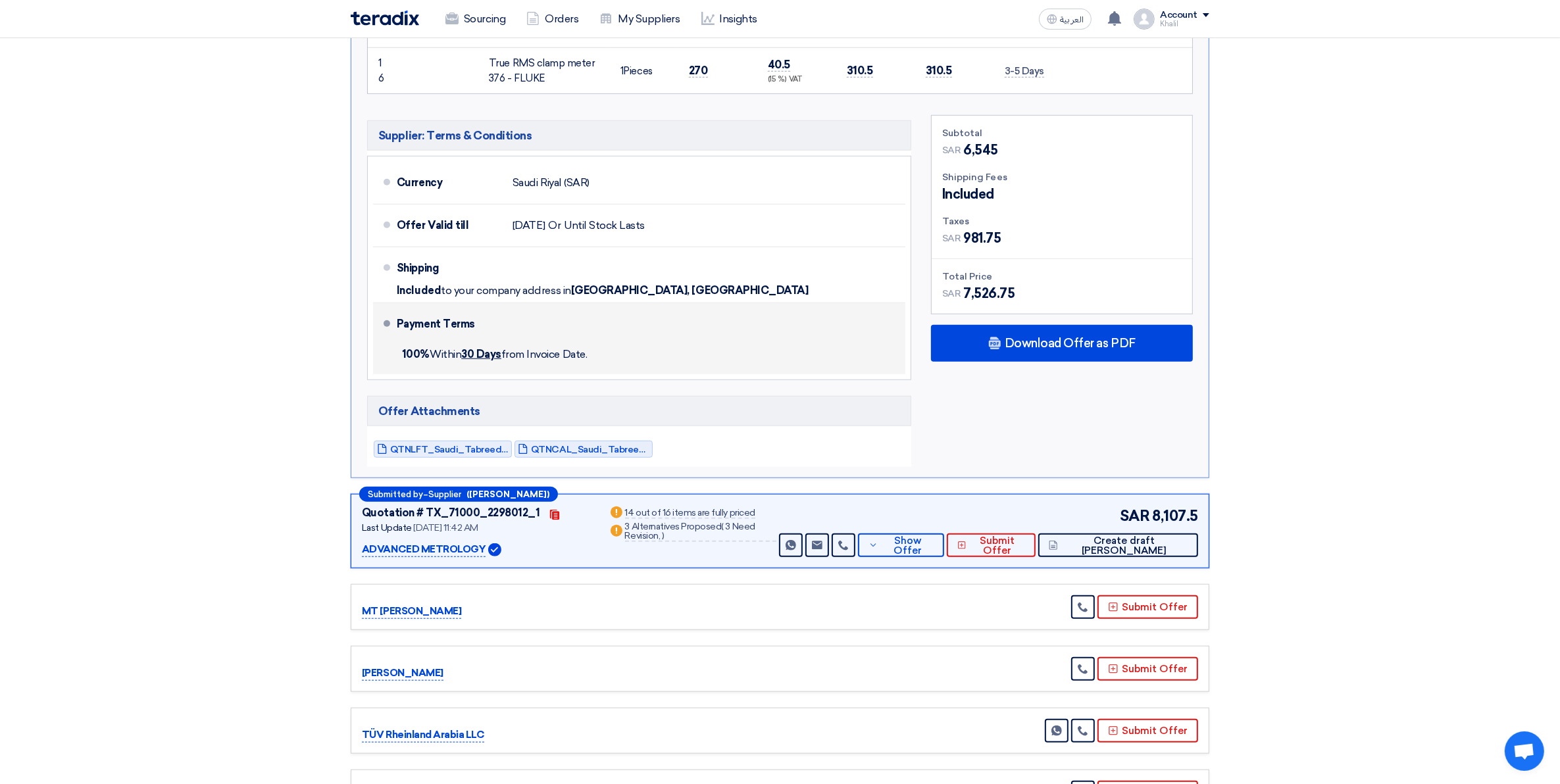
scroll to position [1479, 0]
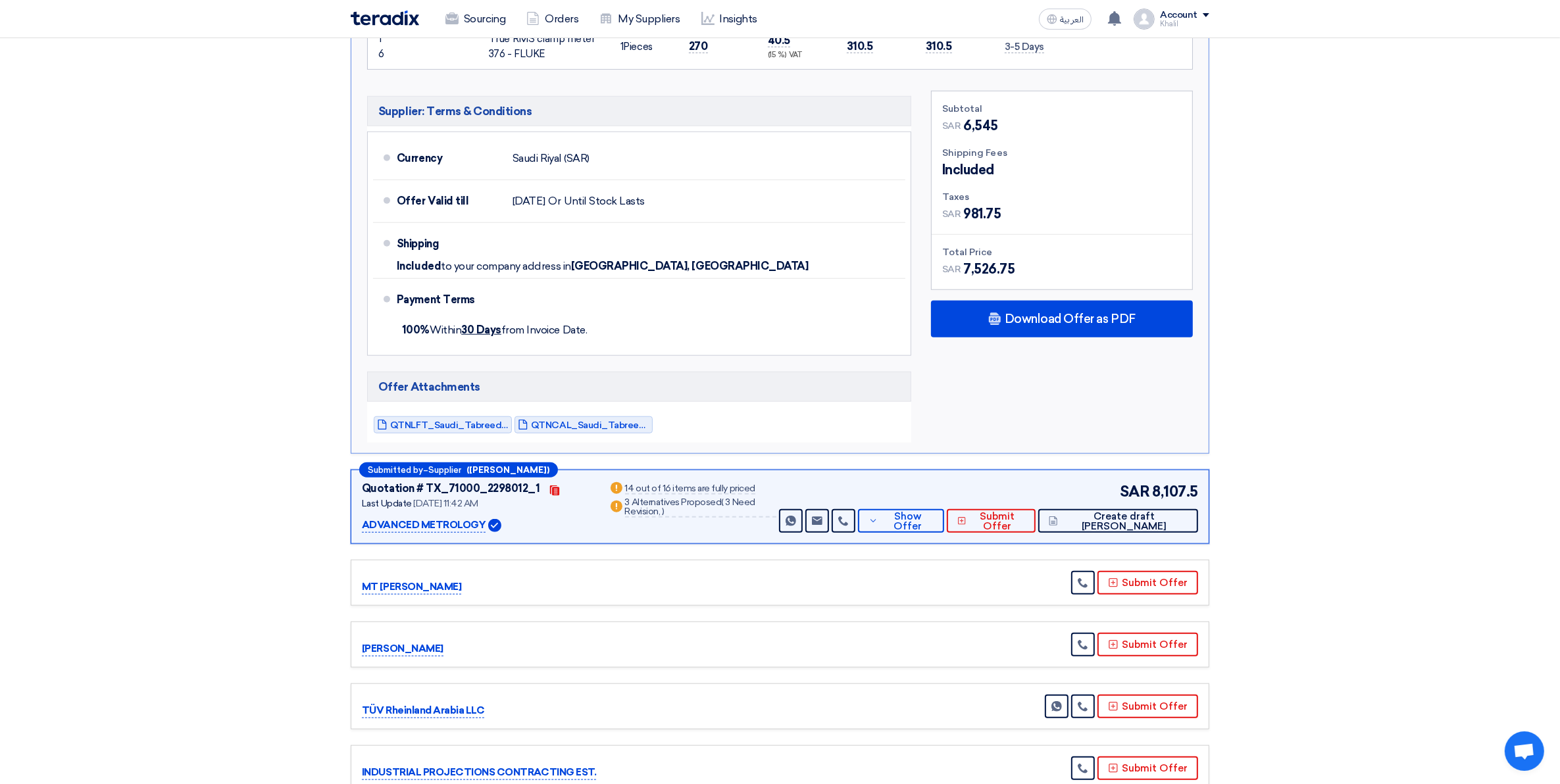
drag, startPoint x: 1156, startPoint y: 482, endPoint x: 1202, endPoint y: 487, distance: 46.3
click at [1202, 487] on div "Submitted by – Supplier ([PERSON_NAME]) Quotation # TX_71000_2298012_1 Contacts…" at bounding box center [780, 506] width 859 height 74
copy span "8,107.5"
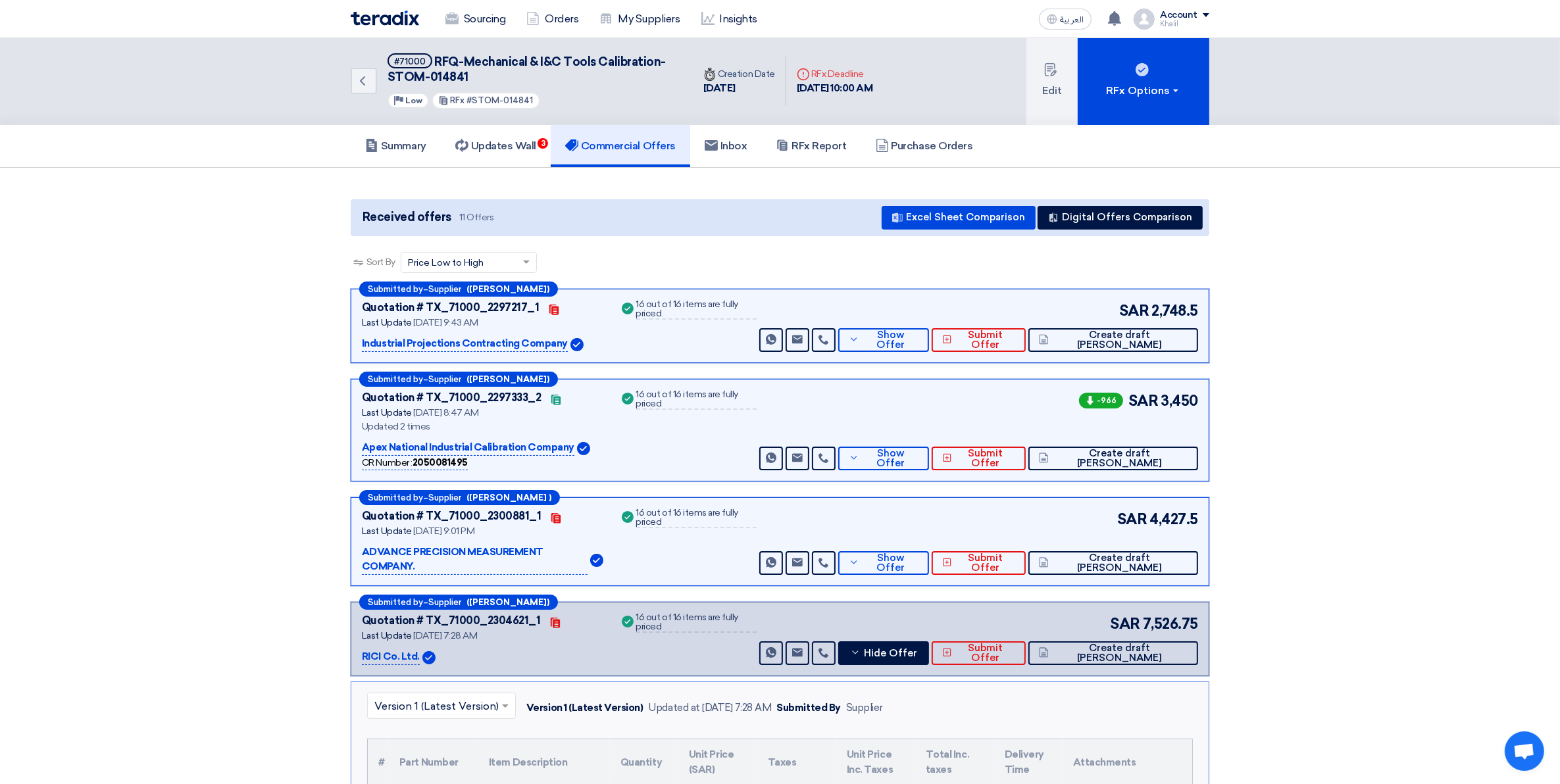
scroll to position [0, 0]
drag, startPoint x: 1153, startPoint y: 308, endPoint x: 1197, endPoint y: 313, distance: 44.3
click at [1197, 313] on span "2,748.5" at bounding box center [1174, 311] width 46 height 22
copy span "2,748.5"
click at [929, 349] on button "Show Offer" at bounding box center [883, 340] width 91 height 24
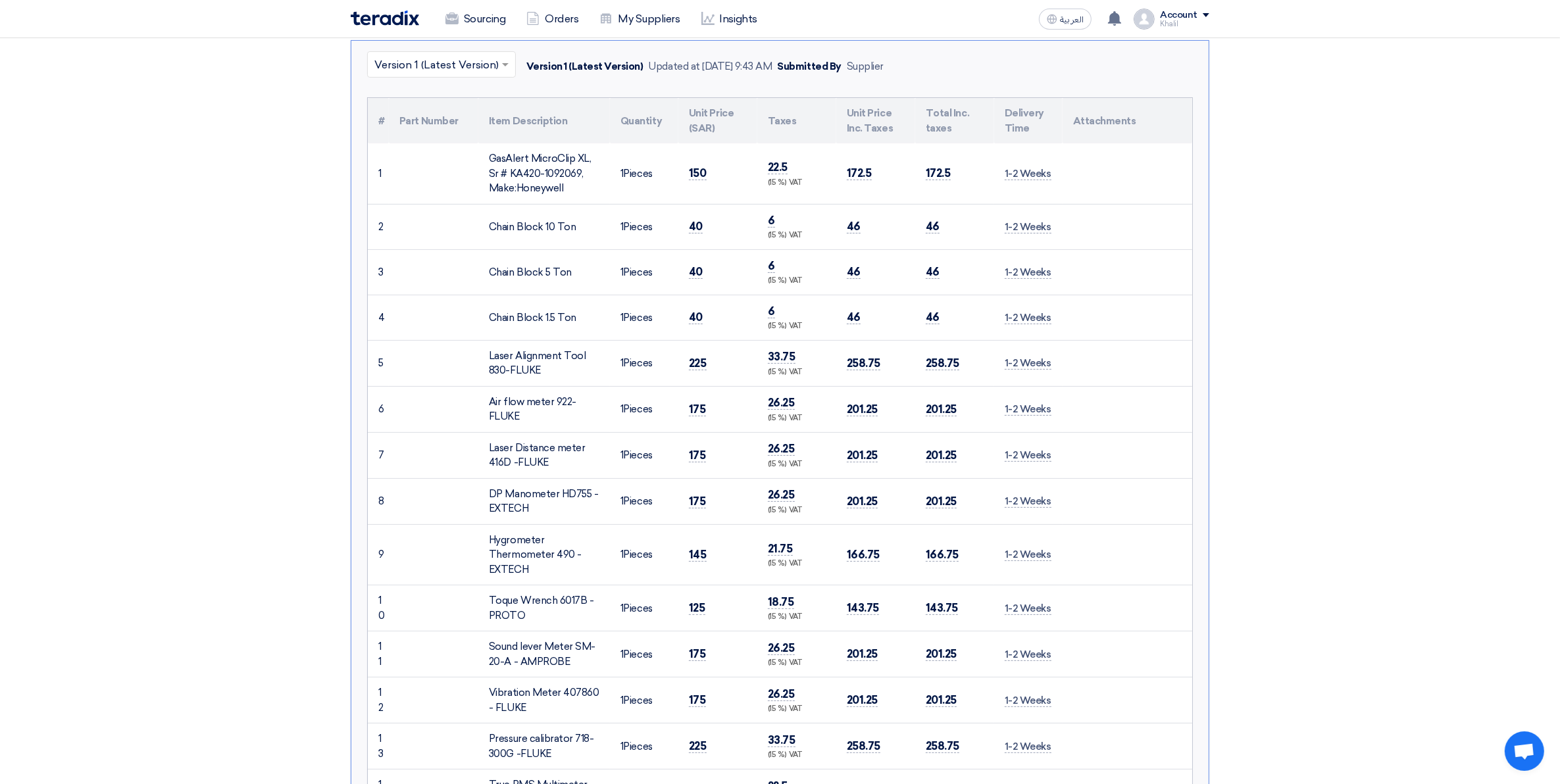
scroll to position [247, 0]
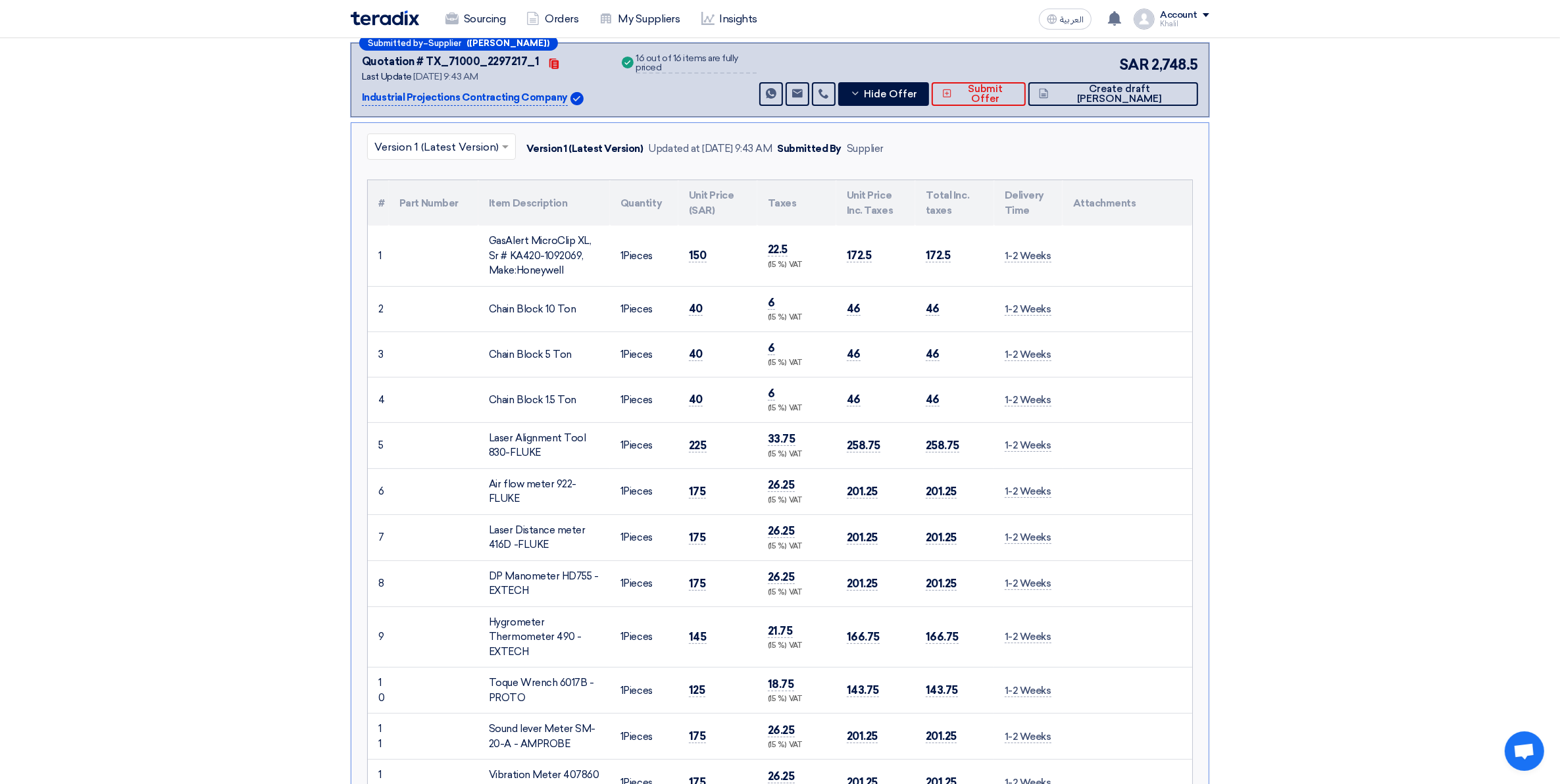
drag, startPoint x: 1054, startPoint y: 260, endPoint x: 1003, endPoint y: 258, distance: 51.0
click at [1003, 258] on td "1-2 Weeks" at bounding box center [1028, 256] width 68 height 60
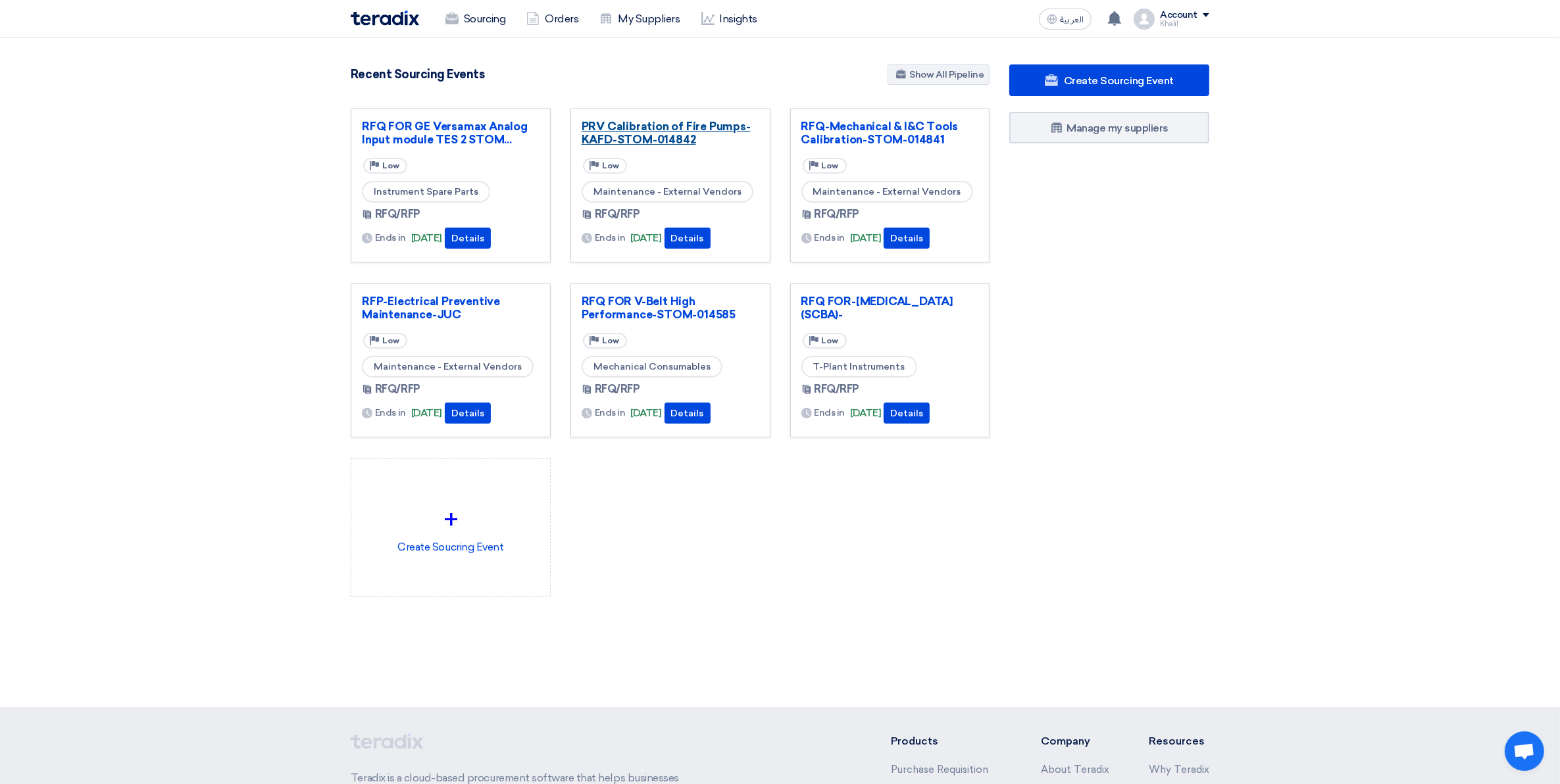
click at [663, 141] on link "PRV Calibration of Fire Pumps-KAFD-STOM-014842" at bounding box center [670, 133] width 178 height 26
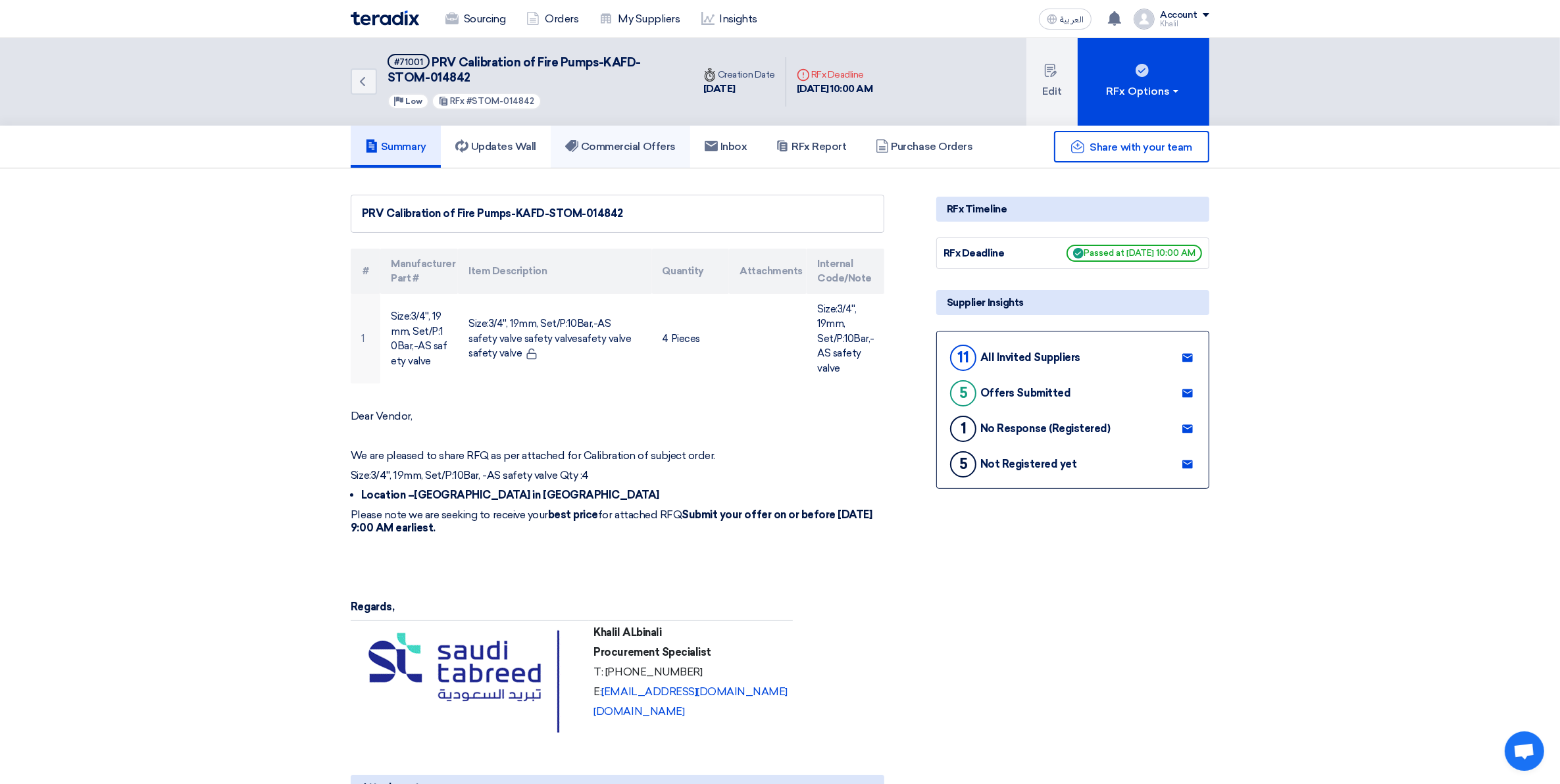
click at [634, 152] on link "Commercial Offers" at bounding box center [620, 147] width 139 height 42
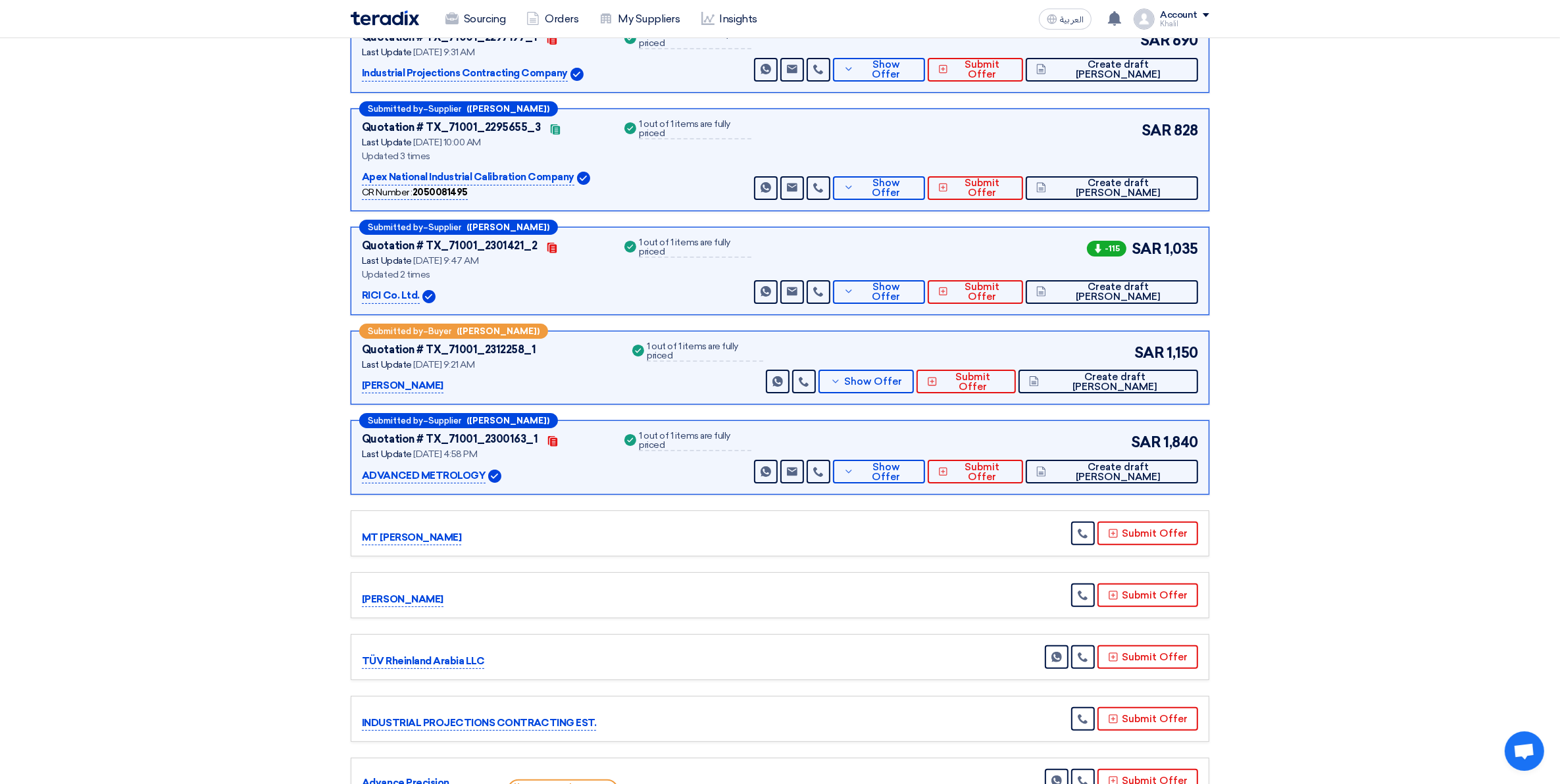
scroll to position [247, 0]
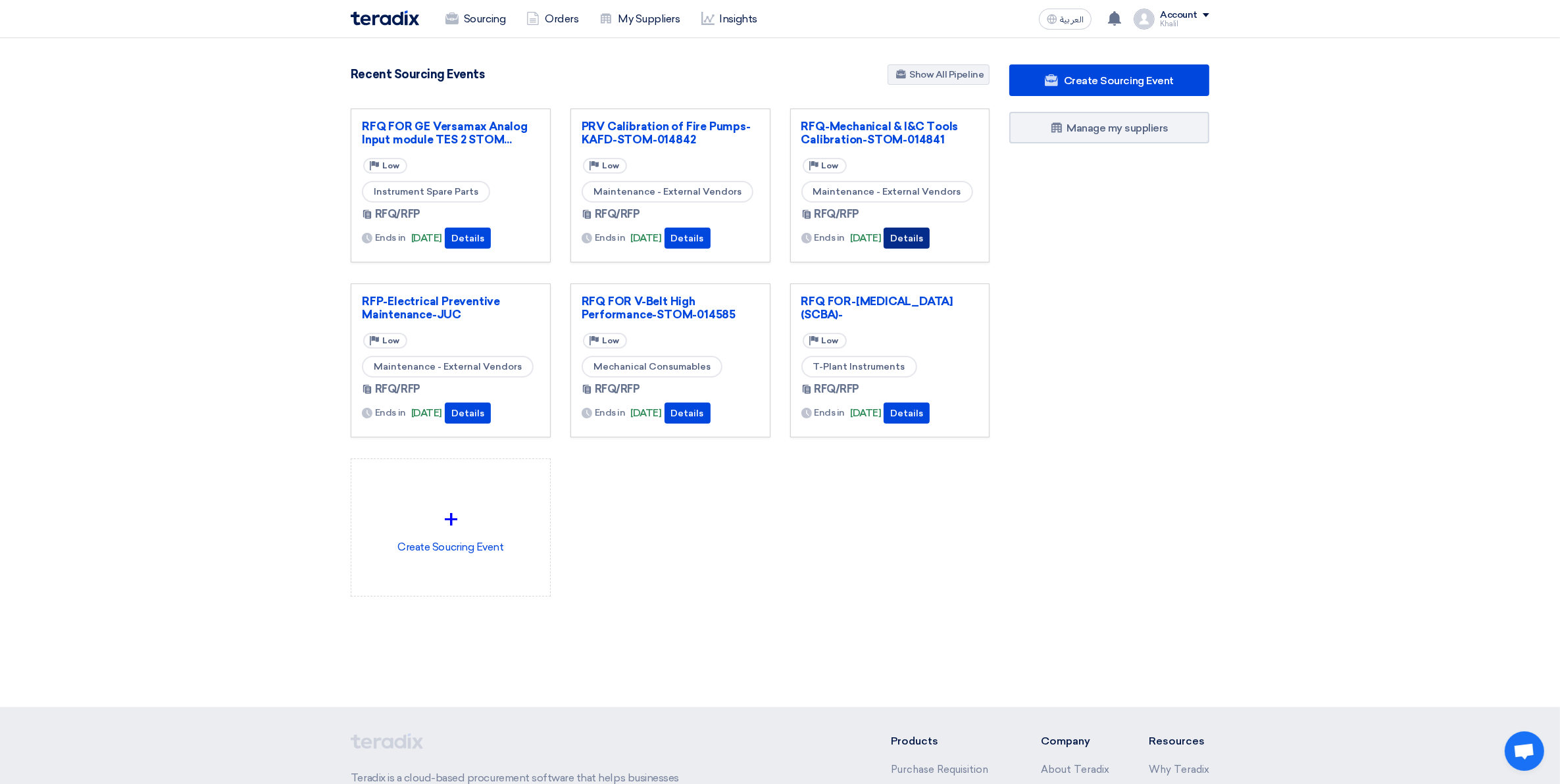
click at [925, 240] on button "Details" at bounding box center [907, 238] width 46 height 21
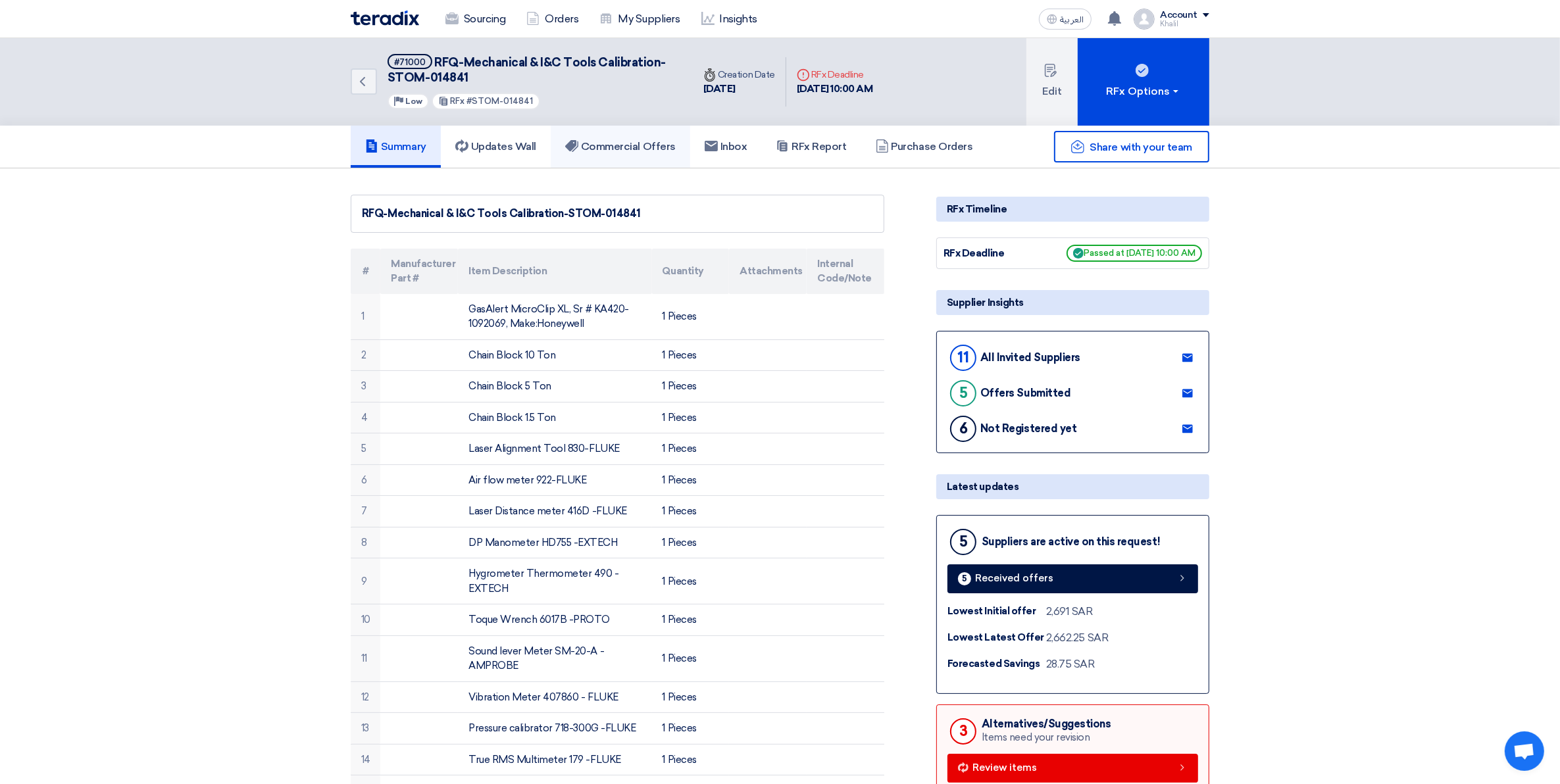
click at [599, 148] on h5 "Commercial Offers" at bounding box center [621, 147] width 111 height 13
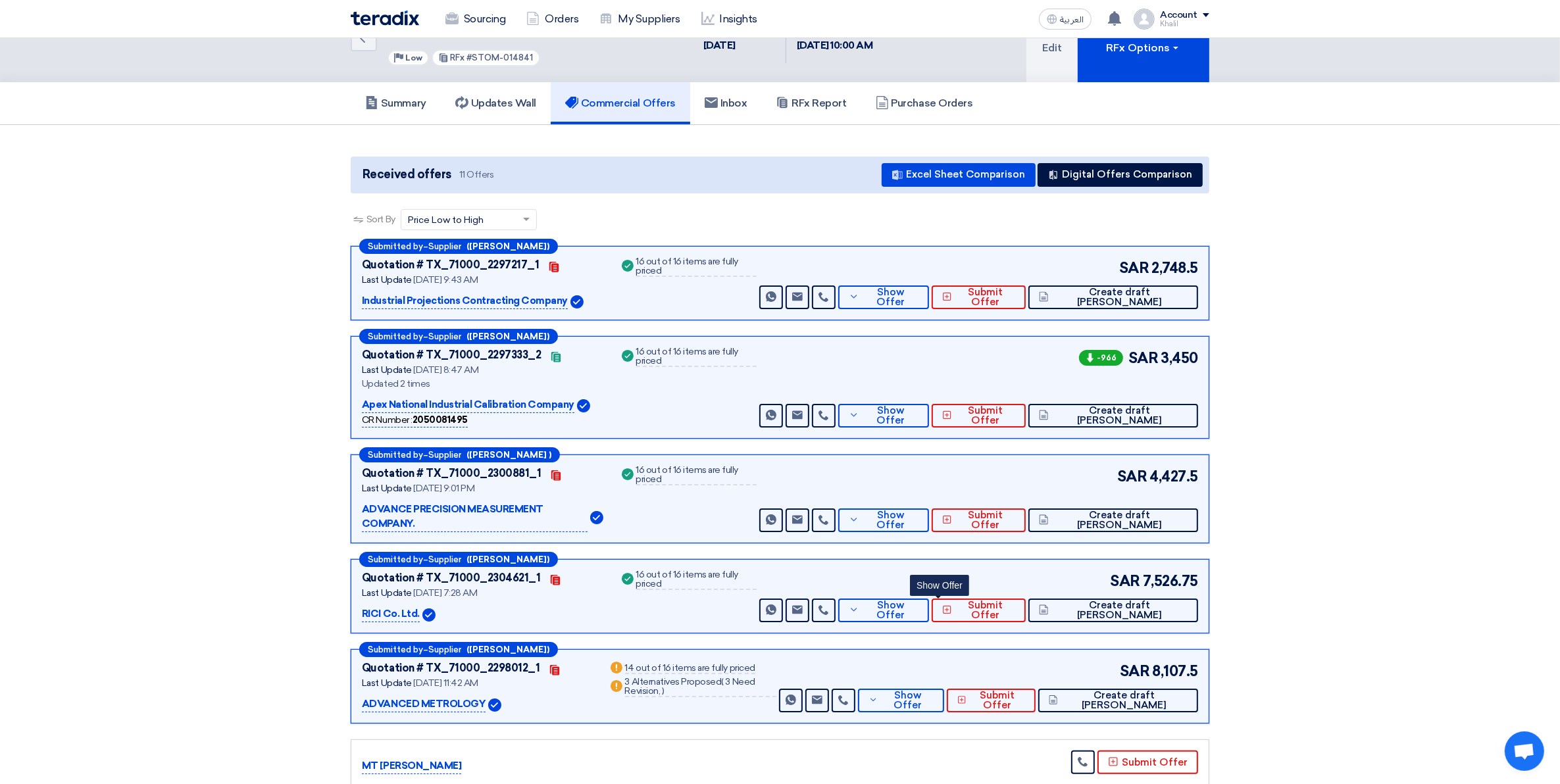
scroll to position [165, 0]
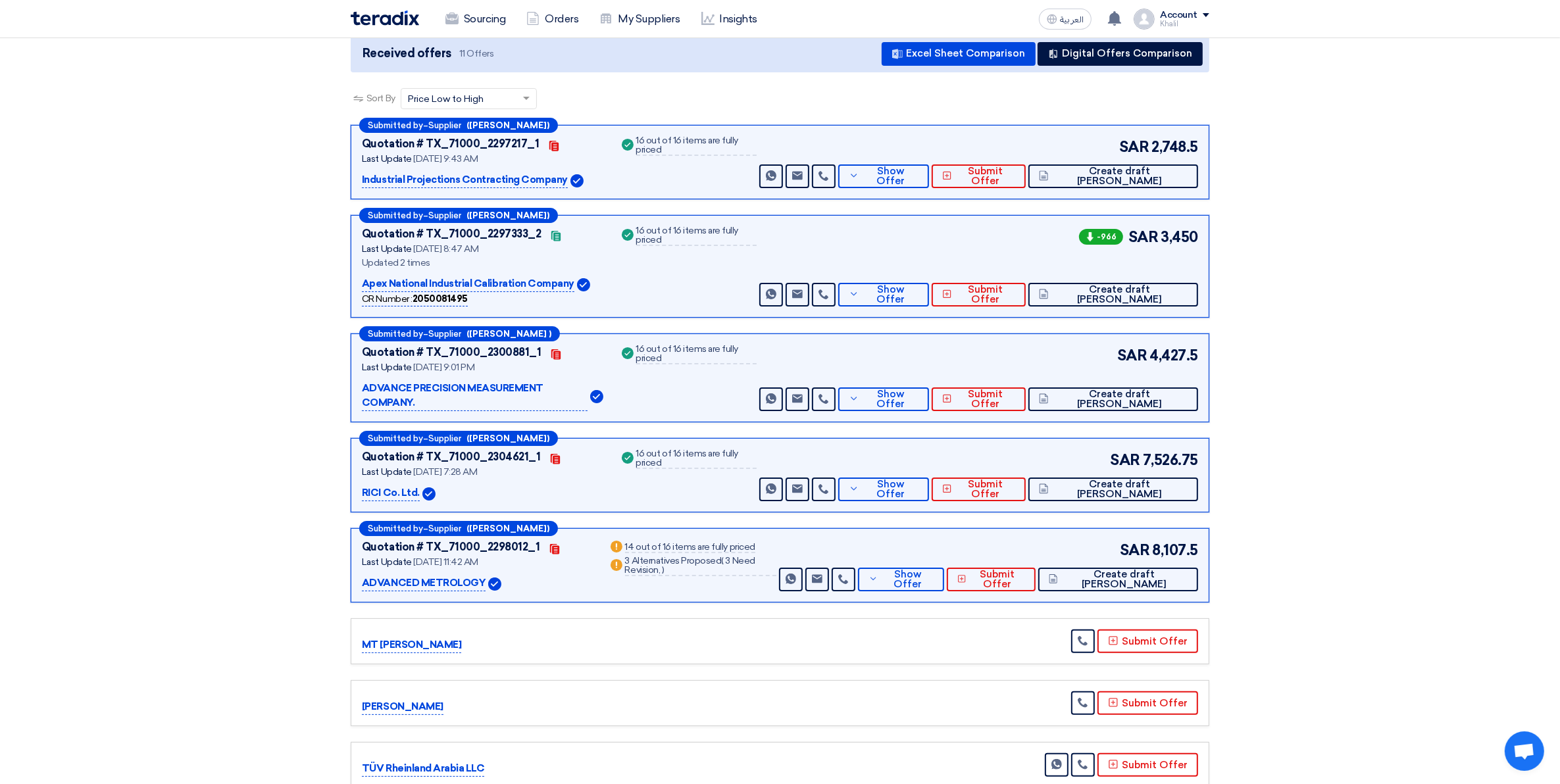
click at [462, 386] on p "ADVANCE PRECISION MEASUREMENT COMPANY." at bounding box center [475, 395] width 226 height 30
click at [929, 395] on button "Show Offer" at bounding box center [883, 399] width 91 height 24
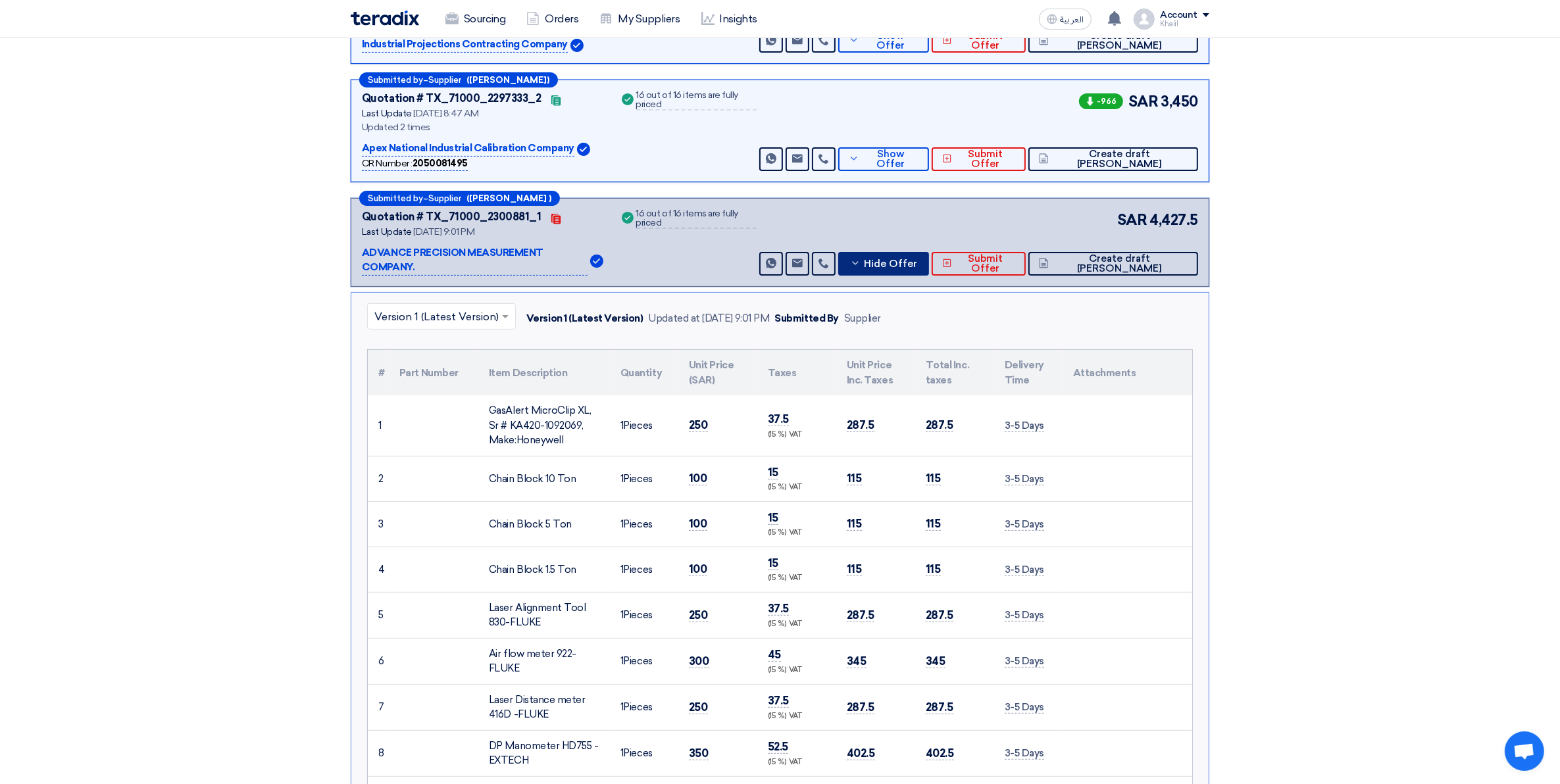
scroll to position [328, 0]
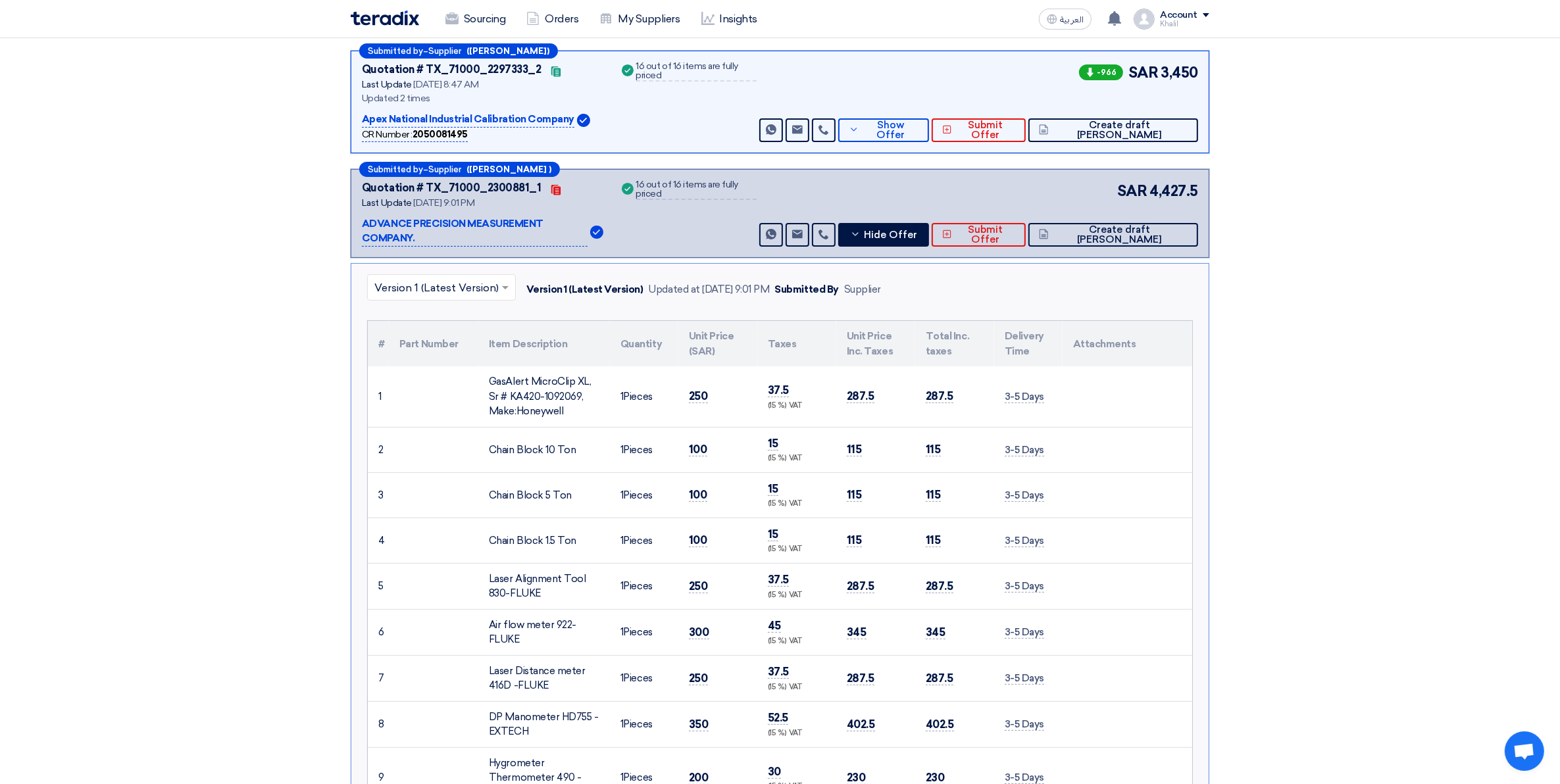
drag, startPoint x: 1004, startPoint y: 380, endPoint x: 1047, endPoint y: 380, distance: 43.0
click at [1047, 380] on td "3-5 Days" at bounding box center [1028, 396] width 68 height 60
drag, startPoint x: 1036, startPoint y: 380, endPoint x: 1027, endPoint y: 380, distance: 9.0
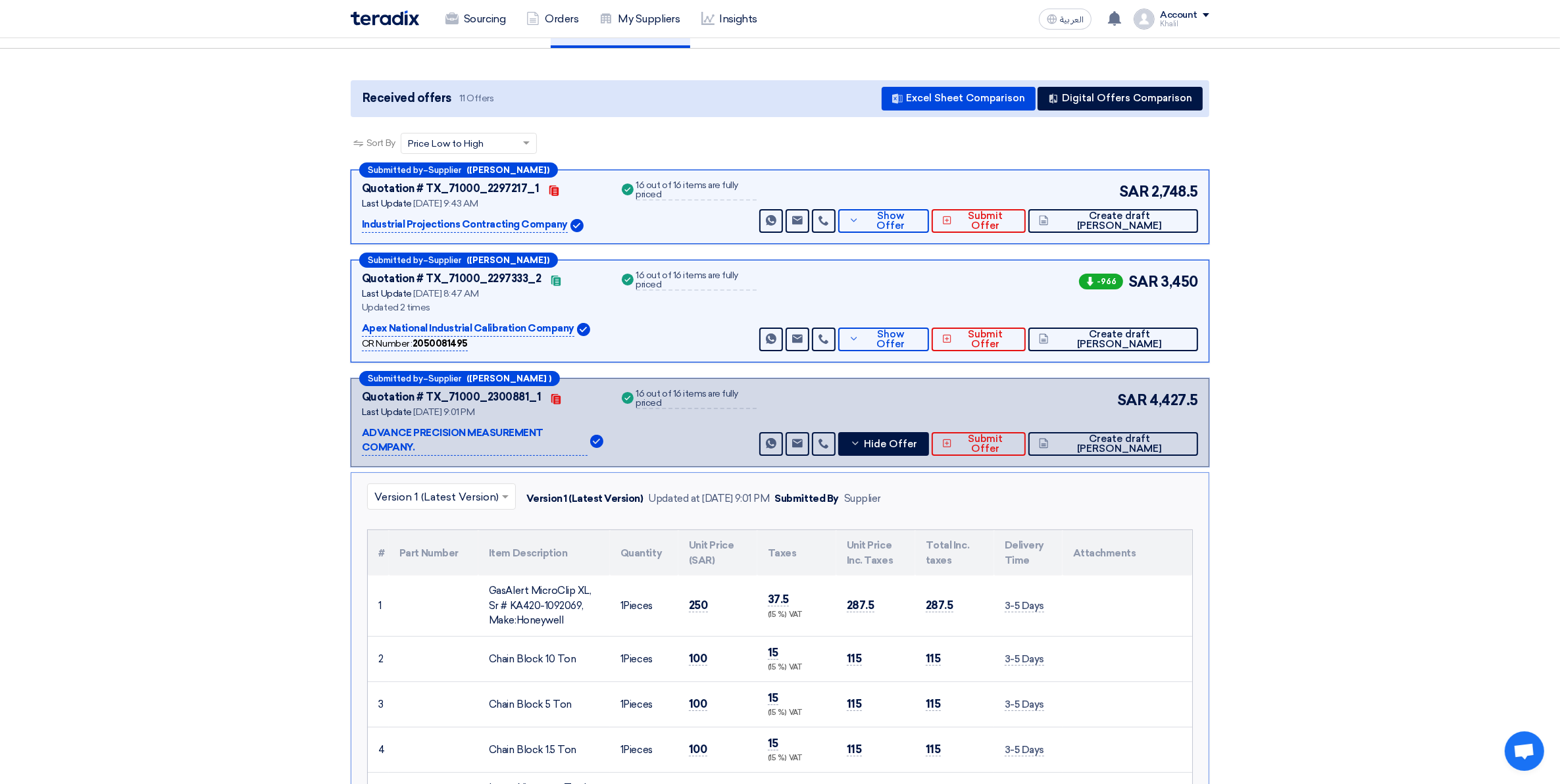
scroll to position [82, 0]
